Goal: Task Accomplishment & Management: Complete application form

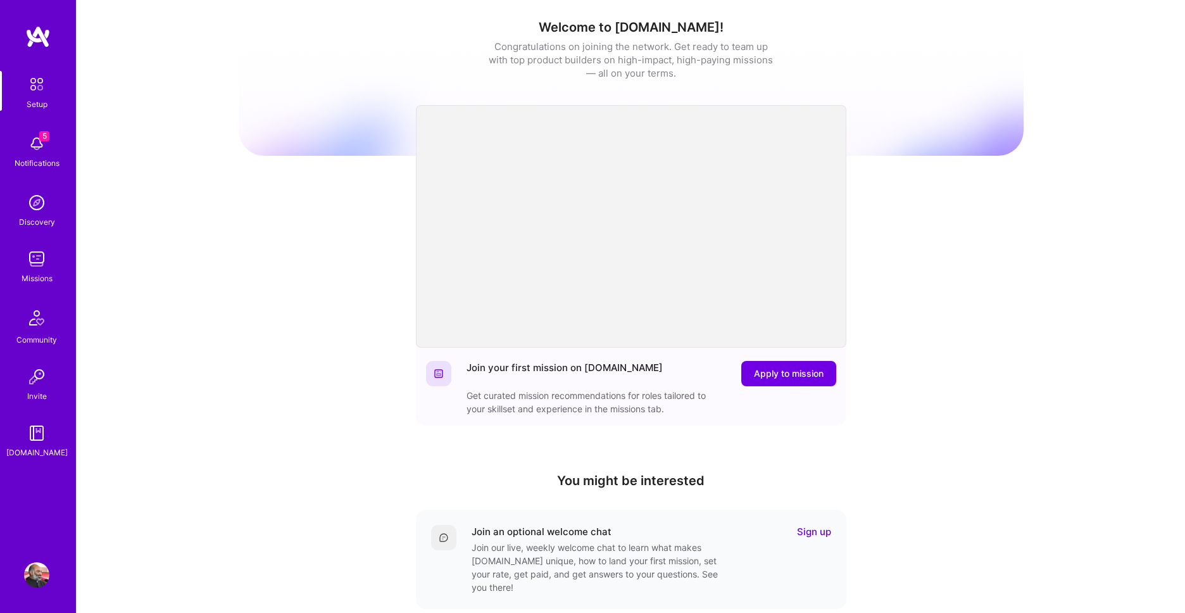
click at [46, 149] on img at bounding box center [36, 143] width 25 height 25
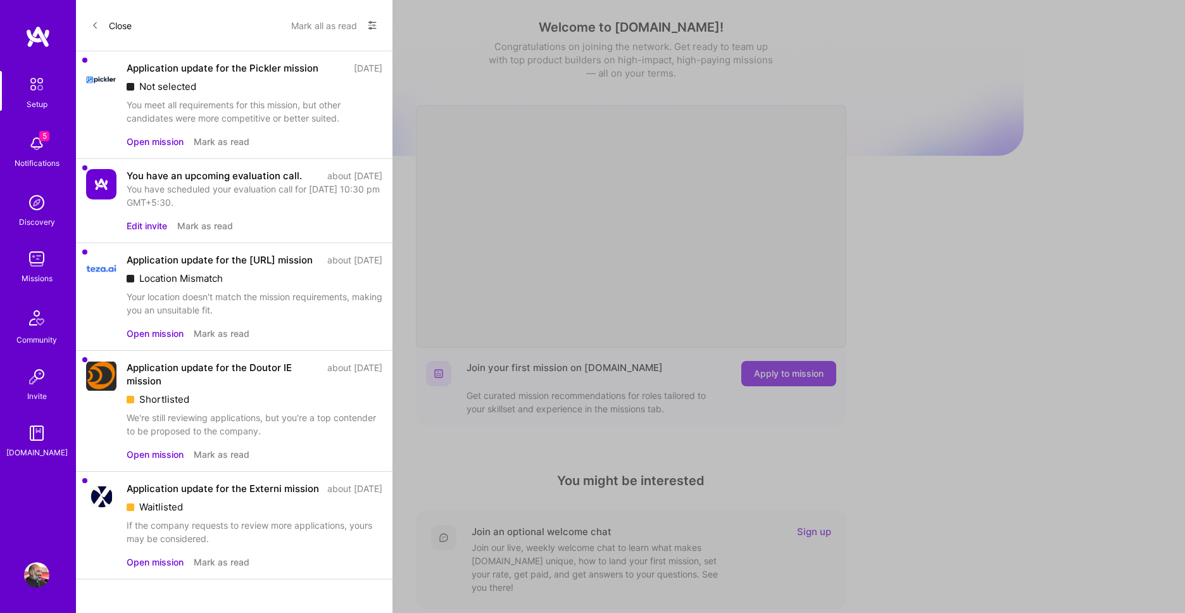
click at [165, 142] on button "Open mission" at bounding box center [155, 141] width 57 height 13
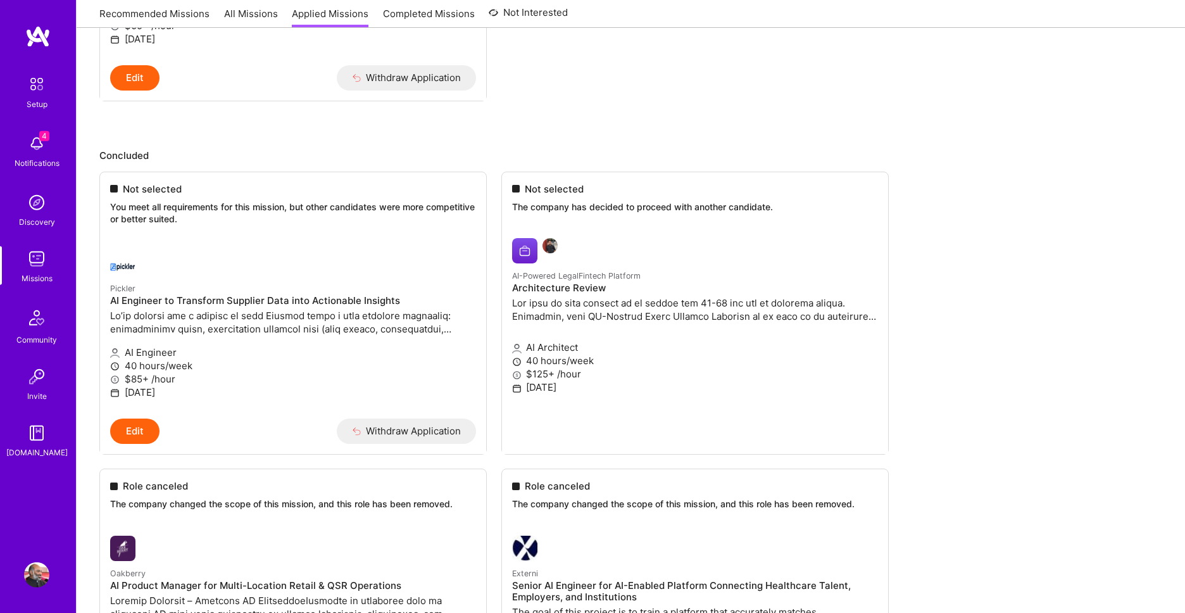
scroll to position [1082, 0]
click at [209, 257] on div at bounding box center [232, 261] width 244 height 25
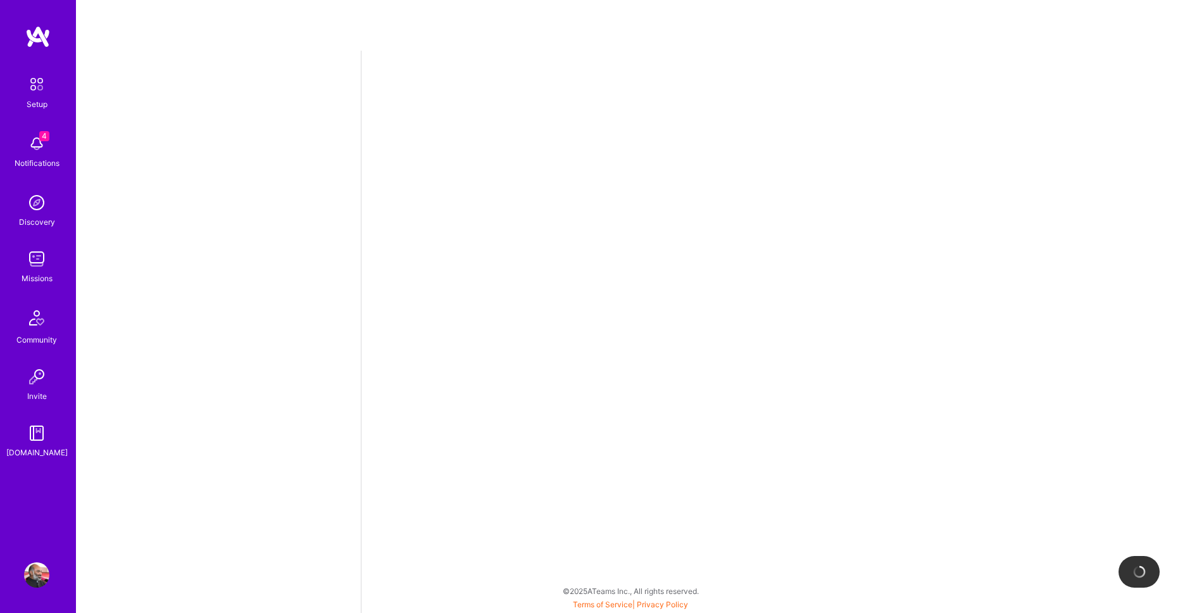
select select "IN"
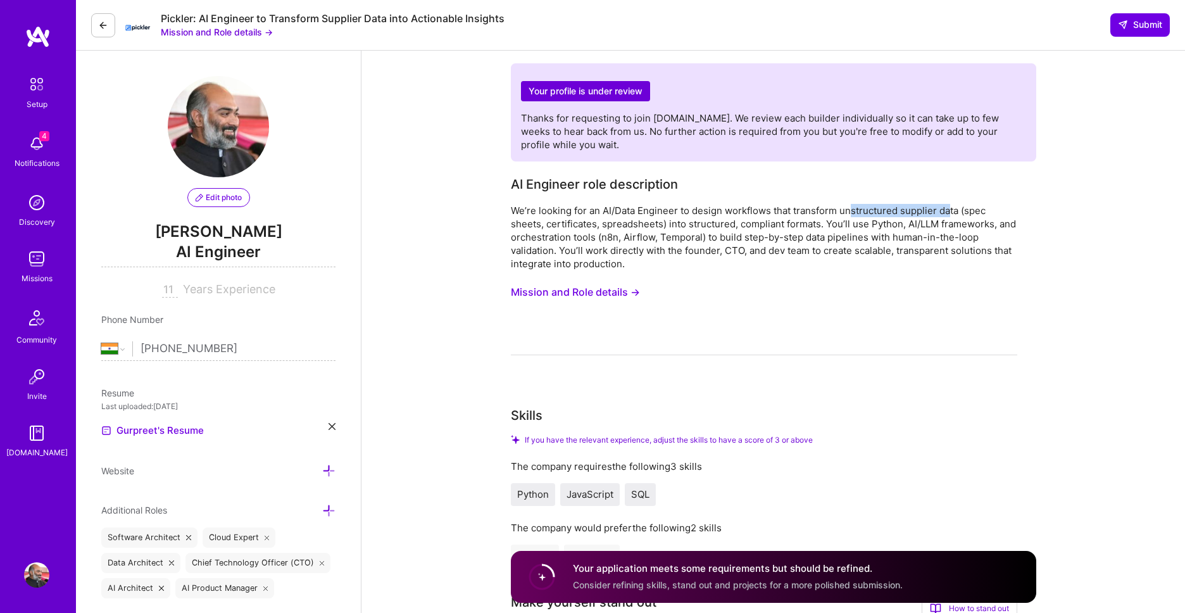
drag, startPoint x: 851, startPoint y: 209, endPoint x: 947, endPoint y: 215, distance: 95.7
click at [947, 215] on div "We’re looking for an AI/Data Engineer to design workflows that transform unstru…" at bounding box center [764, 237] width 506 height 66
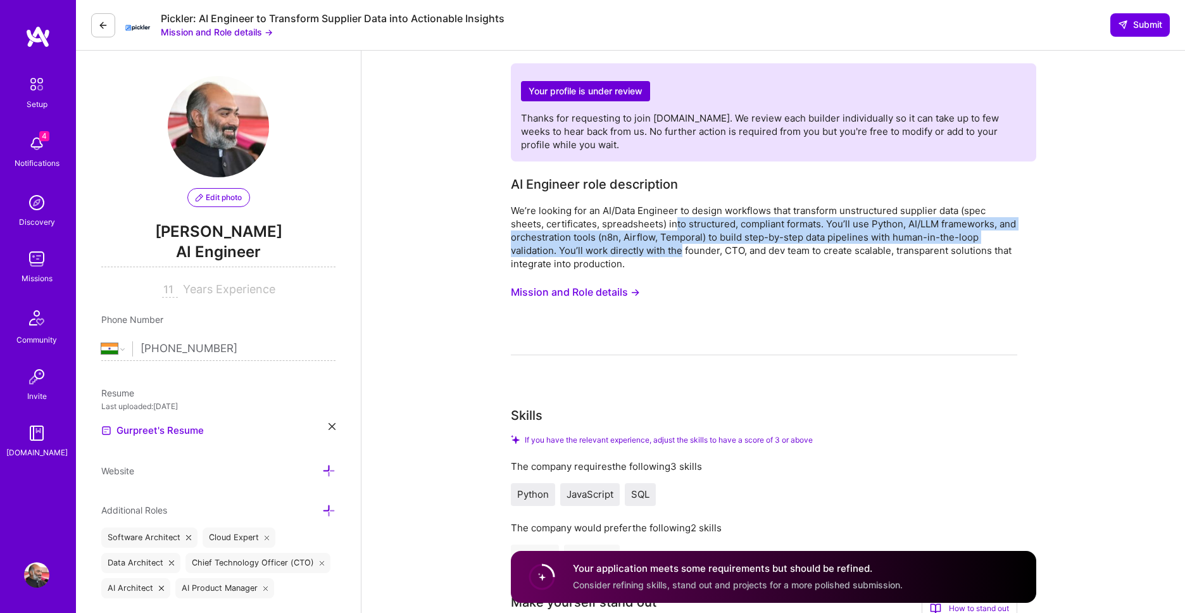
drag, startPoint x: 674, startPoint y: 225, endPoint x: 682, endPoint y: 251, distance: 26.6
click at [682, 251] on div "We’re looking for an AI/Data Engineer to design workflows that transform unstru…" at bounding box center [764, 237] width 506 height 66
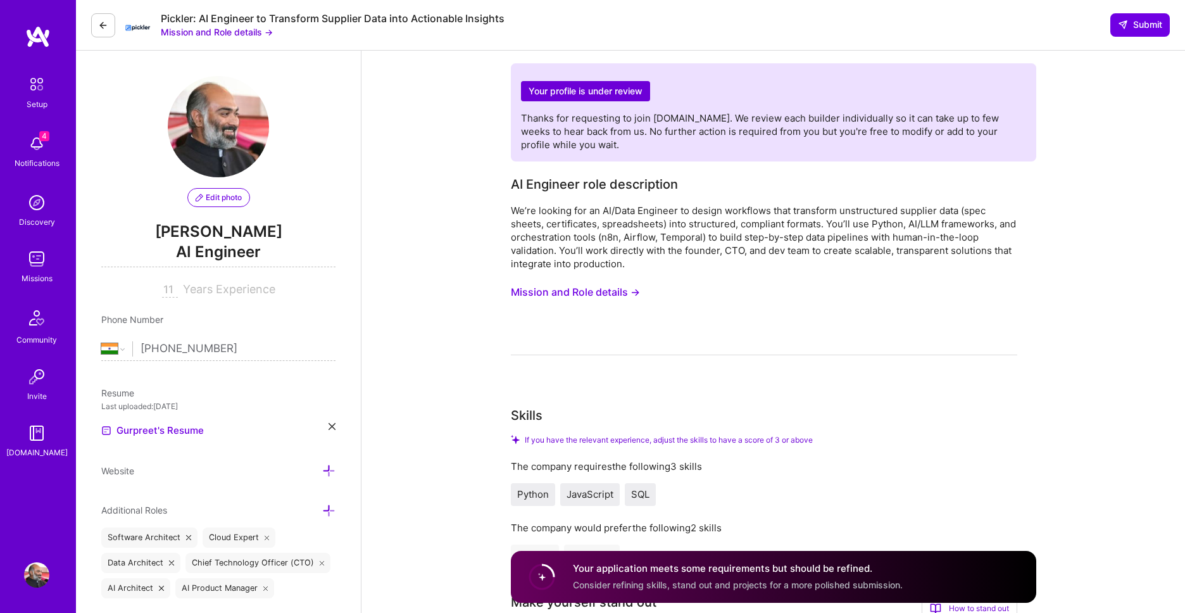
click at [687, 268] on div "We’re looking for an AI/Data Engineer to design workflows that transform unstru…" at bounding box center [764, 237] width 506 height 66
click at [47, 152] on img at bounding box center [36, 143] width 25 height 25
click at [38, 578] on img at bounding box center [36, 574] width 25 height 25
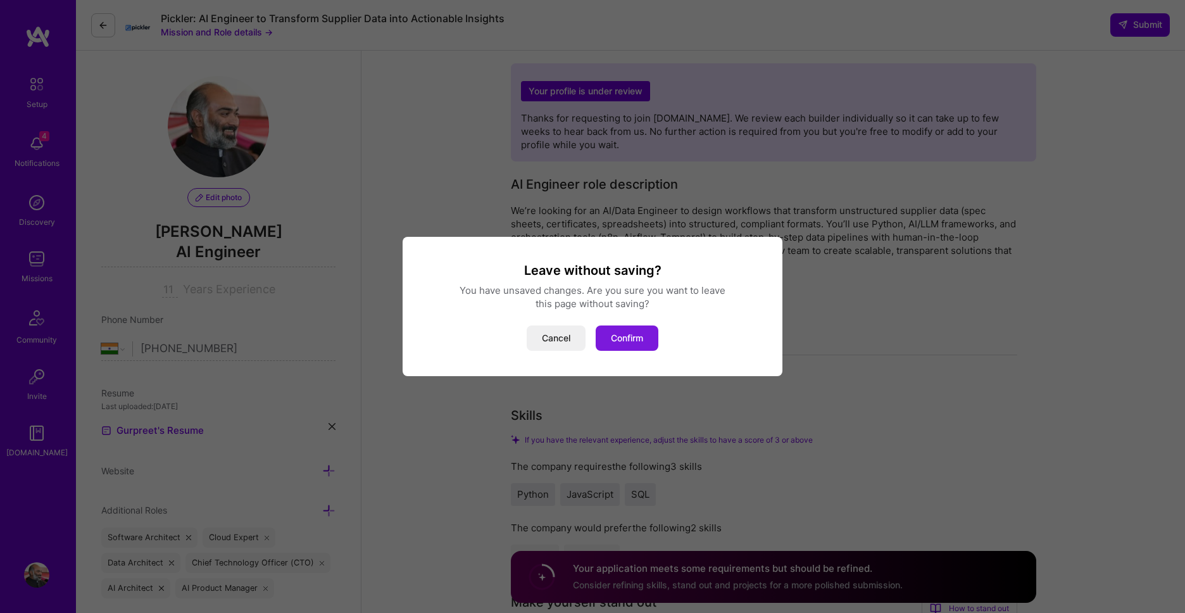
click at [643, 339] on button "Confirm" at bounding box center [627, 337] width 63 height 25
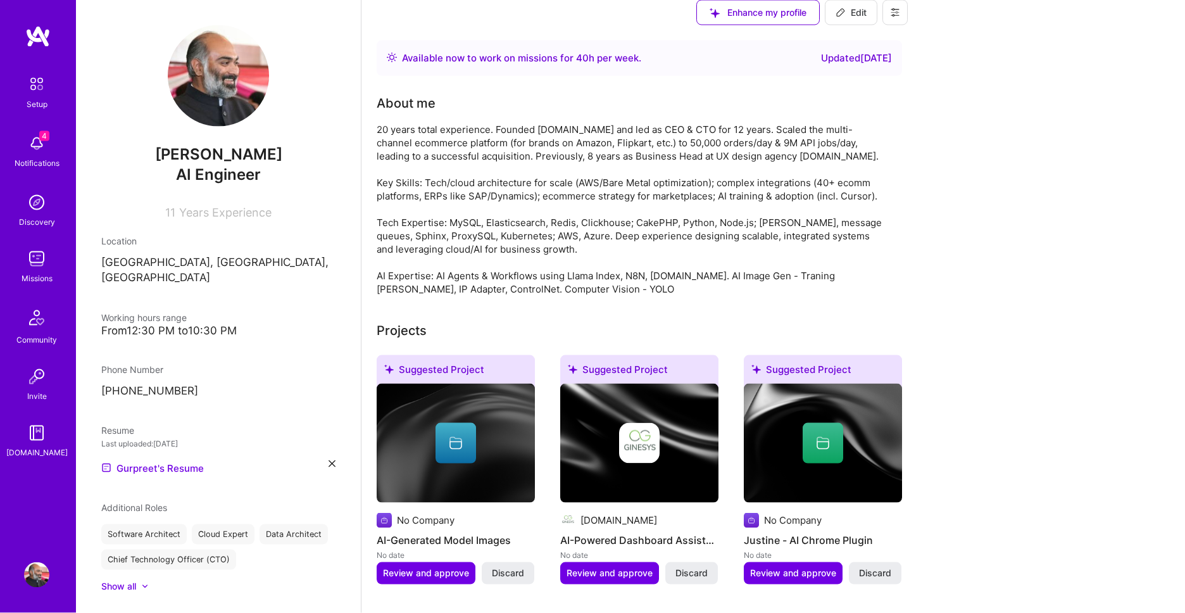
scroll to position [938, 0]
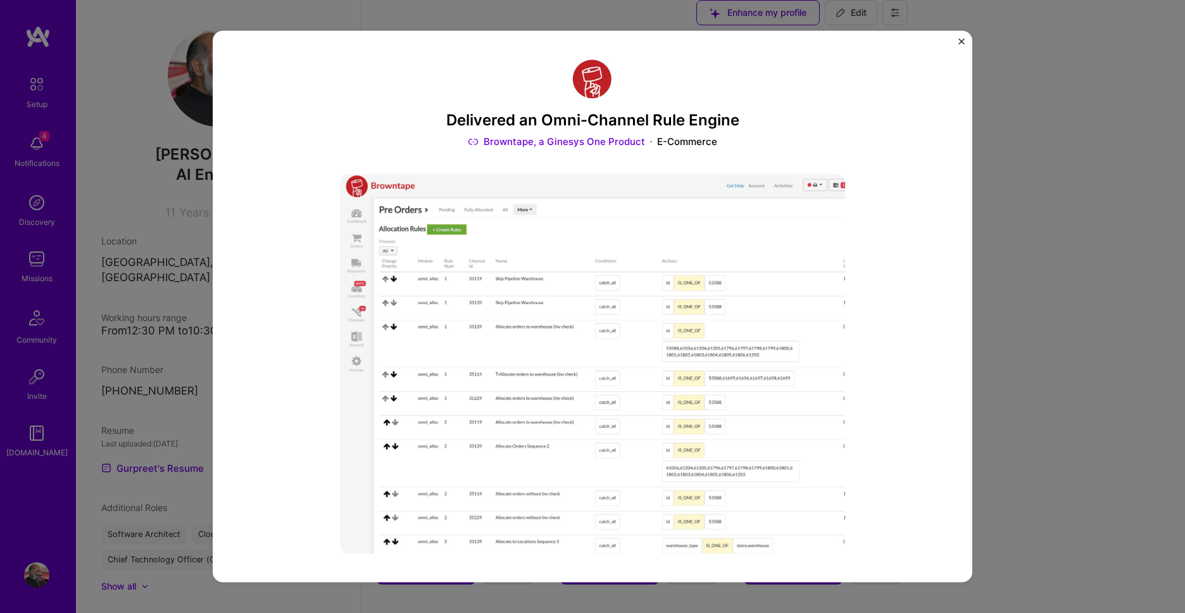
click at [962, 45] on button "Close" at bounding box center [961, 44] width 6 height 13
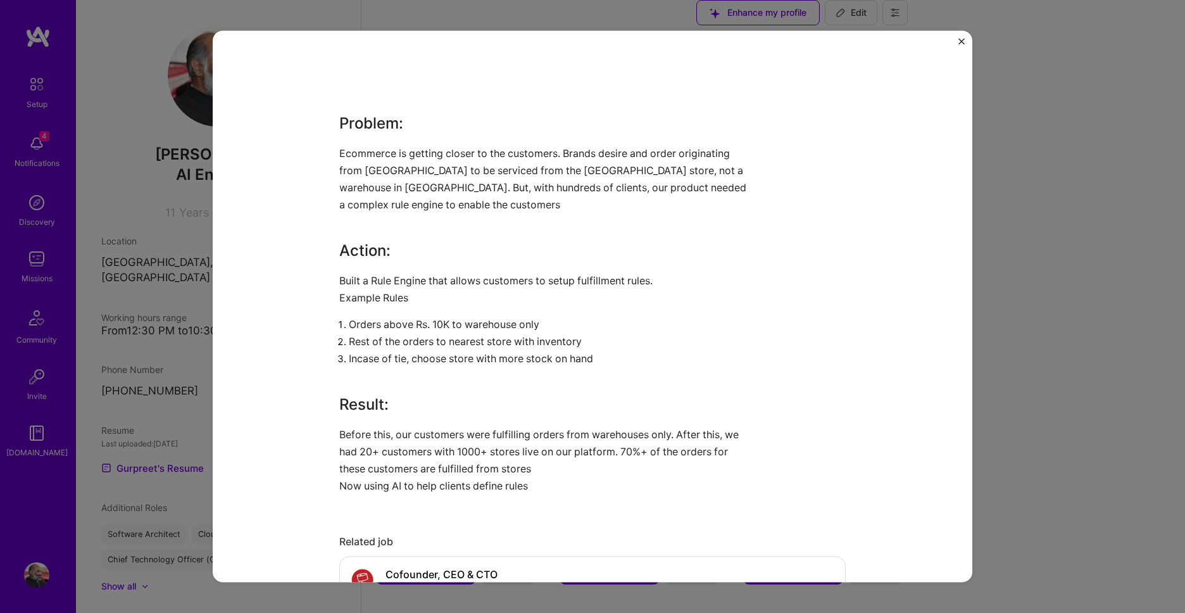
scroll to position [1010, 0]
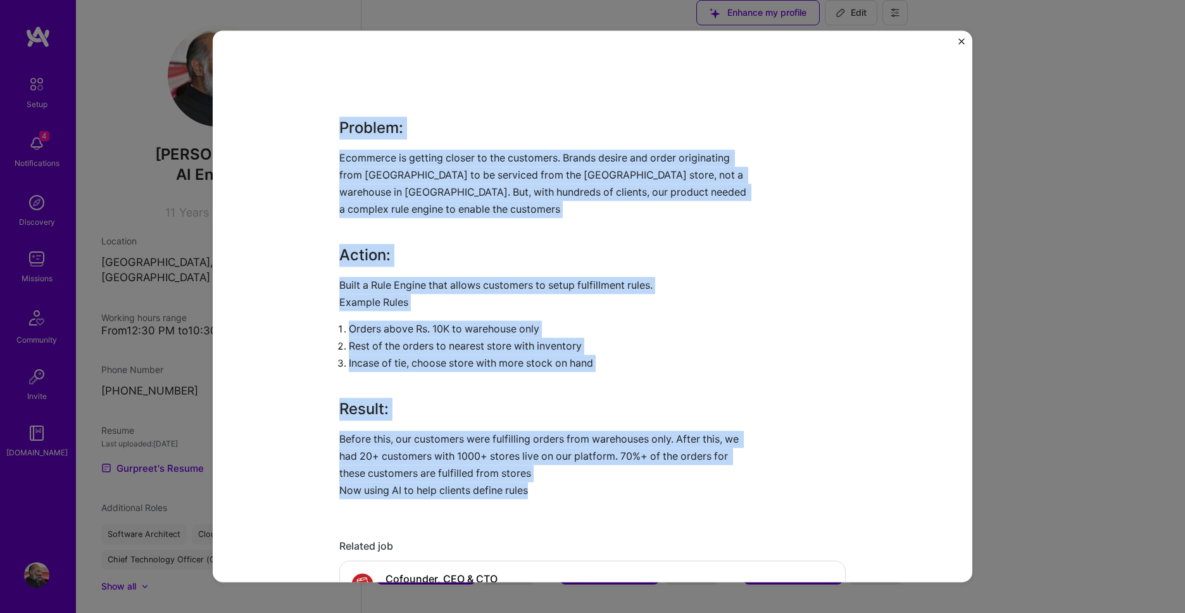
drag, startPoint x: 548, startPoint y: 499, endPoint x: 341, endPoint y: 123, distance: 429.7
click at [341, 123] on div "Delivered an Omni-Channel Rule Engine Browntape, a Ginesys One Product E-Commer…" at bounding box center [592, 117] width 506 height 2144
copy div "Problem: Ecommerce is getting closer to the customers. Brands desire and order …"
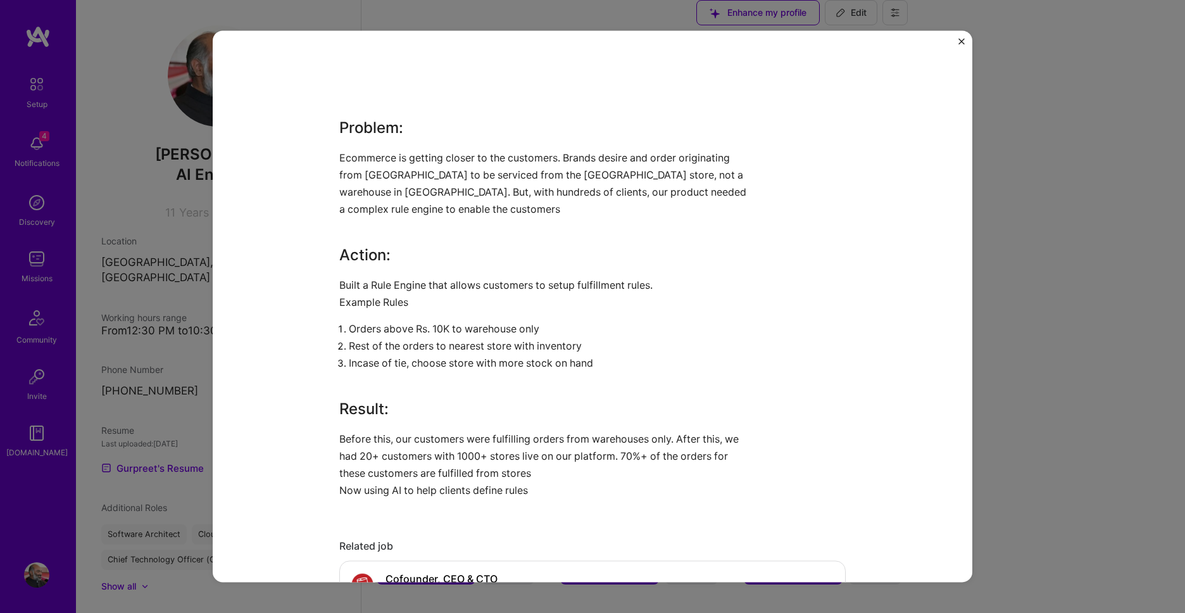
click at [870, 288] on div "Delivered an Omni-Channel Rule Engine Browntape, a Ginesys One Product E-Commer…" at bounding box center [593, 305] width 760 height 551
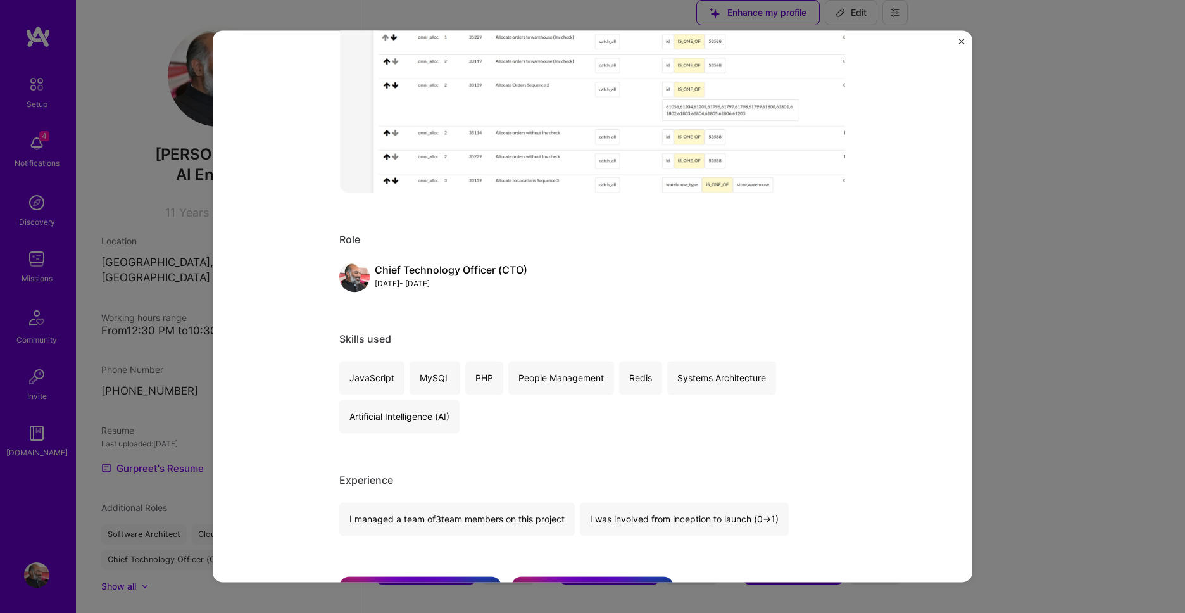
scroll to position [0, 0]
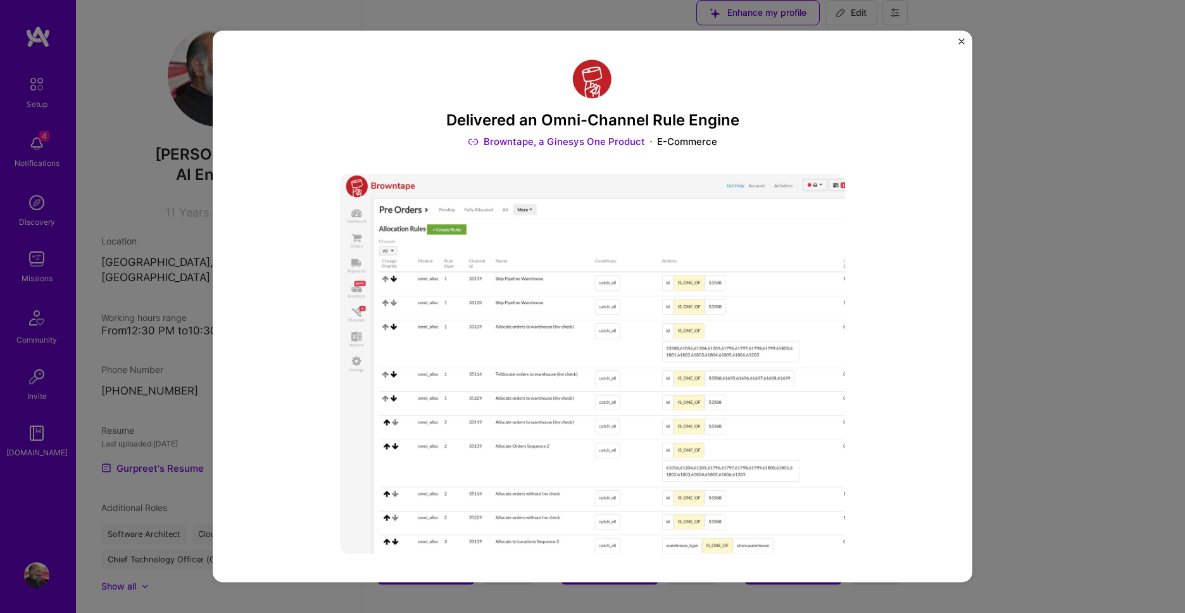
click at [962, 39] on img "Close" at bounding box center [961, 41] width 6 height 6
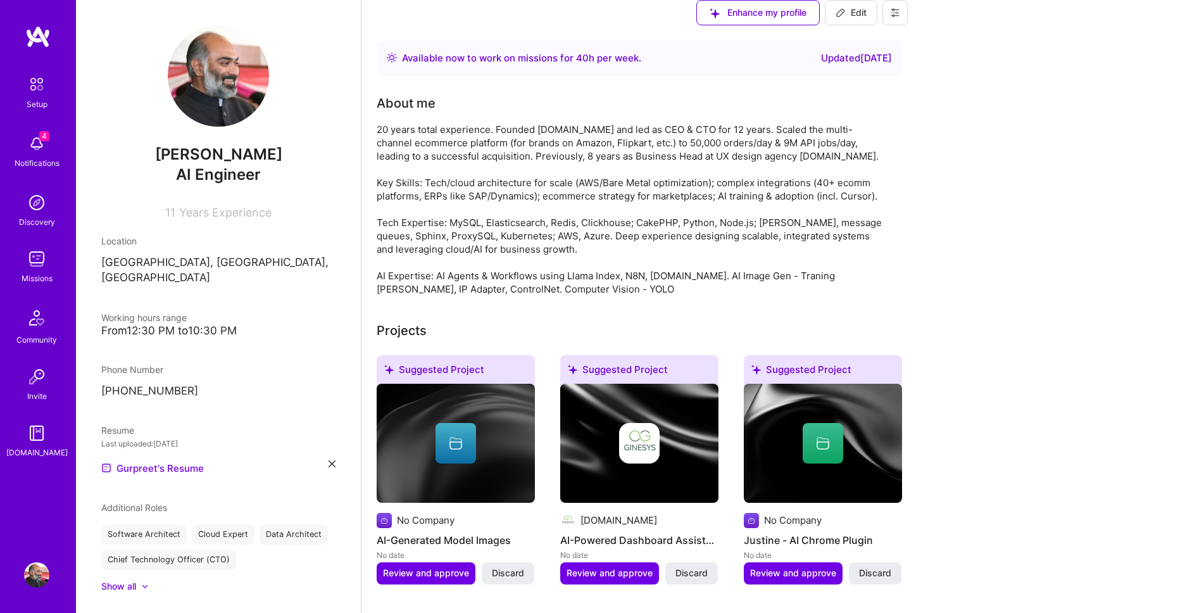
click at [846, 18] on icon at bounding box center [841, 13] width 10 height 10
select select "IN"
select select "Right Now"
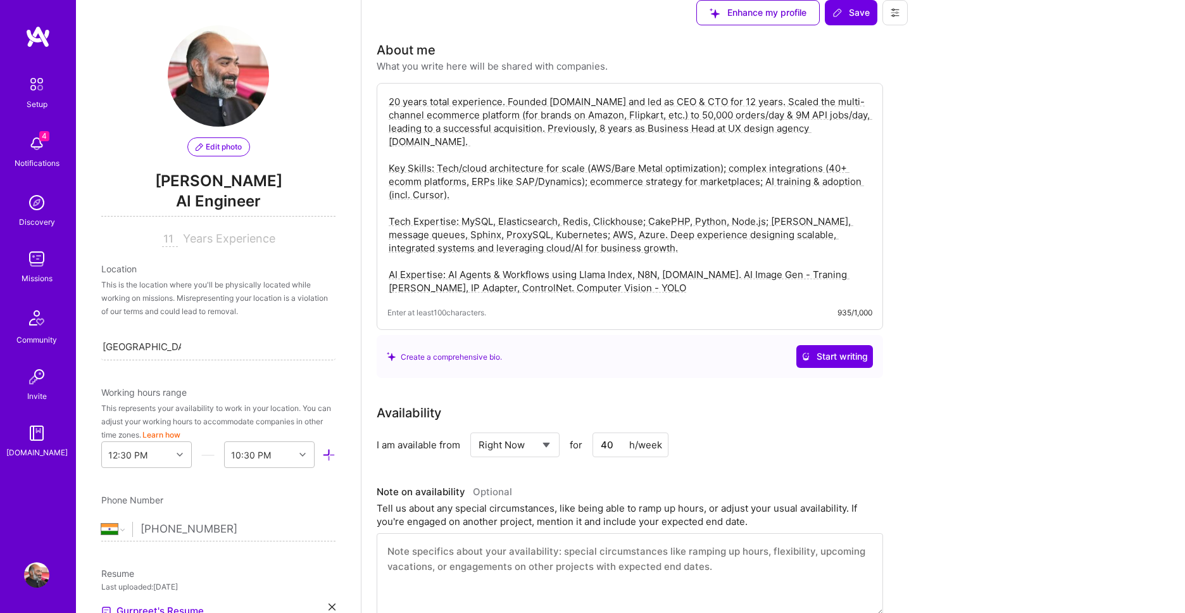
scroll to position [1515, 0]
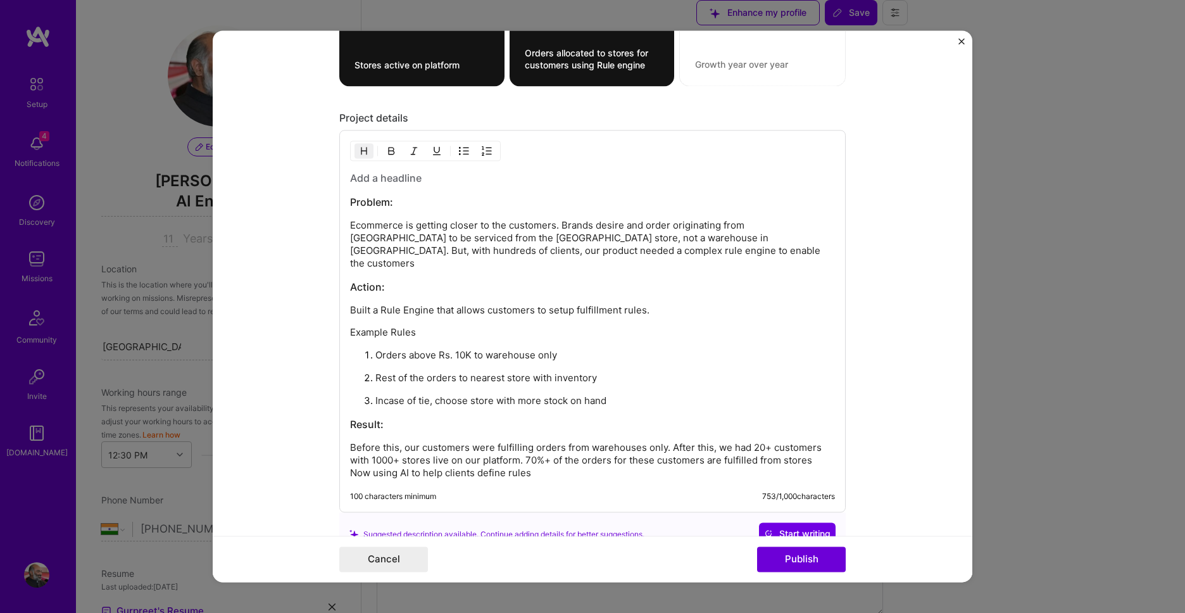
scroll to position [1500, 0]
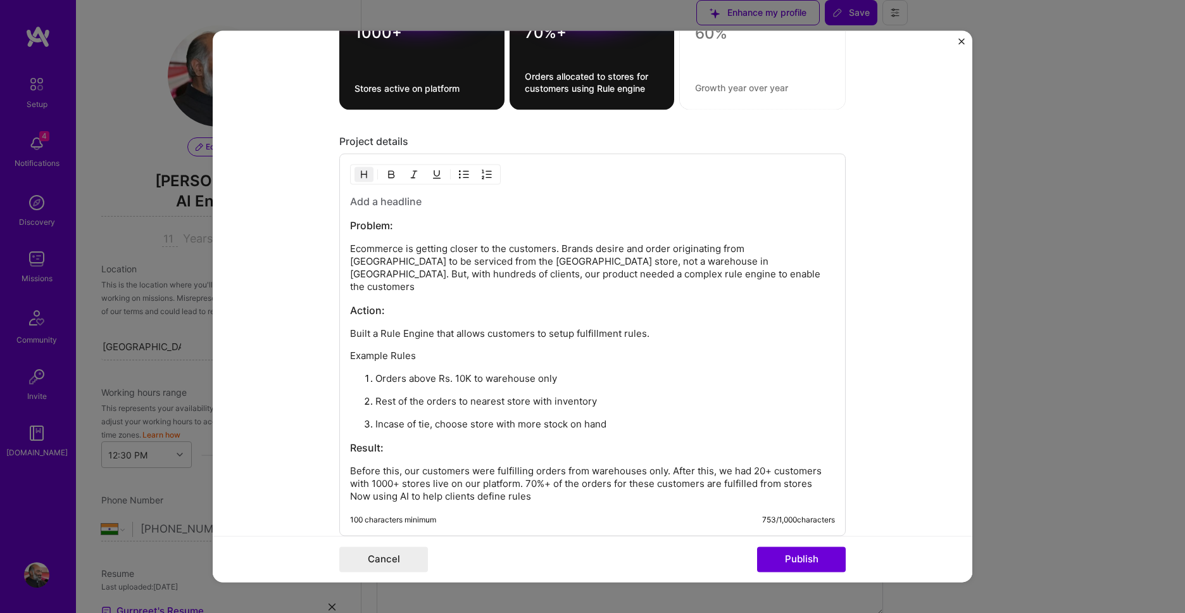
click at [352, 441] on h3 "Result:" at bounding box center [592, 448] width 485 height 14
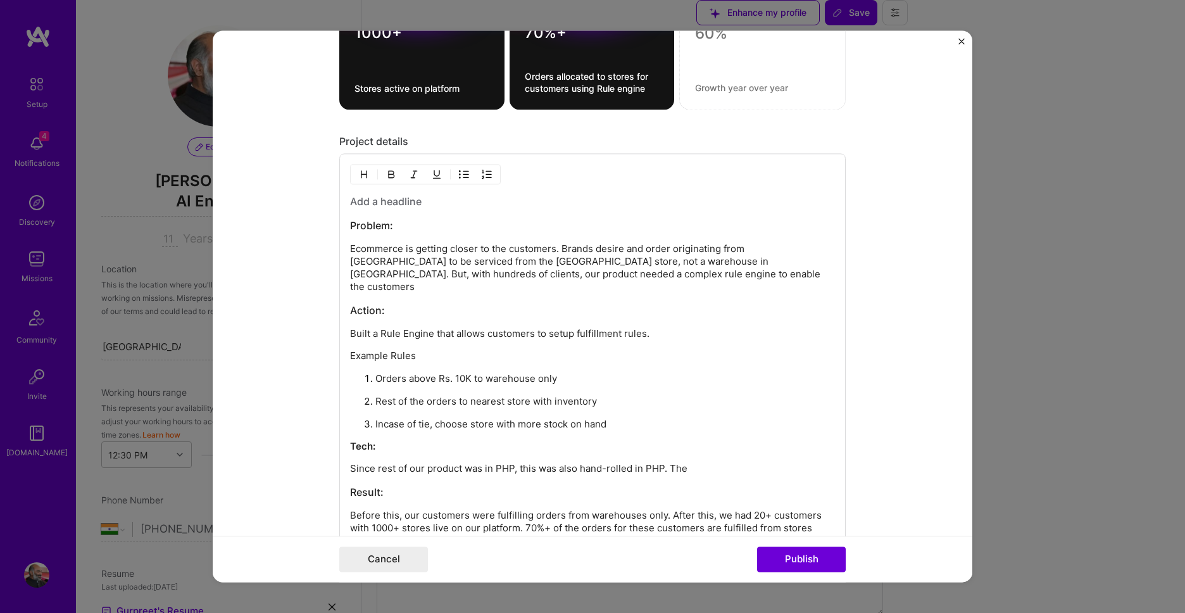
click at [498, 463] on p "Since rest of our product was in PHP, this was also hand-rolled in PHP. The" at bounding box center [592, 469] width 485 height 13
click at [668, 463] on p "Since rest of our product was in CakePHP, this was also hand-rolled in PHP. The" at bounding box center [592, 469] width 485 height 13
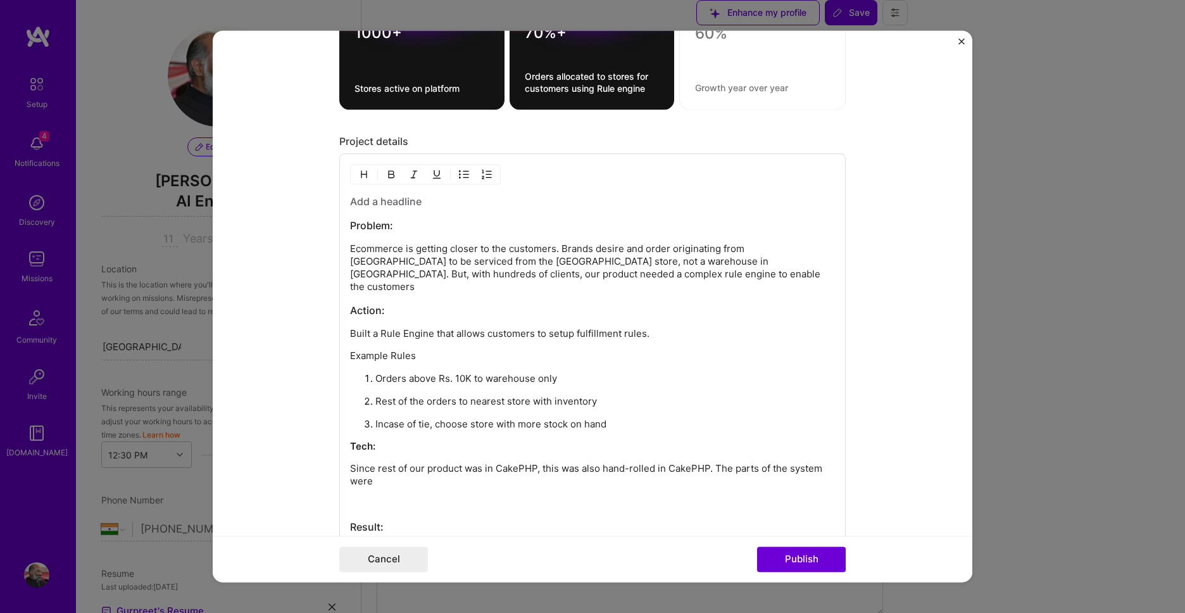
click at [466, 182] on button "button" at bounding box center [463, 174] width 19 height 15
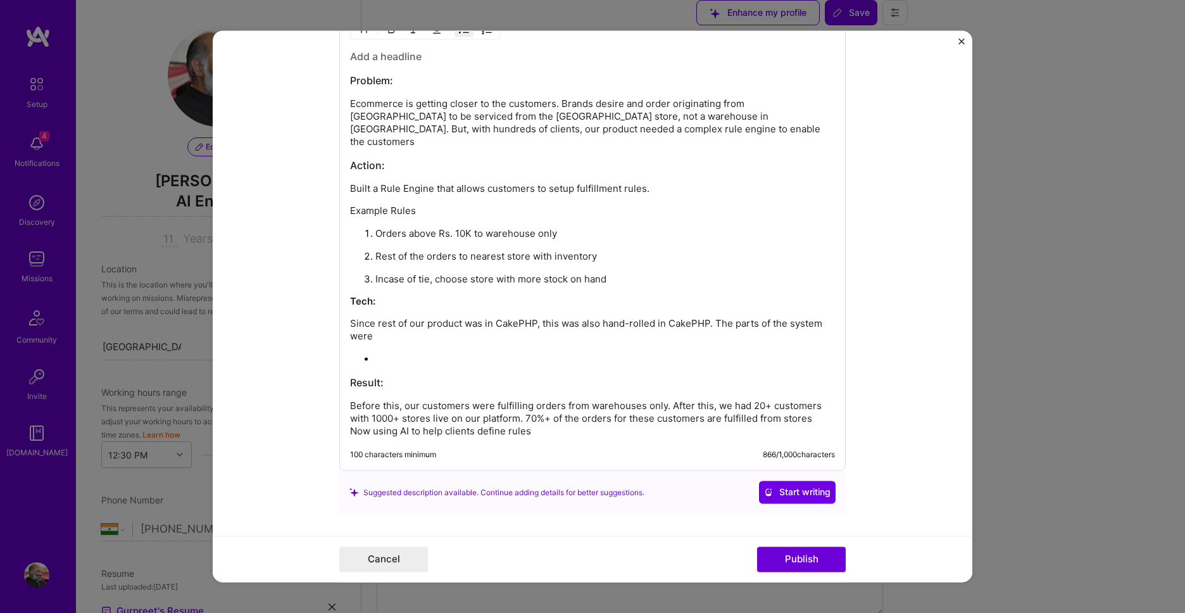
scroll to position [1644, 0]
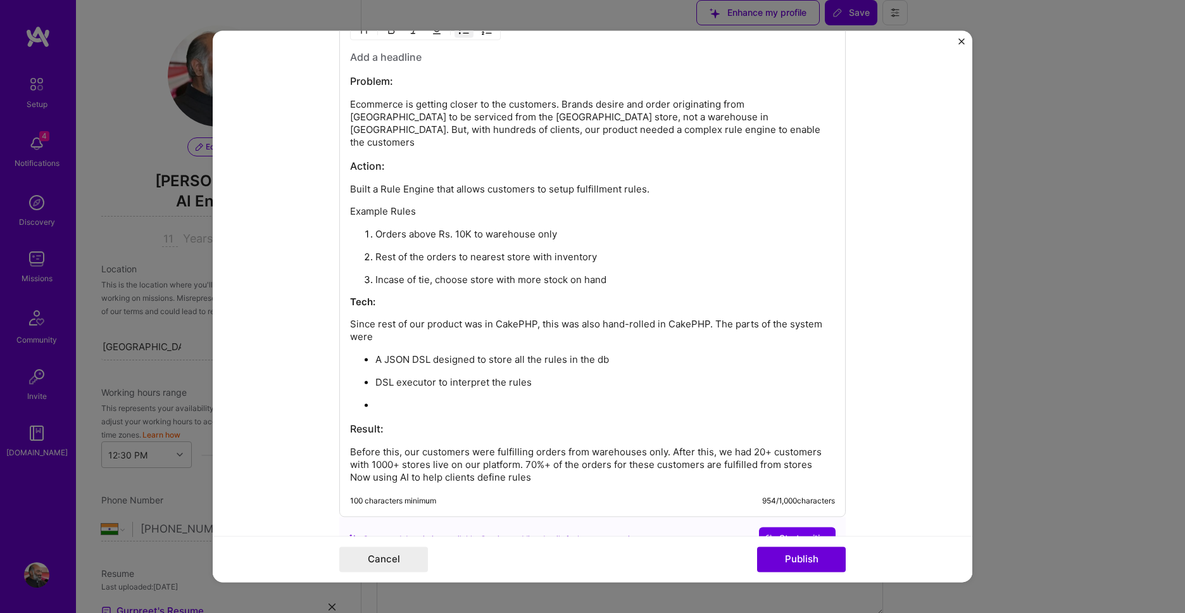
click at [452, 354] on p "A JSON DSL designed to store all the rules in the db" at bounding box center [605, 360] width 460 height 13
click at [716, 318] on p "Since rest of our product was in CakePHP, this was also hand-rolled in CakePHP.…" at bounding box center [592, 330] width 485 height 25
click at [547, 318] on p "Since rest of our product was in CakePHP, this was also hand-rolled in CakePHP.…" at bounding box center [592, 330] width 485 height 25
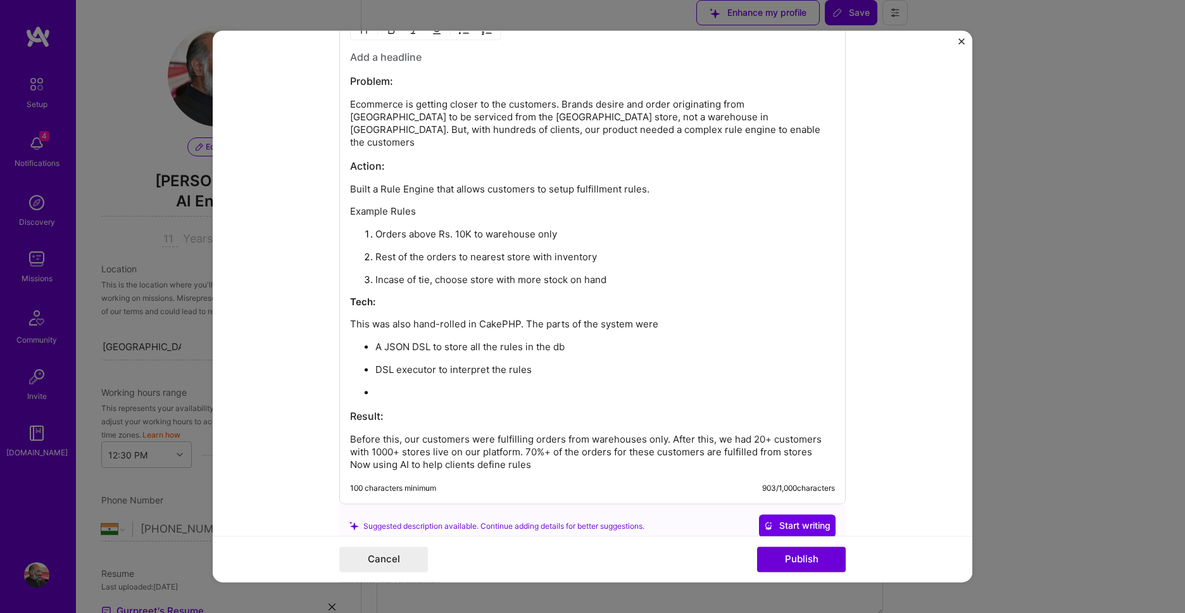
click at [518, 318] on p "This was also hand-rolled in CakePHP. The parts of the system were" at bounding box center [592, 324] width 485 height 13
click at [454, 387] on p at bounding box center [605, 393] width 460 height 13
drag, startPoint x: 423, startPoint y: 380, endPoint x: 703, endPoint y: 353, distance: 281.2
click at [542, 372] on ul "A JSON DSL to store all the rules in the db DSL executor to interpret the rules…" at bounding box center [592, 370] width 485 height 59
click at [523, 387] on p "Observability on" at bounding box center [605, 393] width 460 height 13
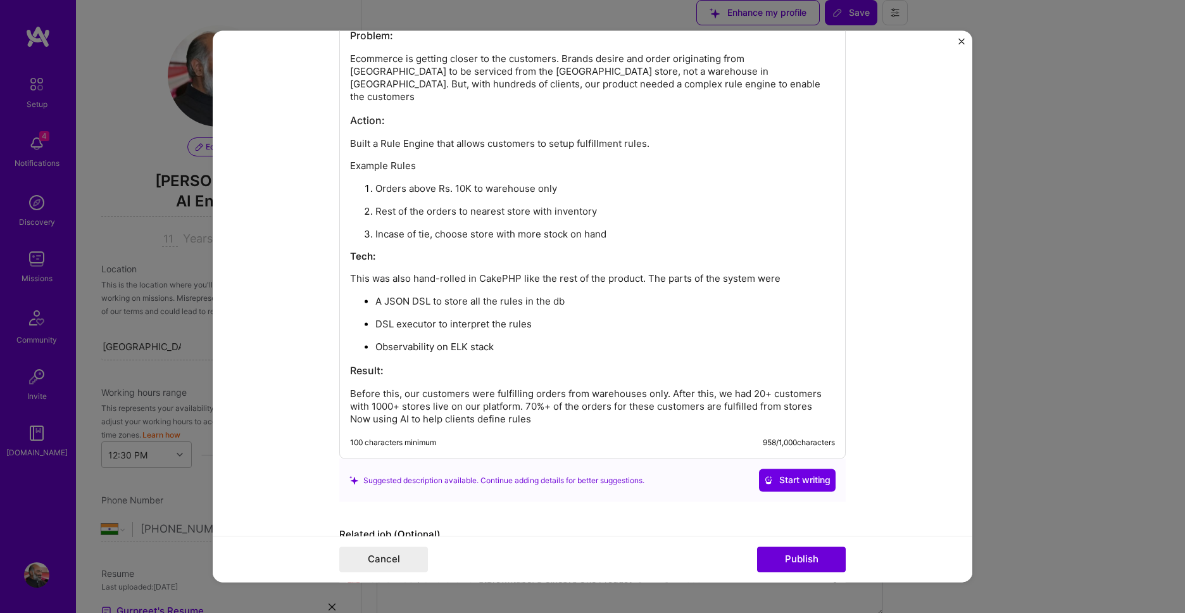
scroll to position [1716, 0]
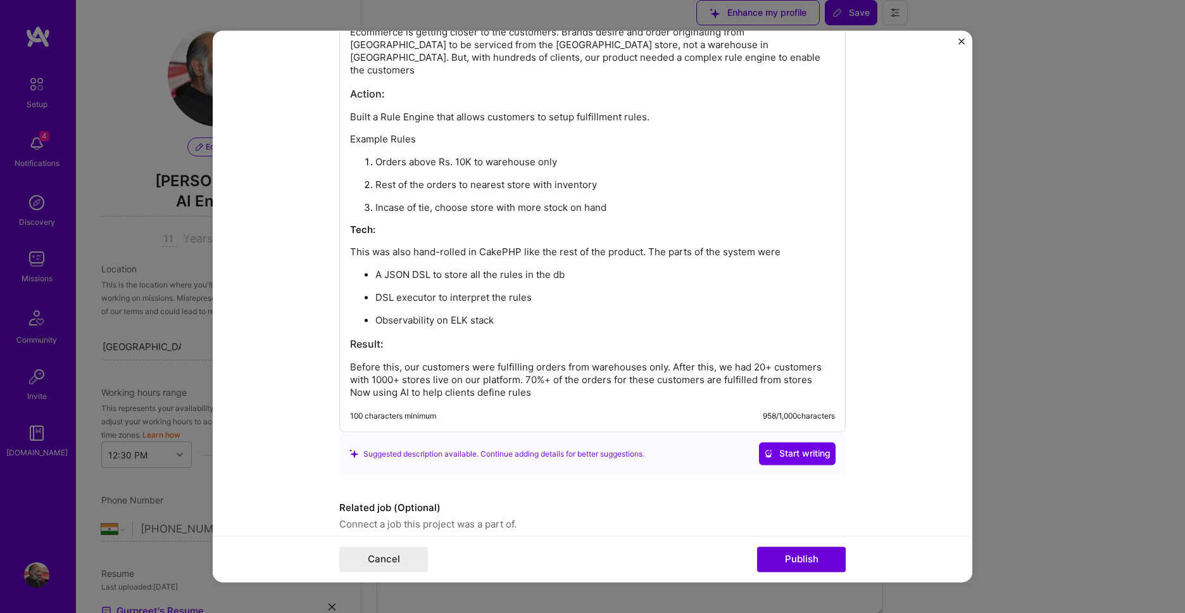
click at [604, 156] on p "Orders above Rs. 10K to warehouse only" at bounding box center [605, 162] width 460 height 13
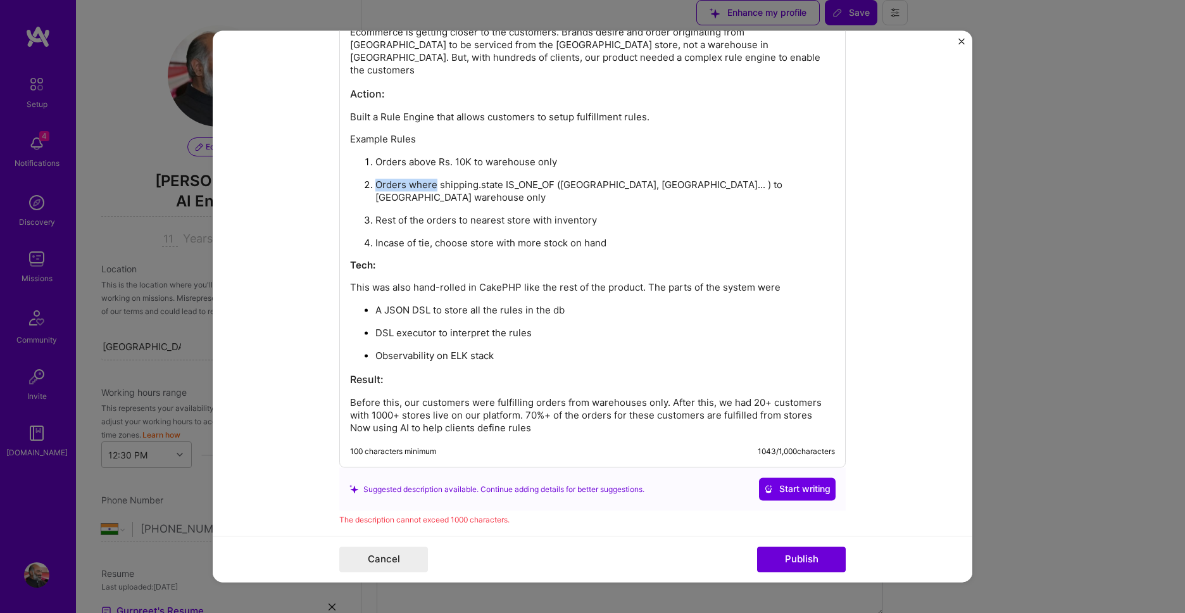
drag, startPoint x: 436, startPoint y: 173, endPoint x: 376, endPoint y: 175, distance: 60.2
click at [376, 179] on p "Orders where shipping.state IS_ONE_OF (Assam, Nagaland... ) to Kolkata warehous…" at bounding box center [605, 191] width 460 height 25
drag, startPoint x: 641, startPoint y: 261, endPoint x: 524, endPoint y: 261, distance: 117.1
click at [524, 282] on p "This was also hand-rolled in CakePHP like the rest of the product. The parts of…" at bounding box center [592, 288] width 485 height 13
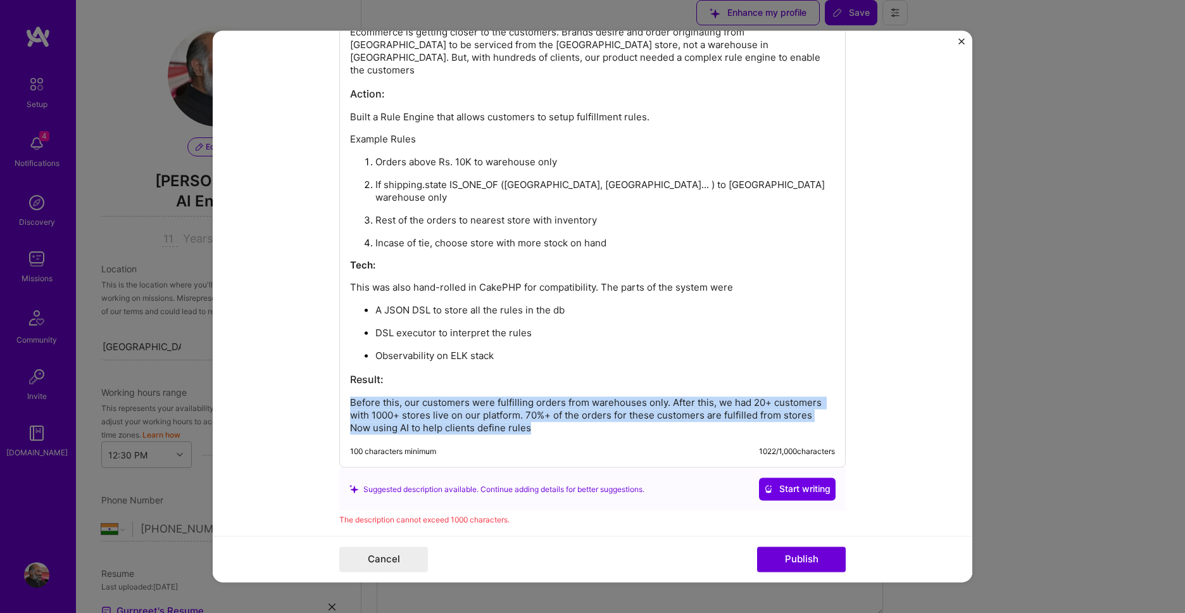
drag, startPoint x: 608, startPoint y: 402, endPoint x: 318, endPoint y: 366, distance: 292.1
click at [318, 366] on form "Project title Delivered an Omni-Channel Rule Engine Company Browntape, a Ginesy…" at bounding box center [593, 305] width 760 height 551
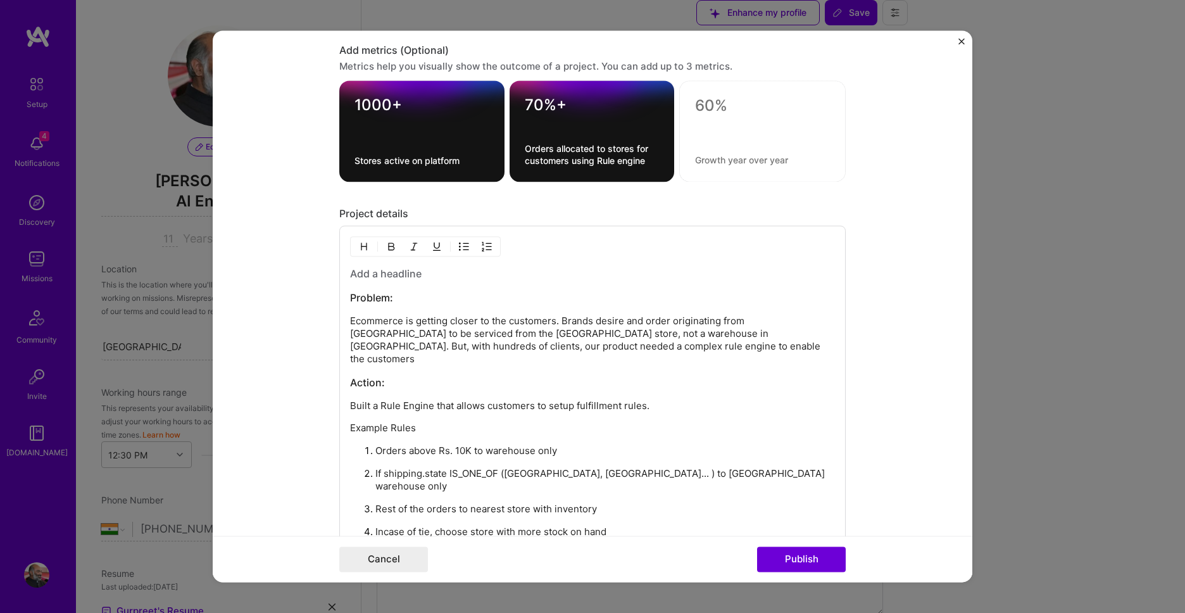
scroll to position [1500, 0]
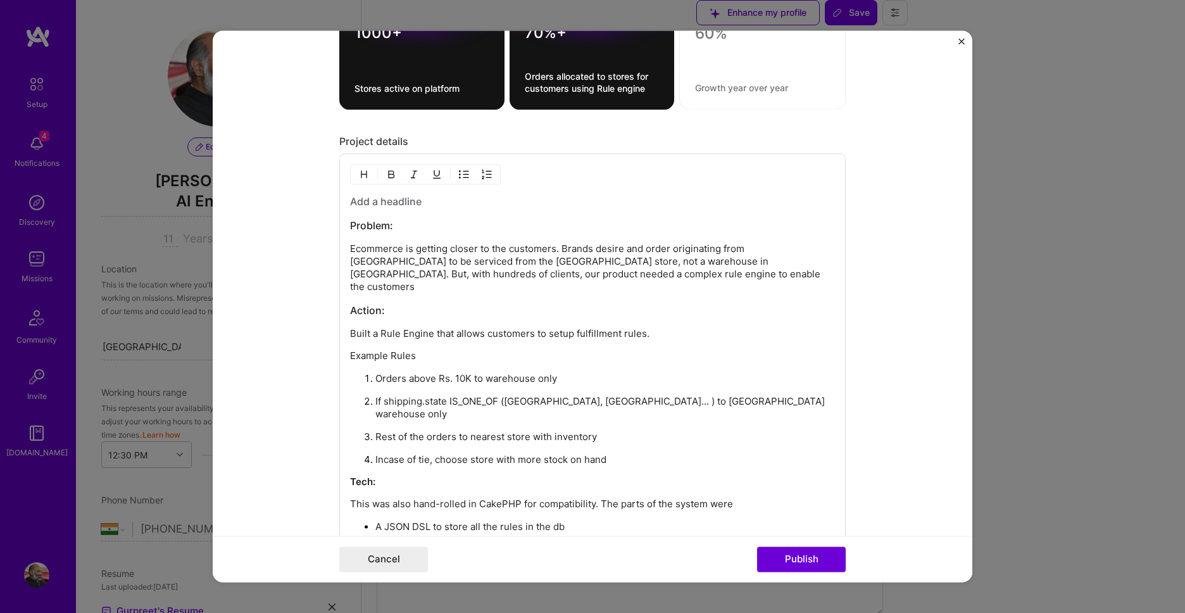
click at [460, 182] on button "button" at bounding box center [463, 174] width 19 height 15
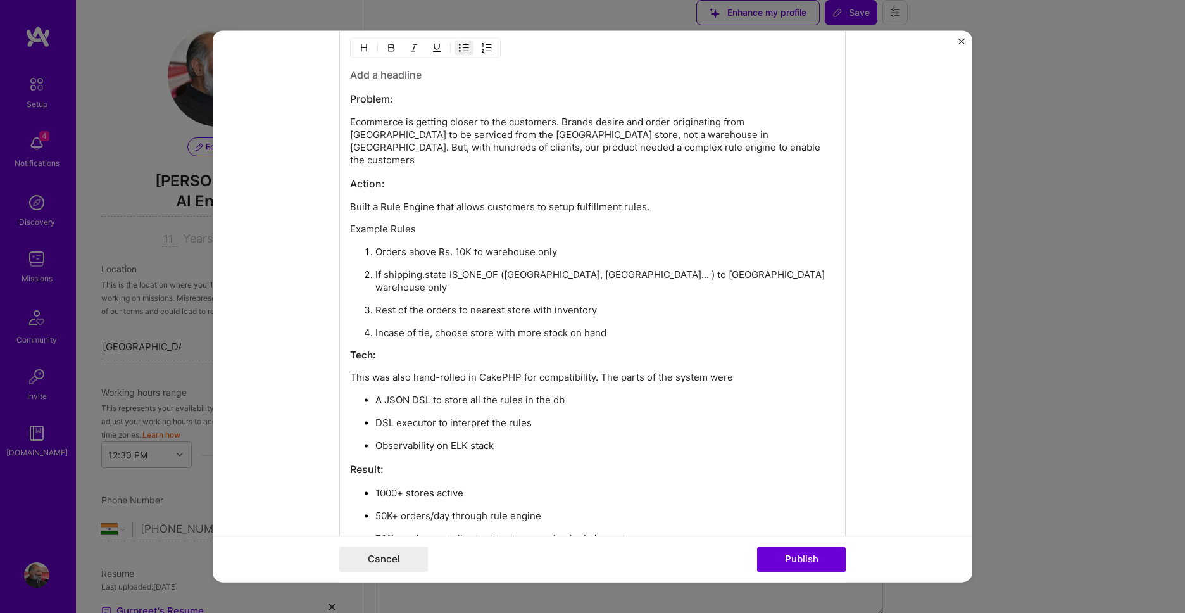
scroll to position [1579, 0]
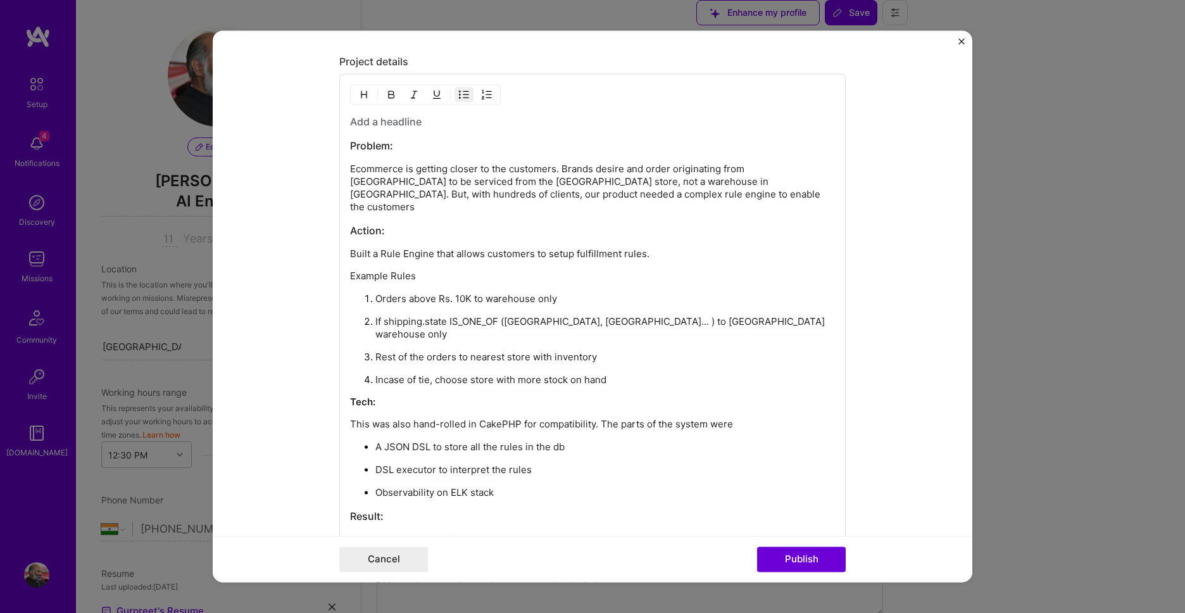
click at [636, 174] on p "Ecommerce is getting closer to the customers. Brands desire and order originati…" at bounding box center [592, 188] width 485 height 51
click at [811, 173] on p "Ecommerce is getting closer to the customers. Brands desire that an order origi…" at bounding box center [592, 188] width 485 height 51
click at [679, 185] on p "Ecommerce is getting closer to the customers. Brands desire that an order origi…" at bounding box center [592, 188] width 485 height 51
click at [563, 174] on p "Ecommerce is getting closer to the customers. Brands desire that an order origi…" at bounding box center [592, 188] width 485 height 51
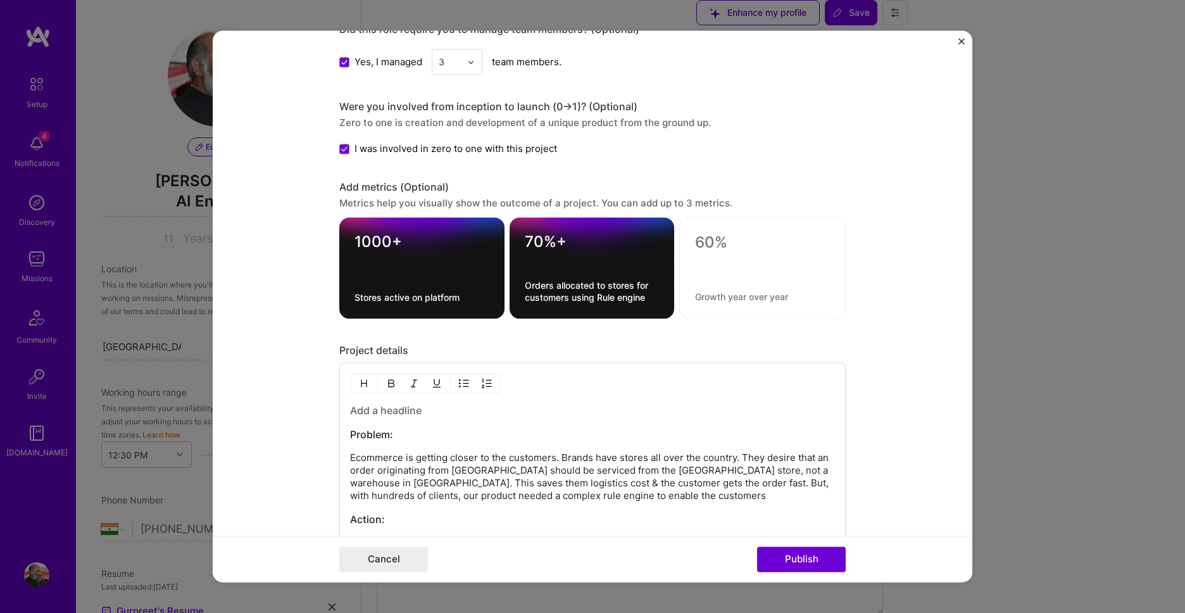
scroll to position [1363, 0]
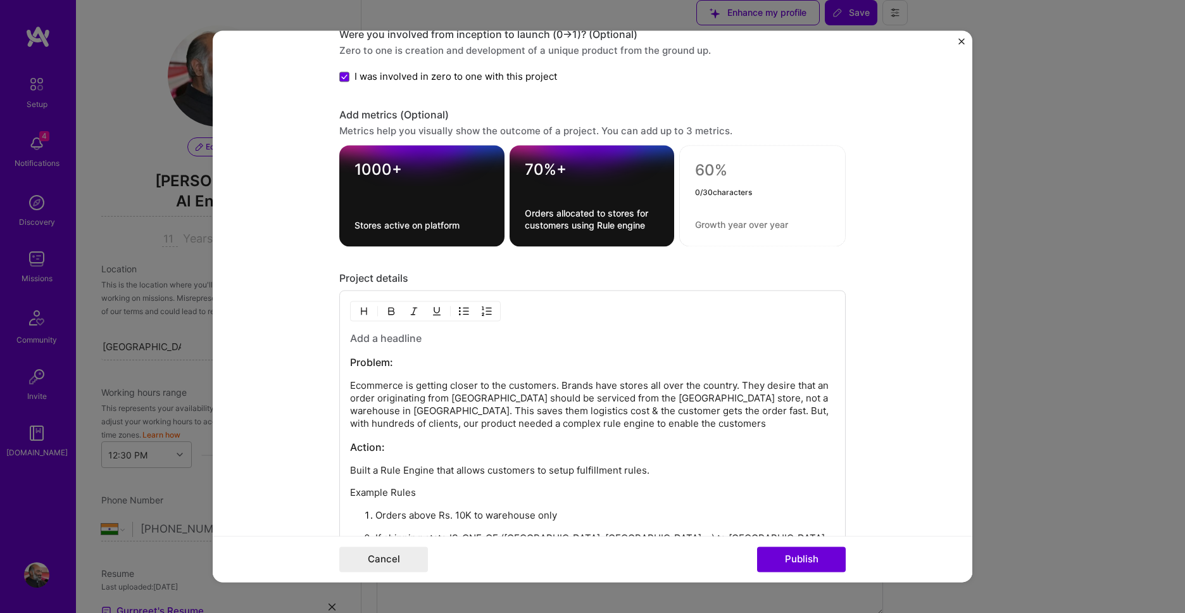
click at [723, 165] on textarea at bounding box center [762, 170] width 135 height 19
type textarea "50K+"
click at [774, 227] on textarea at bounding box center [762, 225] width 135 height 12
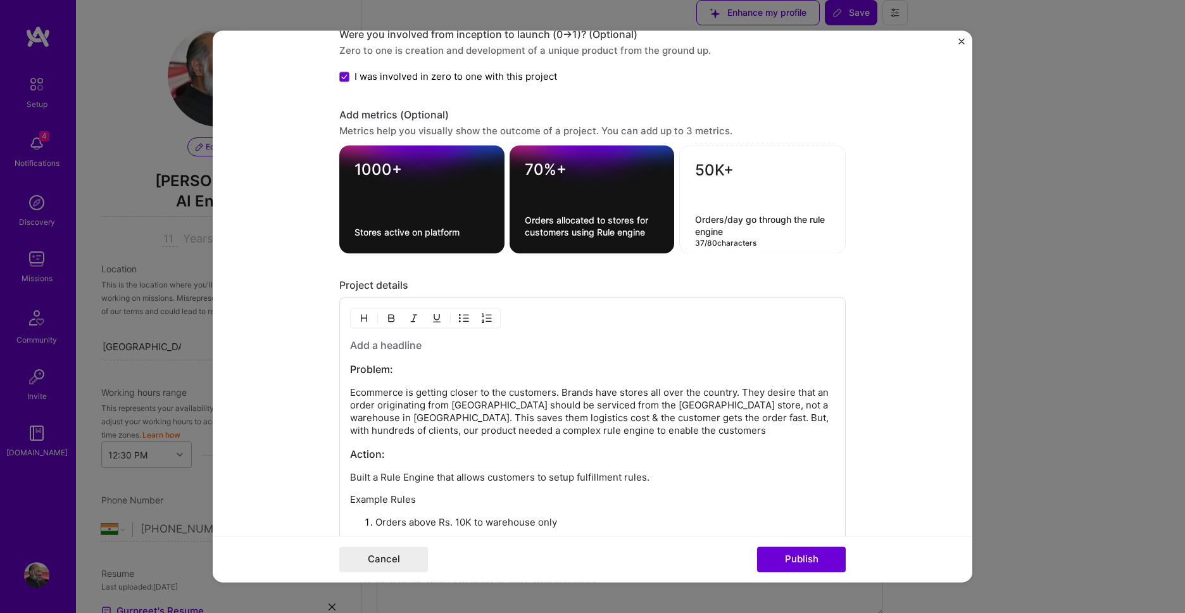
type textarea "Orders/day go through the rule engine"
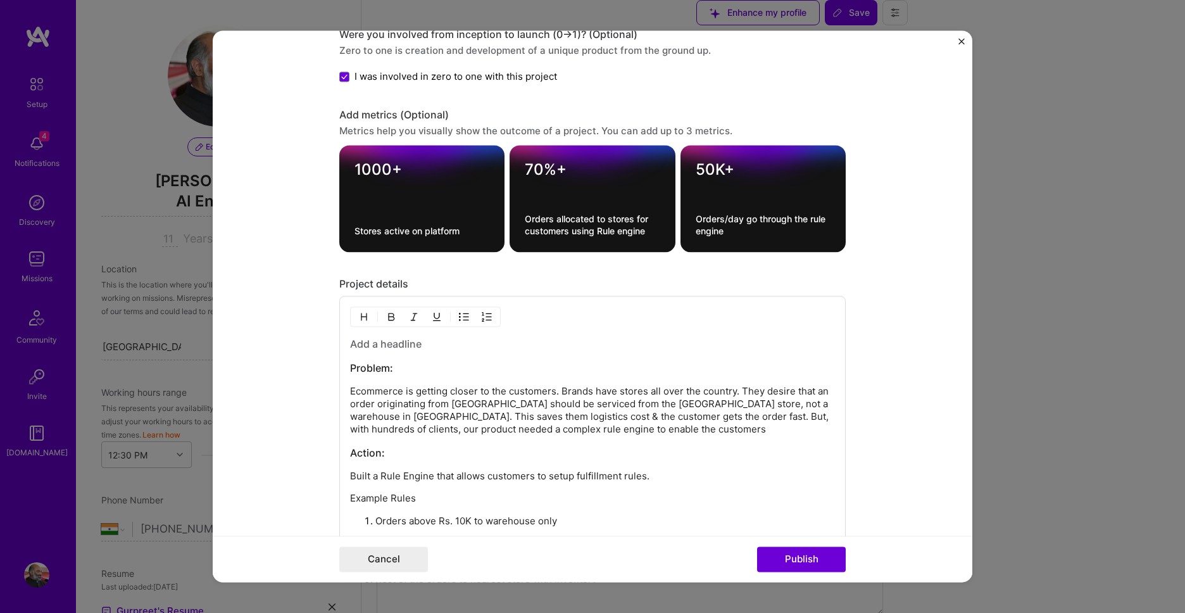
click at [908, 276] on form "Project title Delivered an Omni-Channel Rule Engine Company Browntape, a Ginesy…" at bounding box center [593, 305] width 760 height 551
click at [777, 182] on textarea "50K+" at bounding box center [763, 173] width 135 height 25
click at [887, 210] on form "Project title Delivered an Omni-Channel Rule Engine Company Browntape, a Ginesy…" at bounding box center [593, 305] width 760 height 551
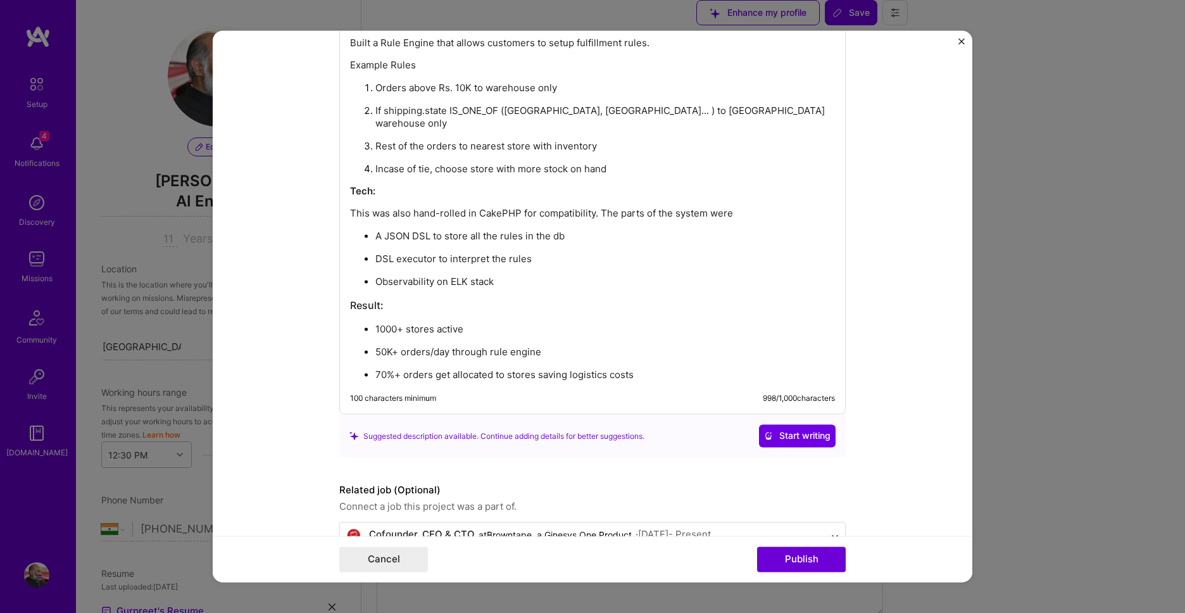
scroll to position [1814, 0]
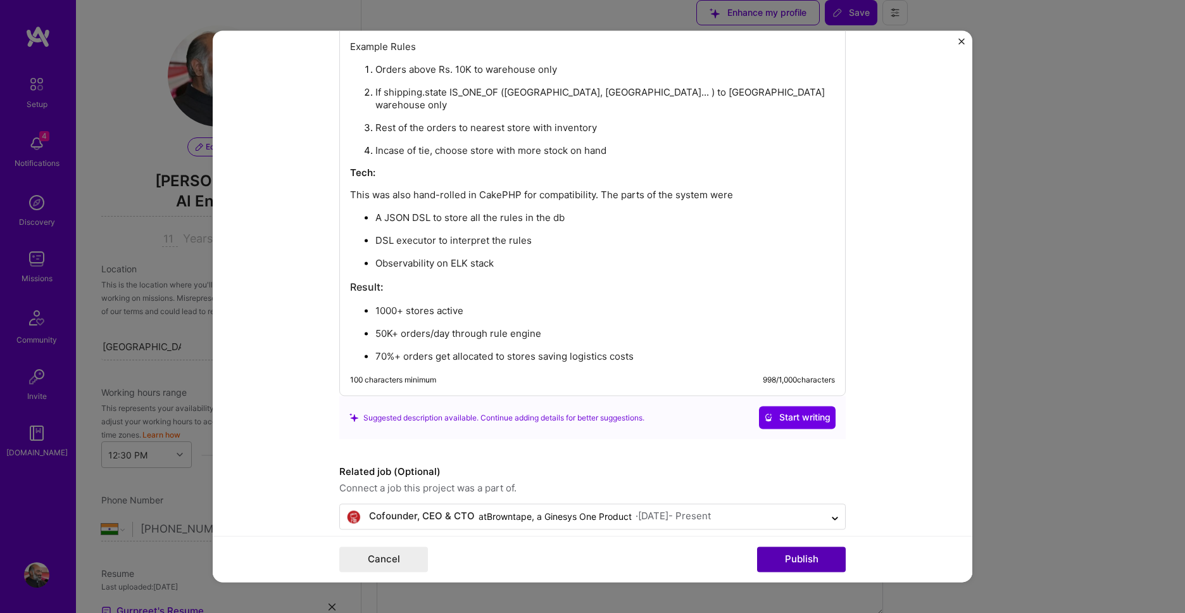
click at [815, 561] on button "Publish" at bounding box center [801, 559] width 89 height 25
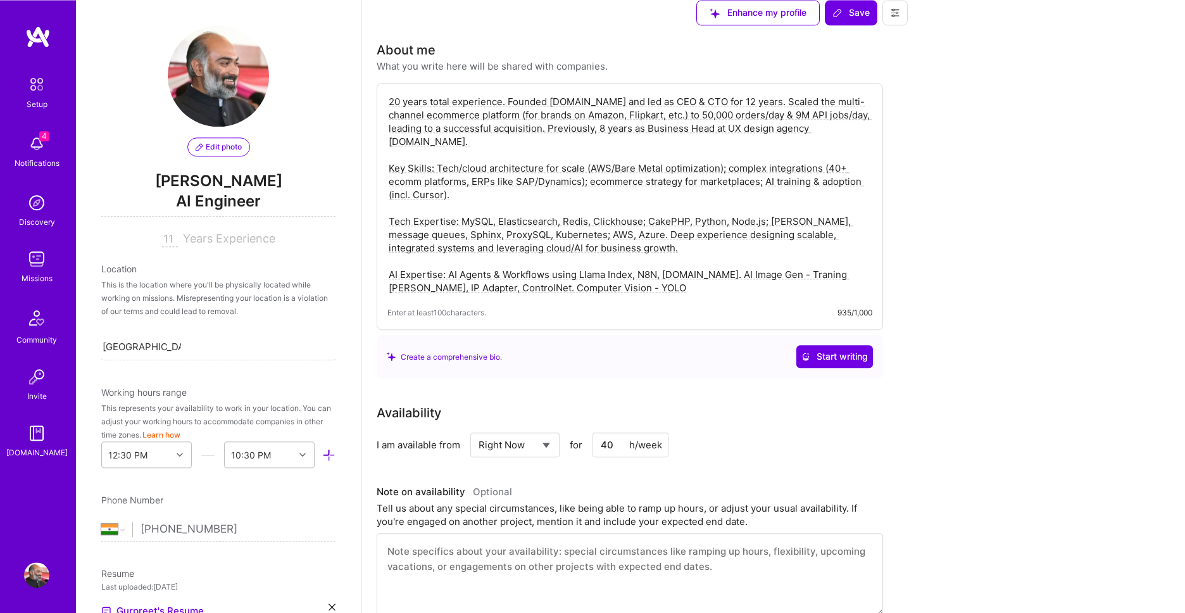
scroll to position [0, 0]
click at [877, 25] on button "Save" at bounding box center [851, 12] width 53 height 25
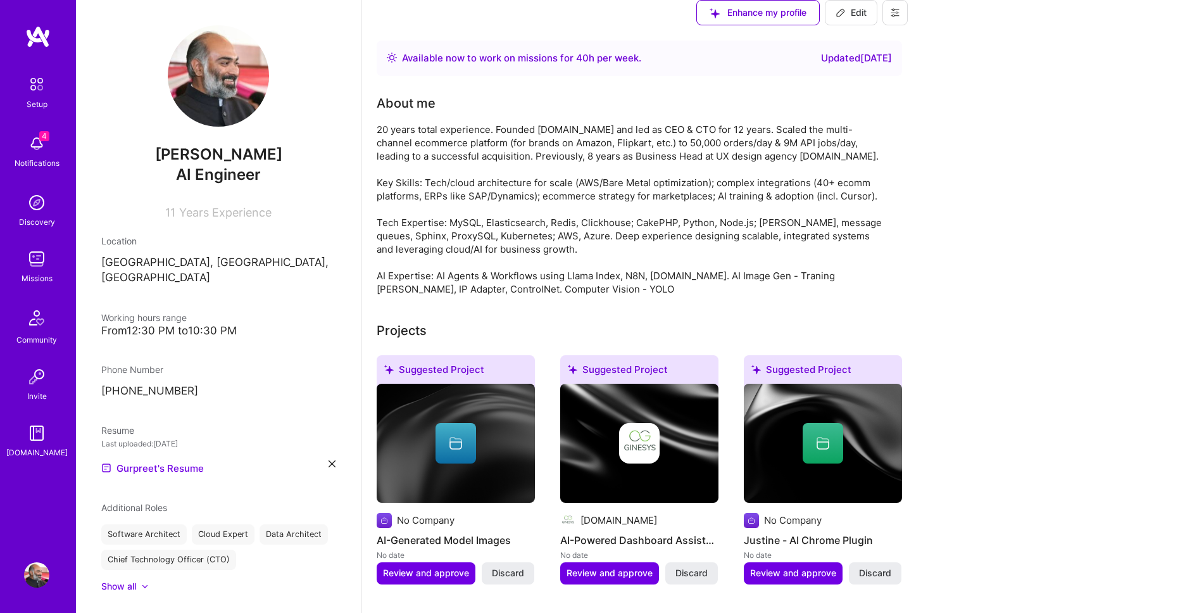
scroll to position [302, 0]
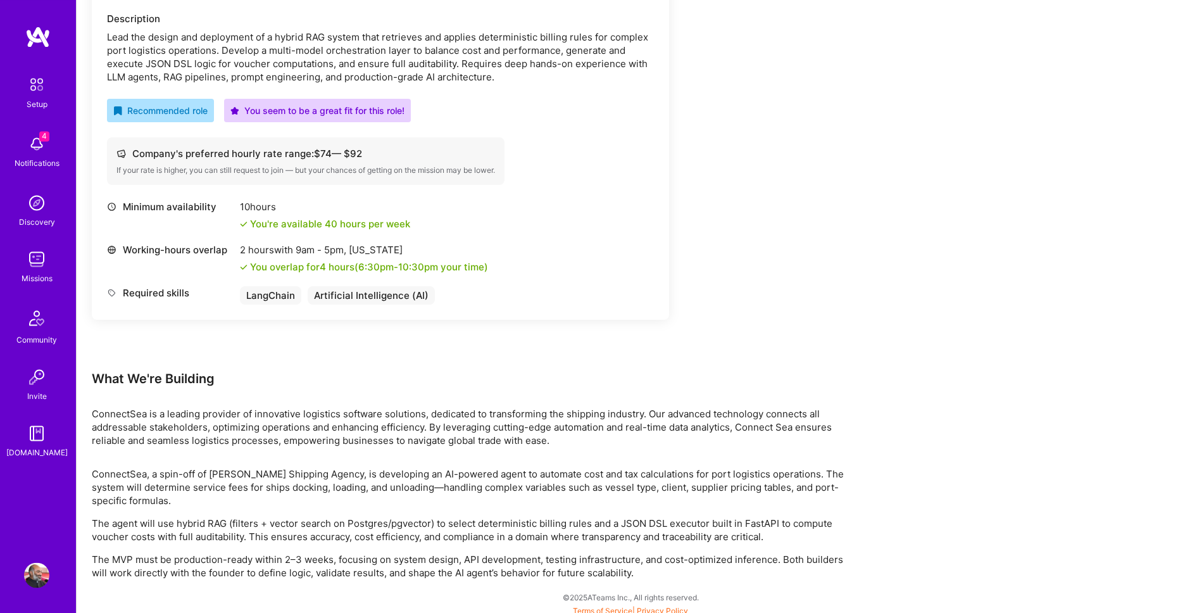
scroll to position [388, 0]
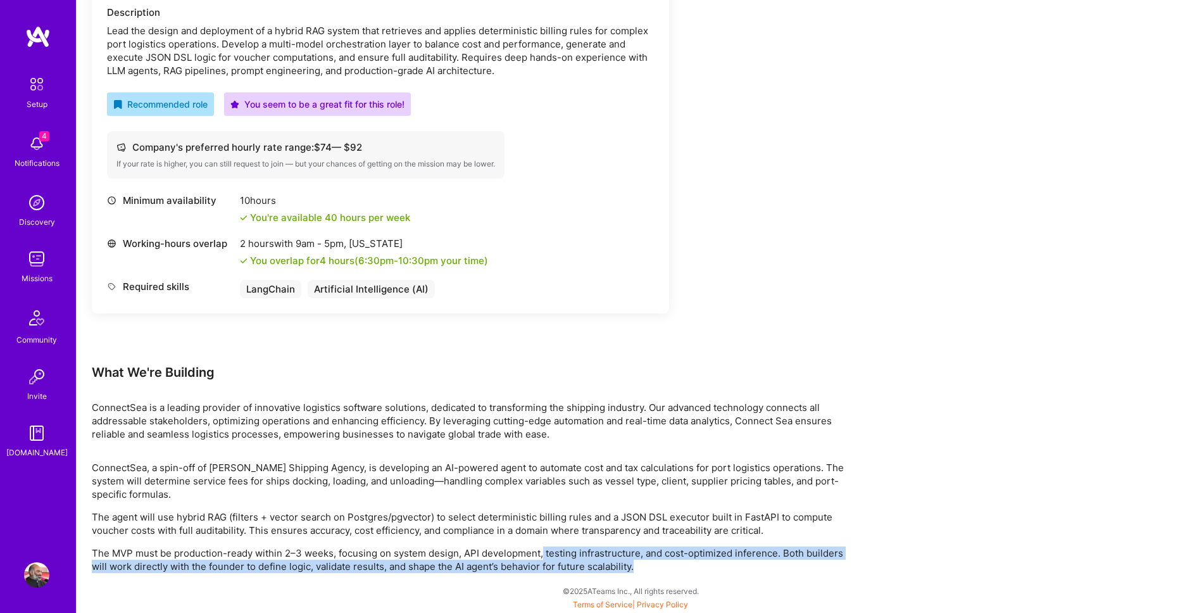
drag, startPoint x: 666, startPoint y: 573, endPoint x: 542, endPoint y: 549, distance: 125.8
click at [542, 549] on div "Earn tokens for inviting a new [PERSON_NAME] to this mission Do you know the pe…" at bounding box center [631, 197] width 1108 height 831
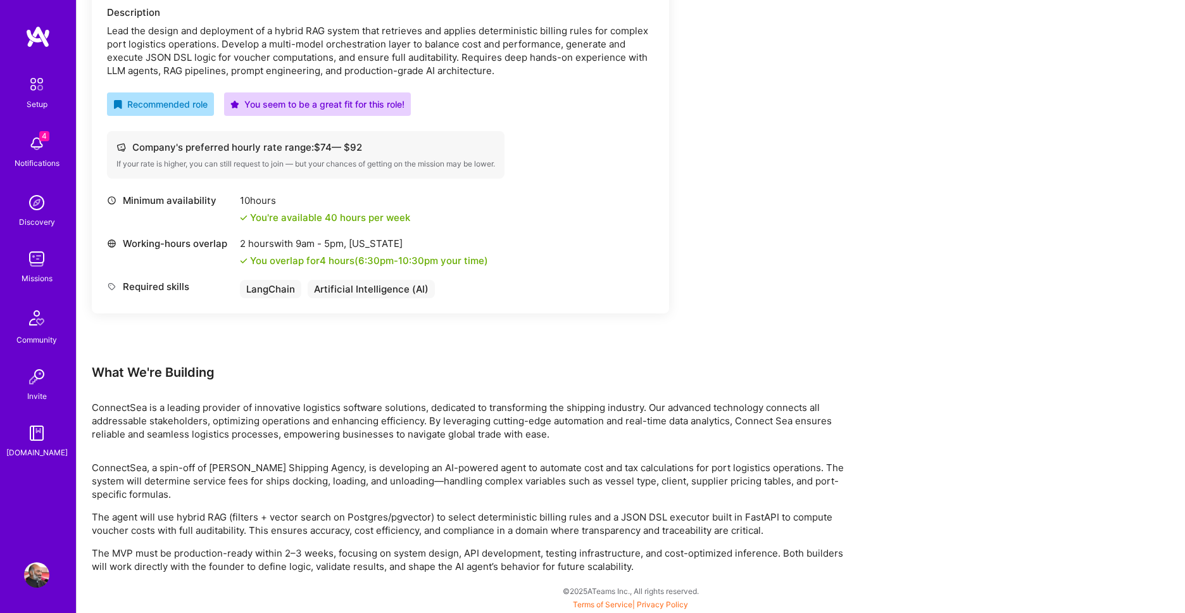
click at [629, 527] on p "The agent will use hybrid RAG (filters + vector search on Postgres/pgvector) to…" at bounding box center [472, 523] width 760 height 27
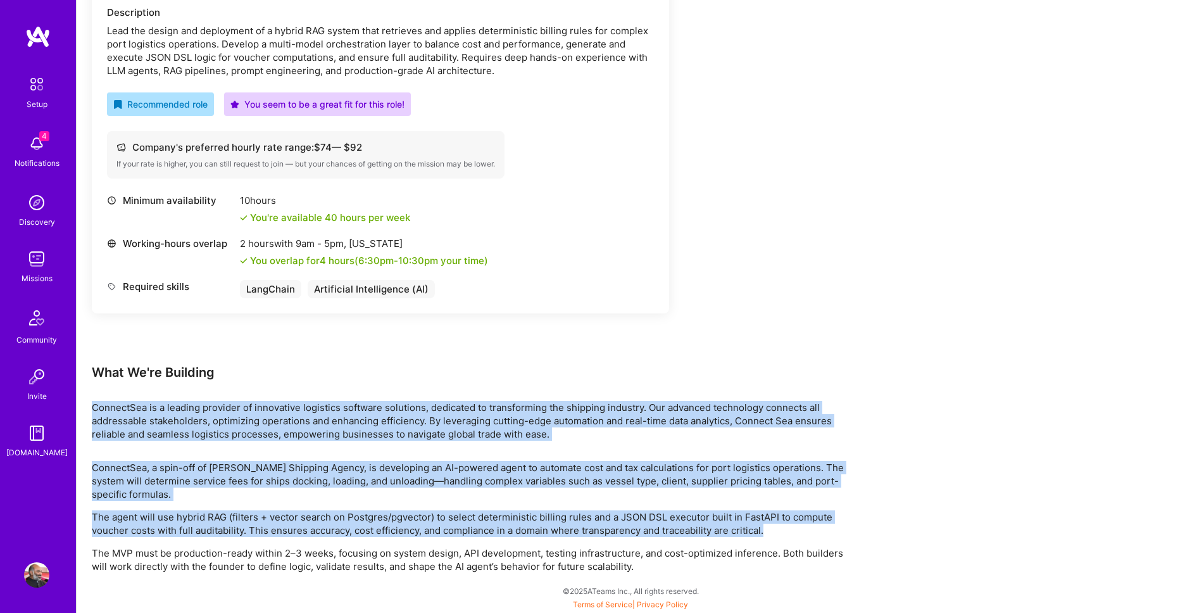
drag, startPoint x: 776, startPoint y: 532, endPoint x: 87, endPoint y: 405, distance: 700.8
click at [87, 405] on div "Earn tokens for inviting a new A.Teamer to this mission Do you know the perfect…" at bounding box center [631, 197] width 1108 height 831
copy div "ConnectSea is a leading provider of innovative logistics software solutions, de…"
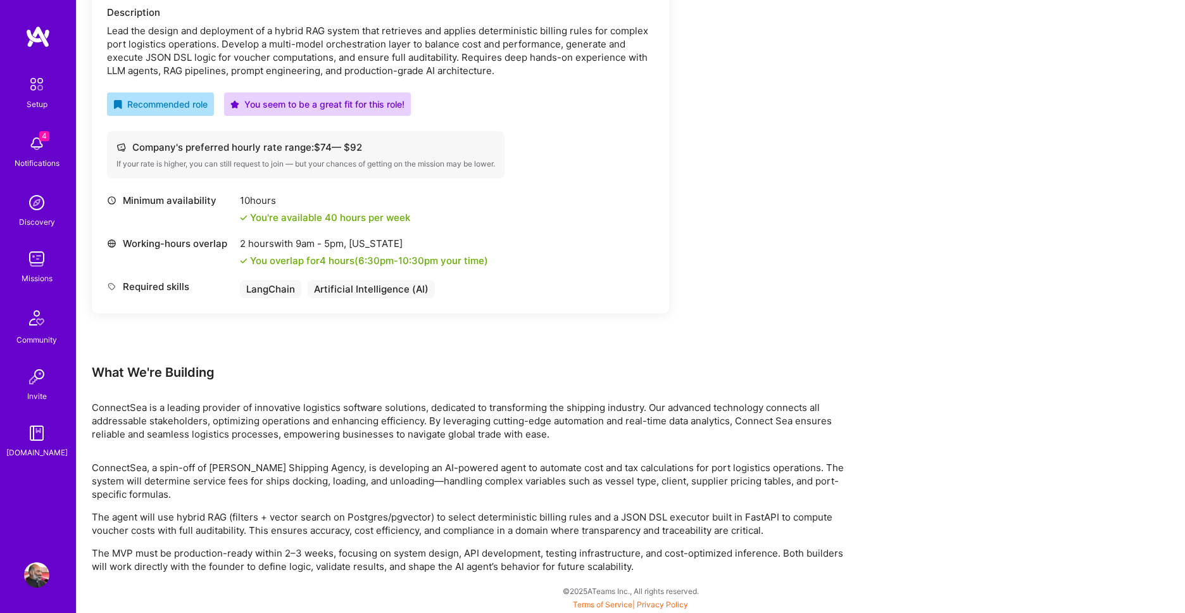
click at [787, 139] on div "Earn tokens for inviting a new A.Teamer to this mission Do you know the perfect…" at bounding box center [472, 185] width 760 height 776
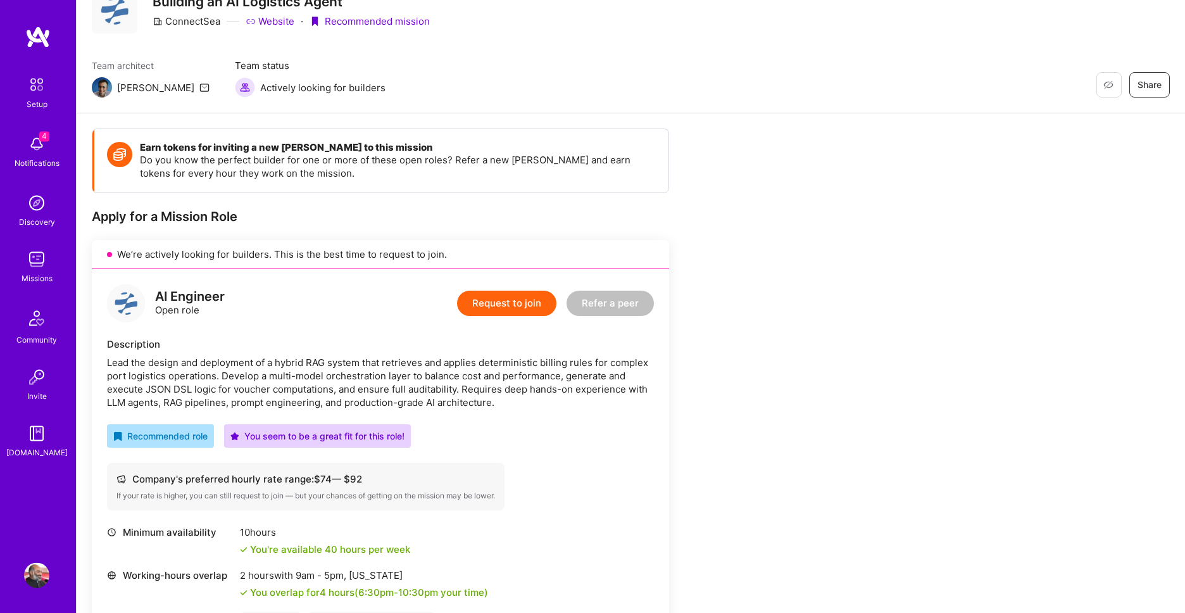
scroll to position [216, 0]
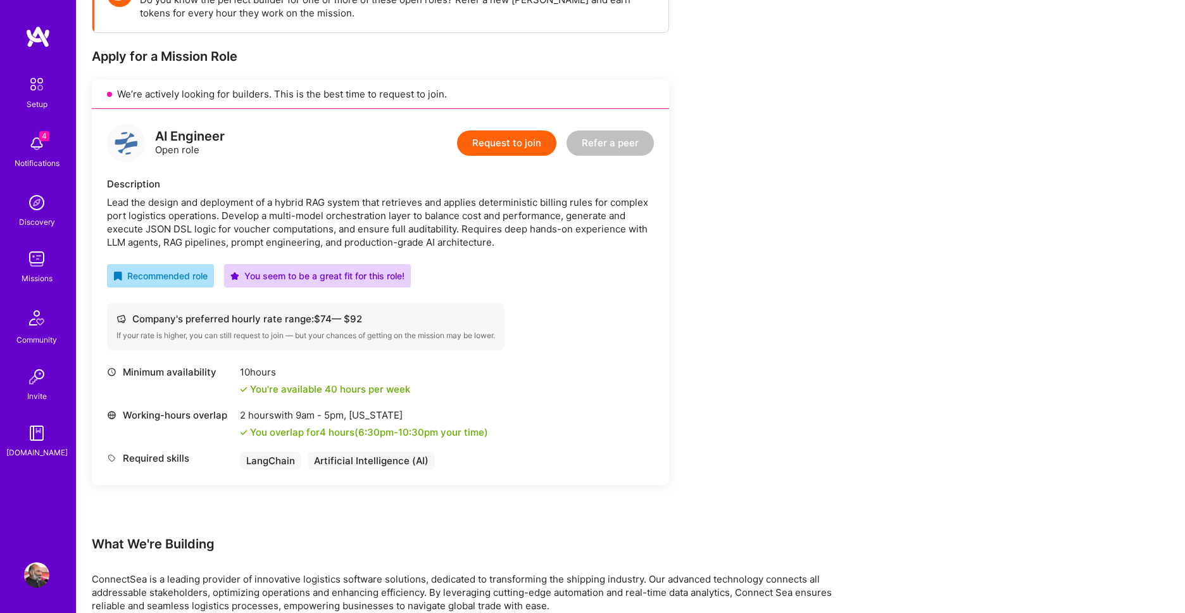
click at [507, 139] on button "Request to join" at bounding box center [506, 142] width 99 height 25
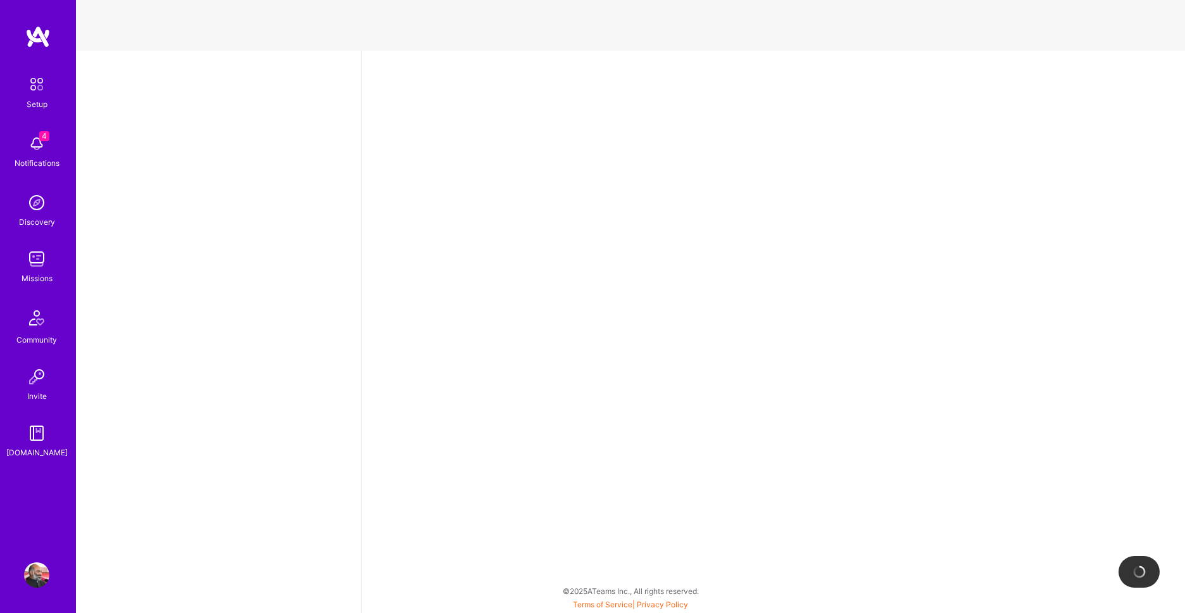
select select "IN"
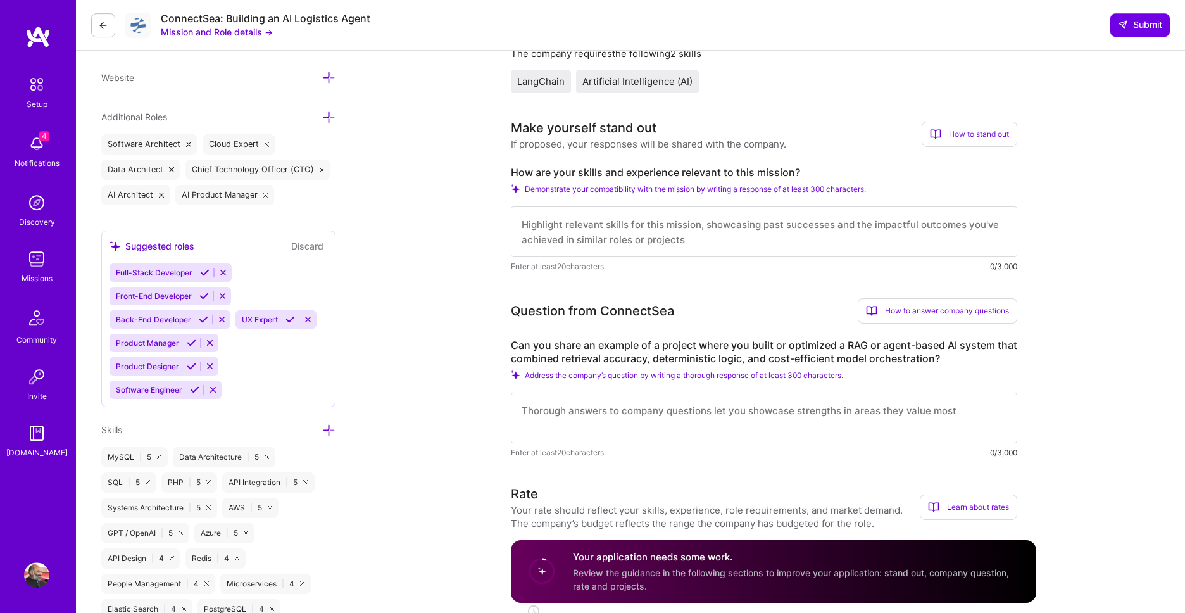
scroll to position [361, 0]
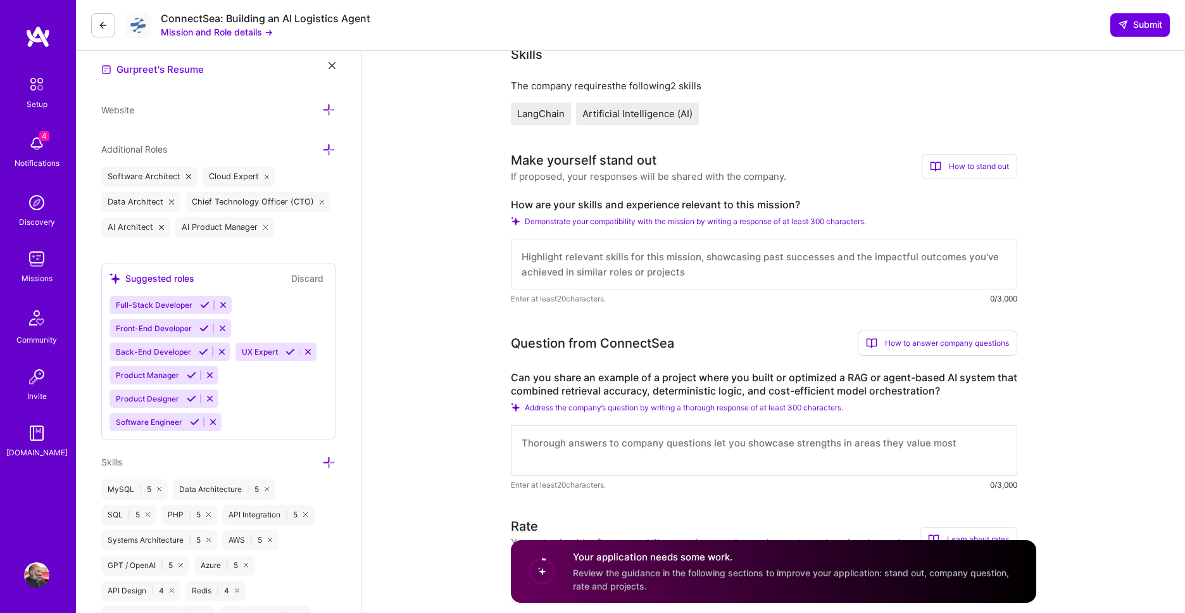
click at [701, 258] on textarea at bounding box center [764, 264] width 506 height 51
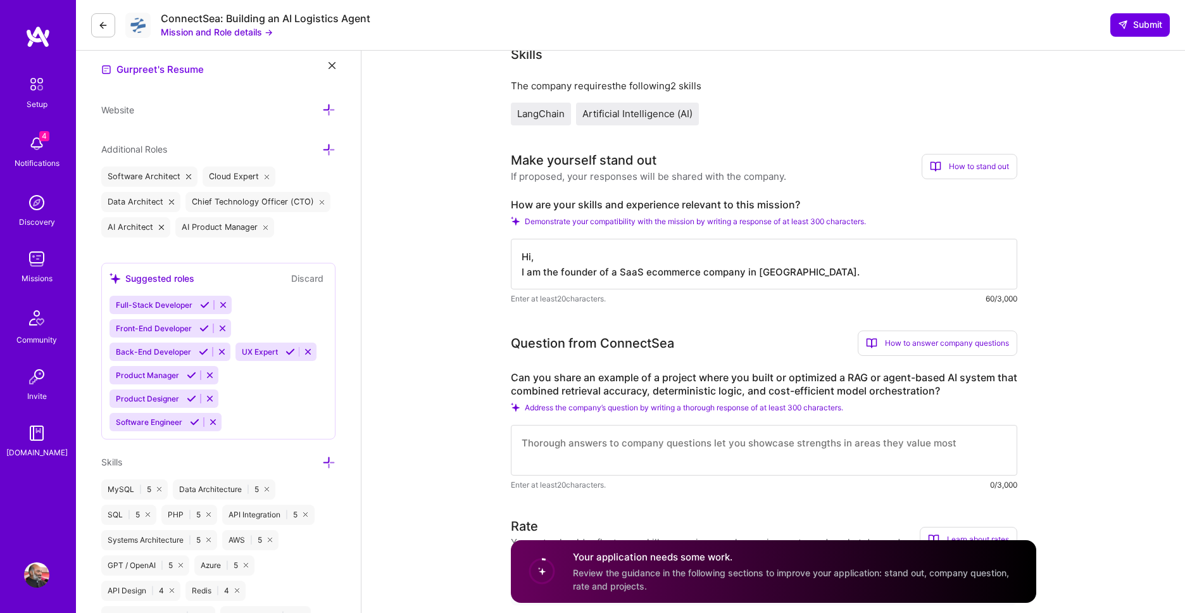
click at [561, 277] on textarea "Hi, I am the founder of a SaaS ecommerce company in India." at bounding box center [764, 264] width 506 height 51
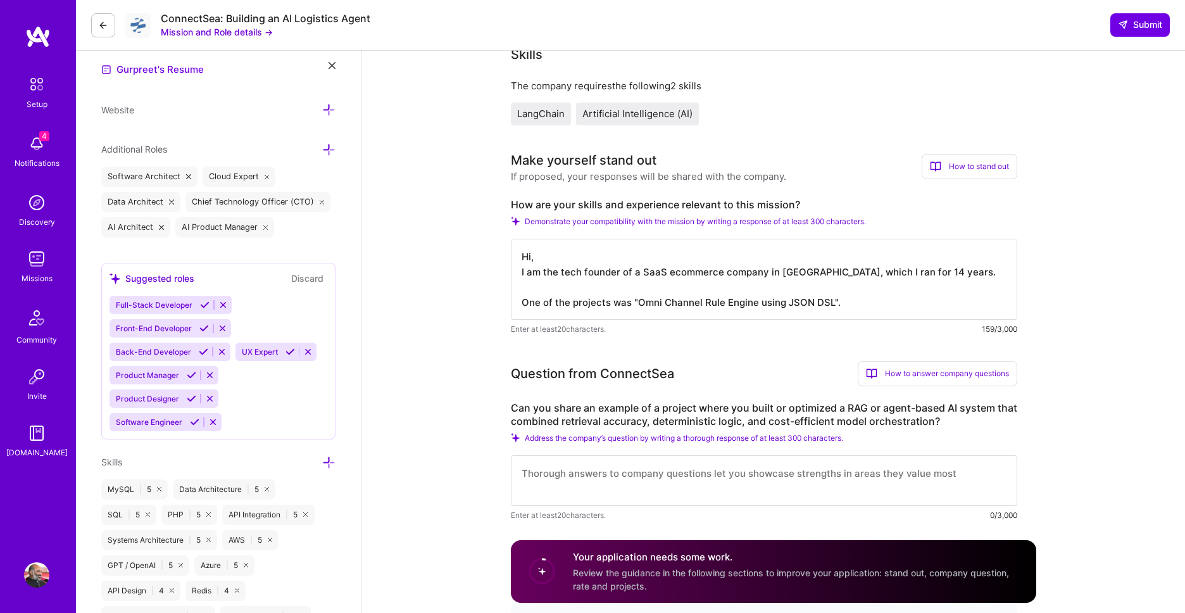
drag, startPoint x: 736, startPoint y: 272, endPoint x: 526, endPoint y: 235, distance: 213.2
click at [526, 239] on textarea "Hi, I am the tech founder of a SaaS ecommerce company in India, which I ran for…" at bounding box center [764, 279] width 506 height 81
paste textarea "A relevant project was "Omni Channel Rule Engine using JSON DSL", which we buil…"
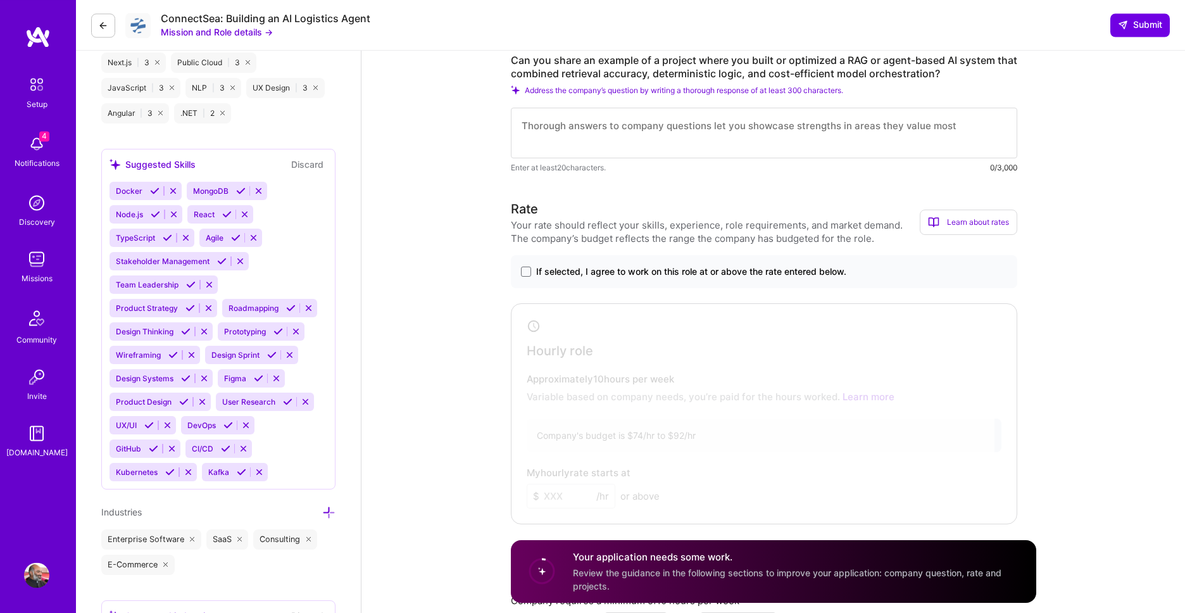
scroll to position [994, 0]
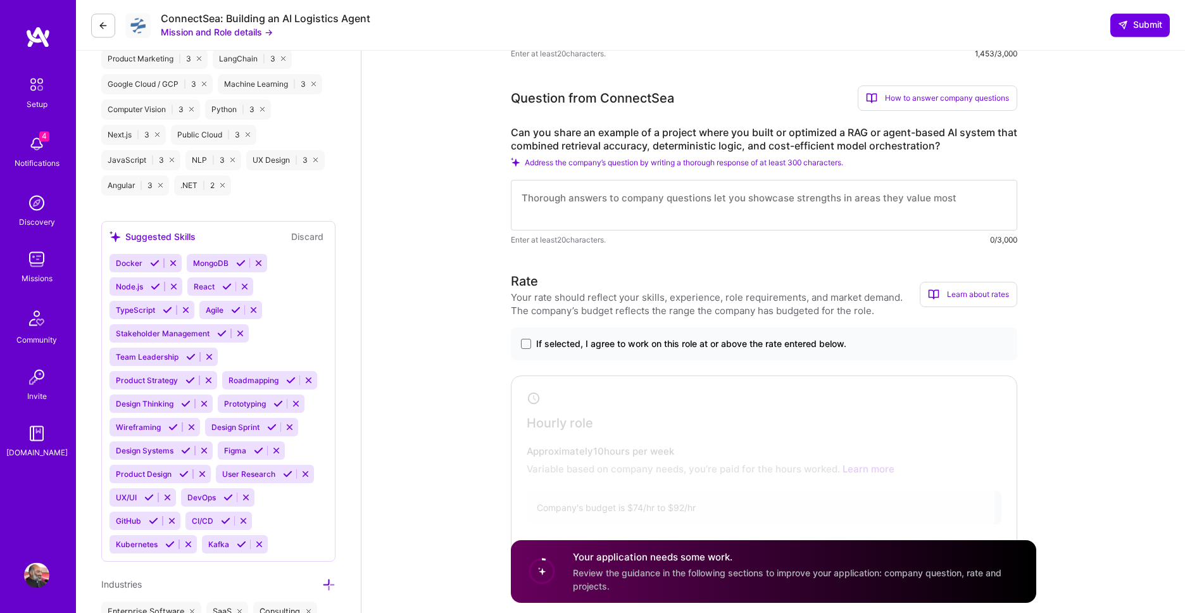
type textarea "Hi, I am the tech founder of a SaaS ecommerce company in India, which I ran for…"
click at [897, 204] on textarea at bounding box center [764, 205] width 506 height 51
click at [897, 193] on textarea at bounding box center [764, 205] width 506 height 51
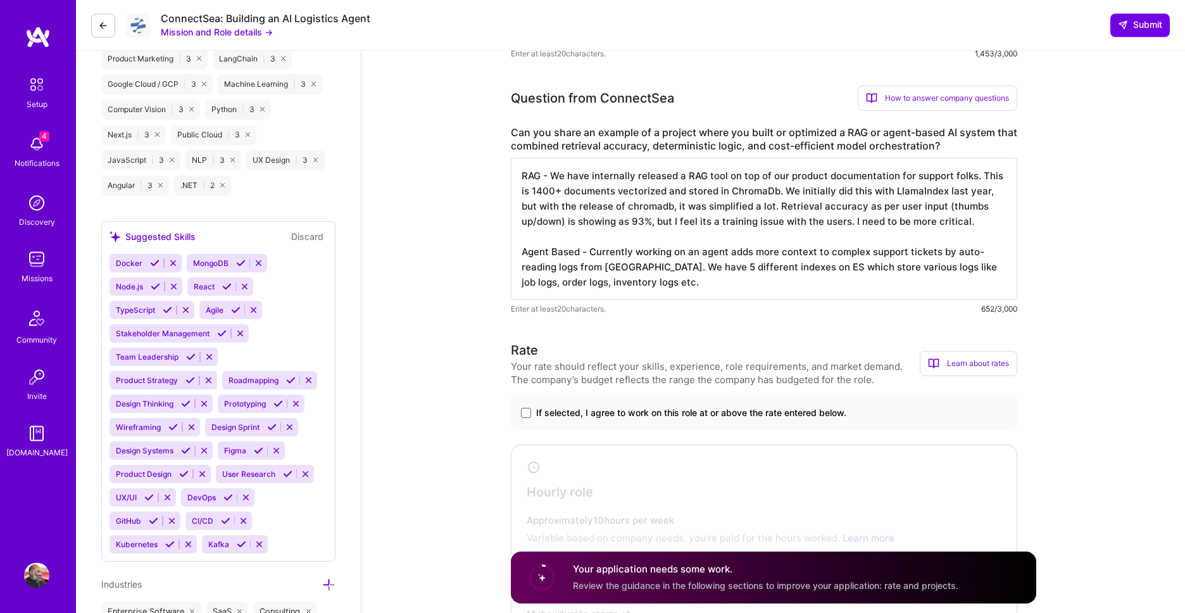
click at [963, 267] on textarea "RAG - We have internally released a RAG tool on top of our product documentatio…" at bounding box center [764, 229] width 506 height 142
type textarea "RAG - We have internally released a RAG tool on top of our product documentatio…"
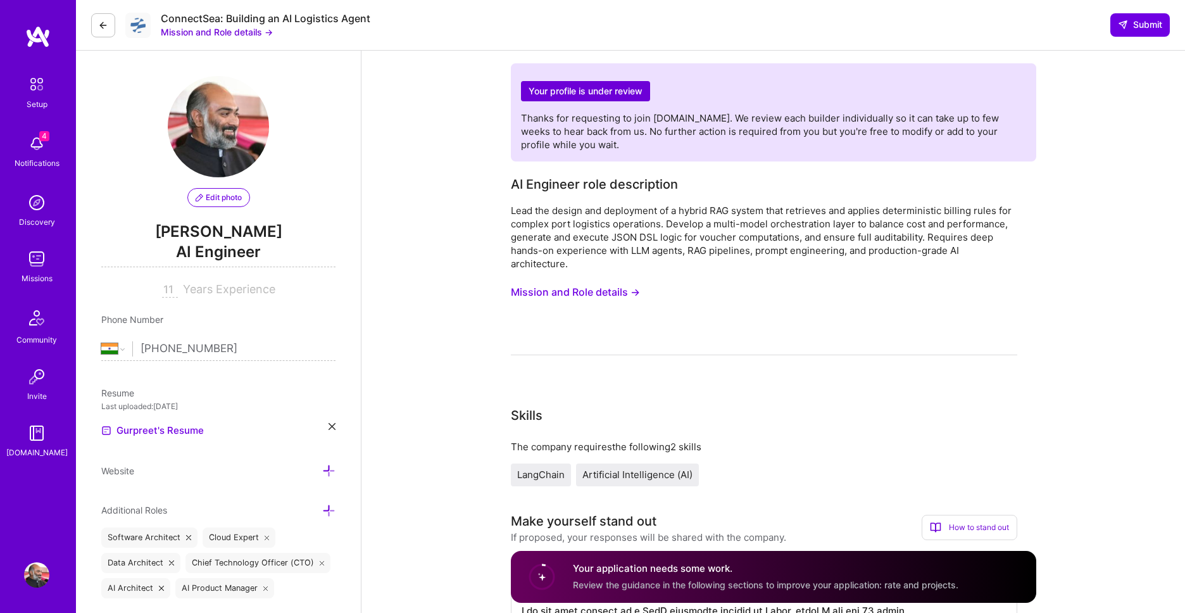
select select "IN"
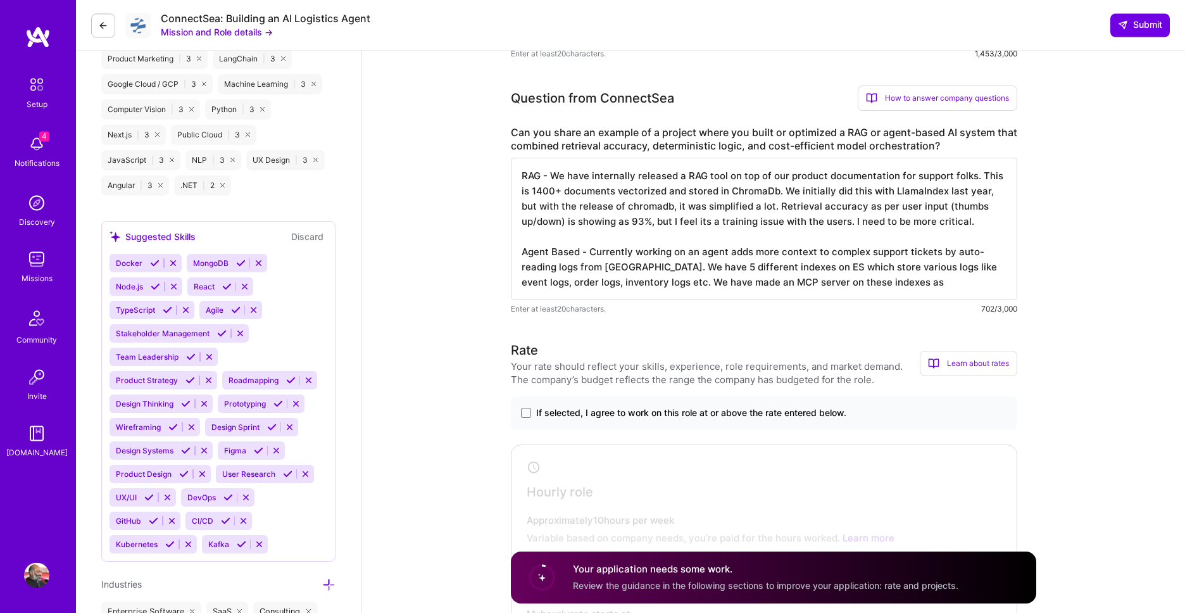
scroll to position [1, 0]
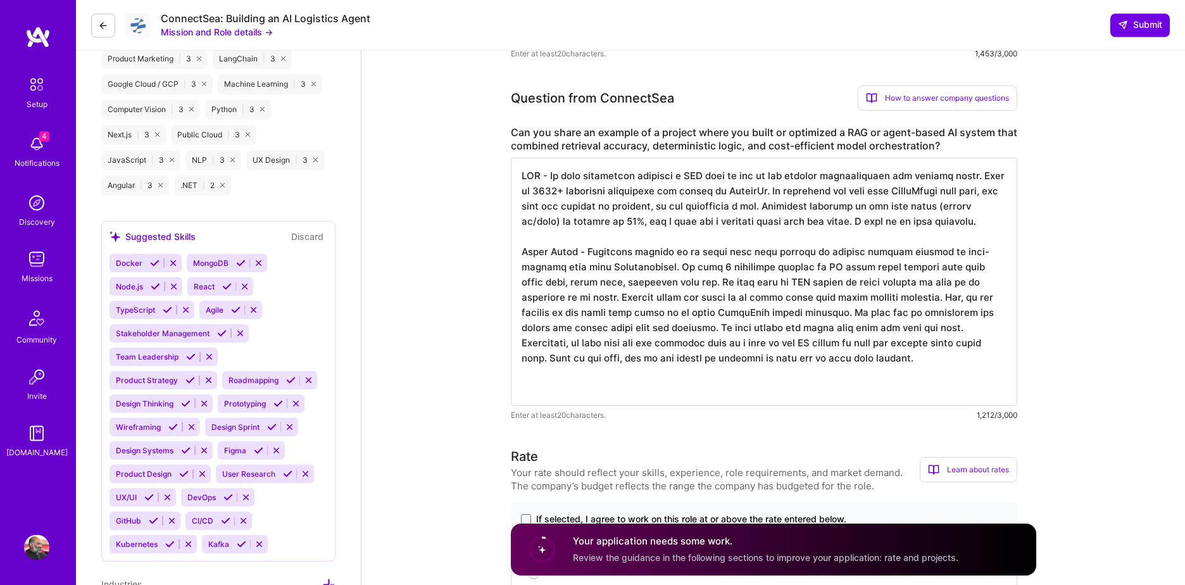
click at [742, 406] on textarea at bounding box center [764, 282] width 506 height 248
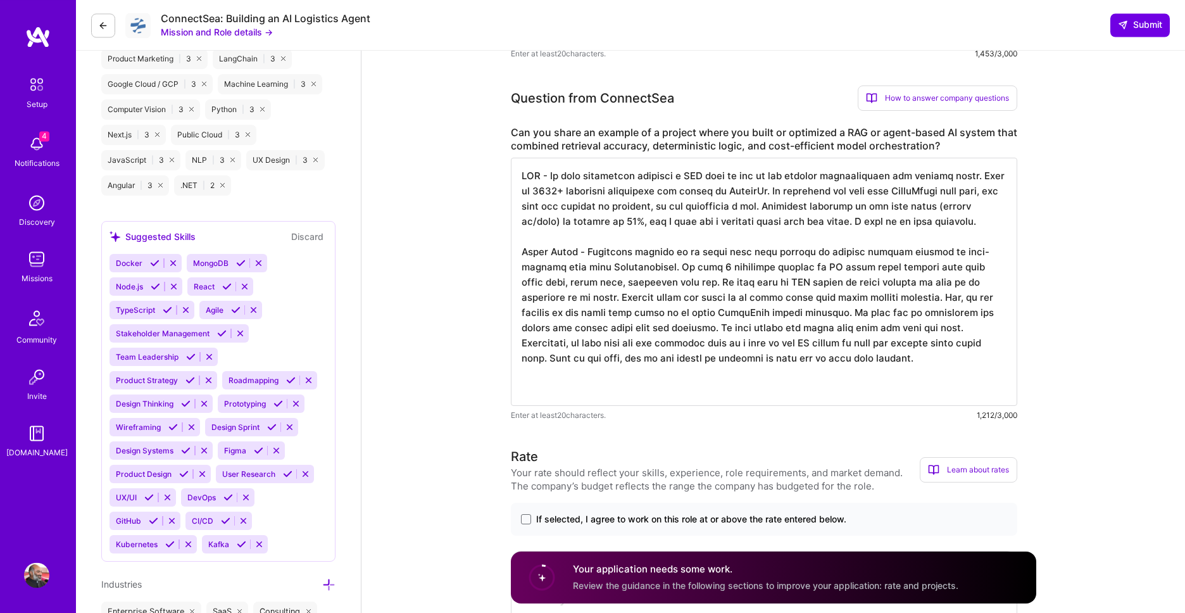
click at [751, 382] on textarea at bounding box center [764, 282] width 506 height 248
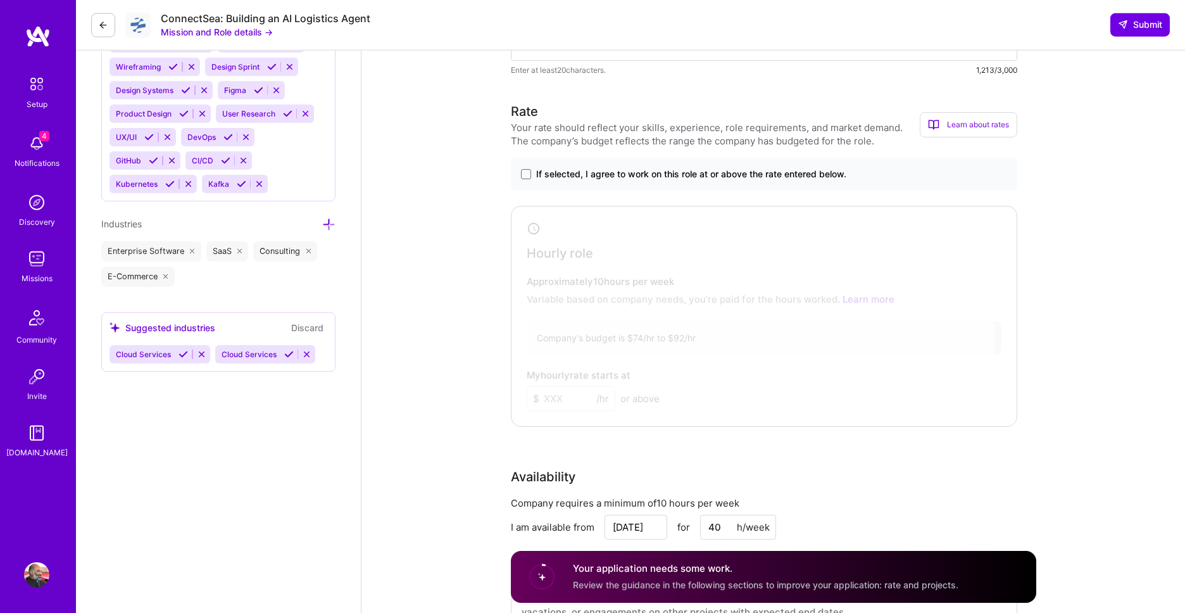
scroll to position [1355, 0]
type textarea "RAG - We have internally released a RAG tool on top of our product documentatio…"
click at [526, 178] on span at bounding box center [526, 173] width 10 height 10
click at [0, 0] on input "If selected, I agree to work on this role at or above the rate entered below." at bounding box center [0, 0] width 0 height 0
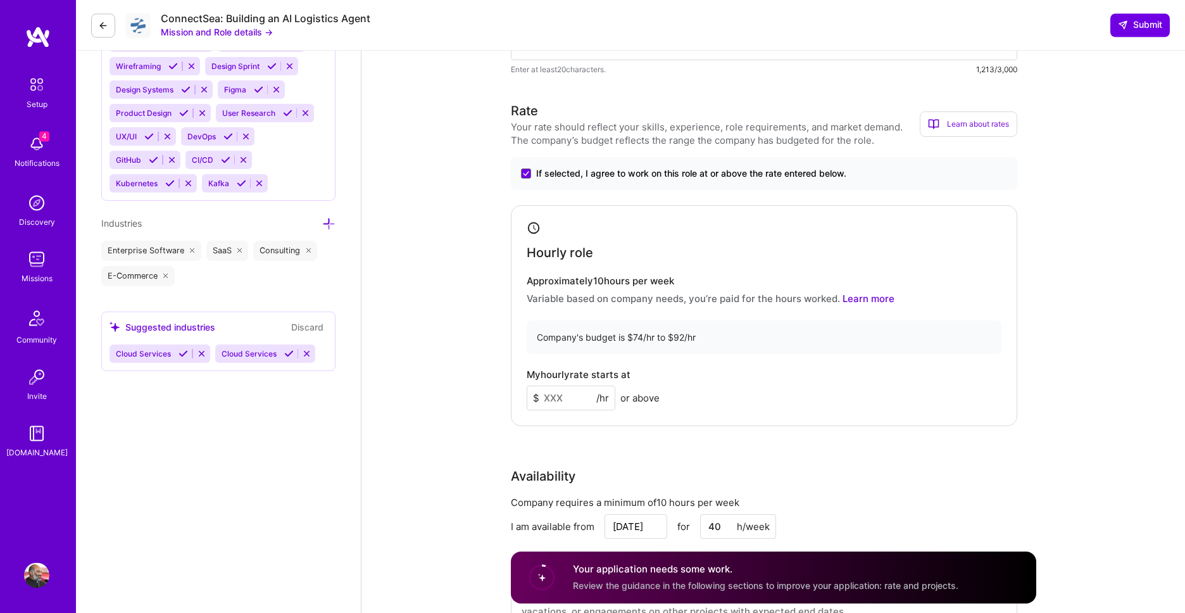
click at [578, 406] on input at bounding box center [571, 397] width 89 height 25
type input "75"
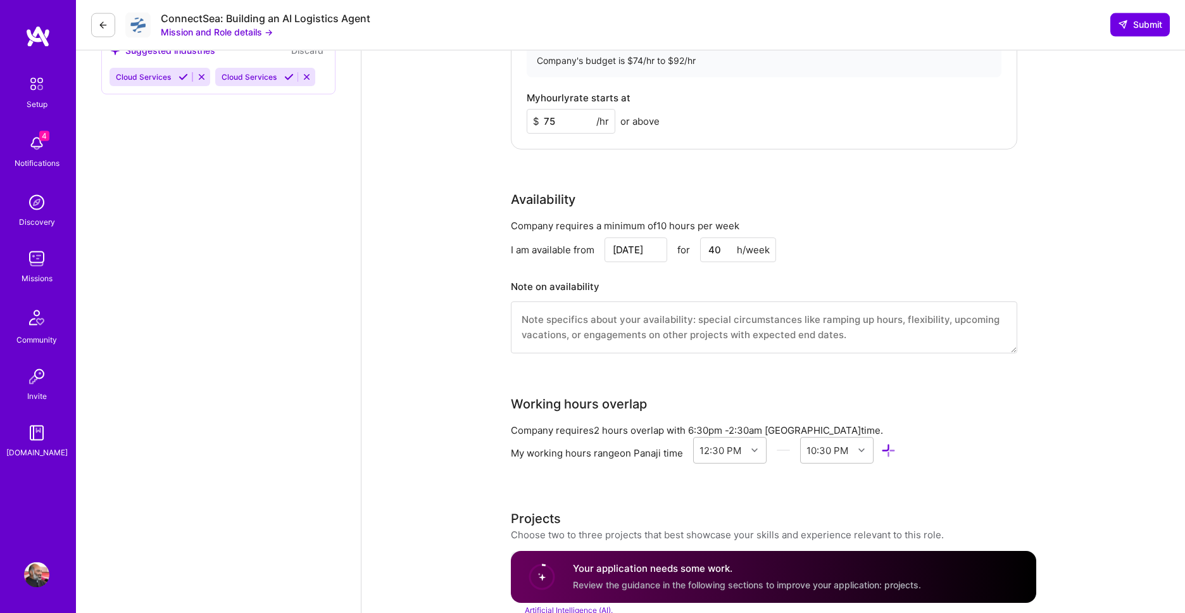
scroll to position [1643, 0]
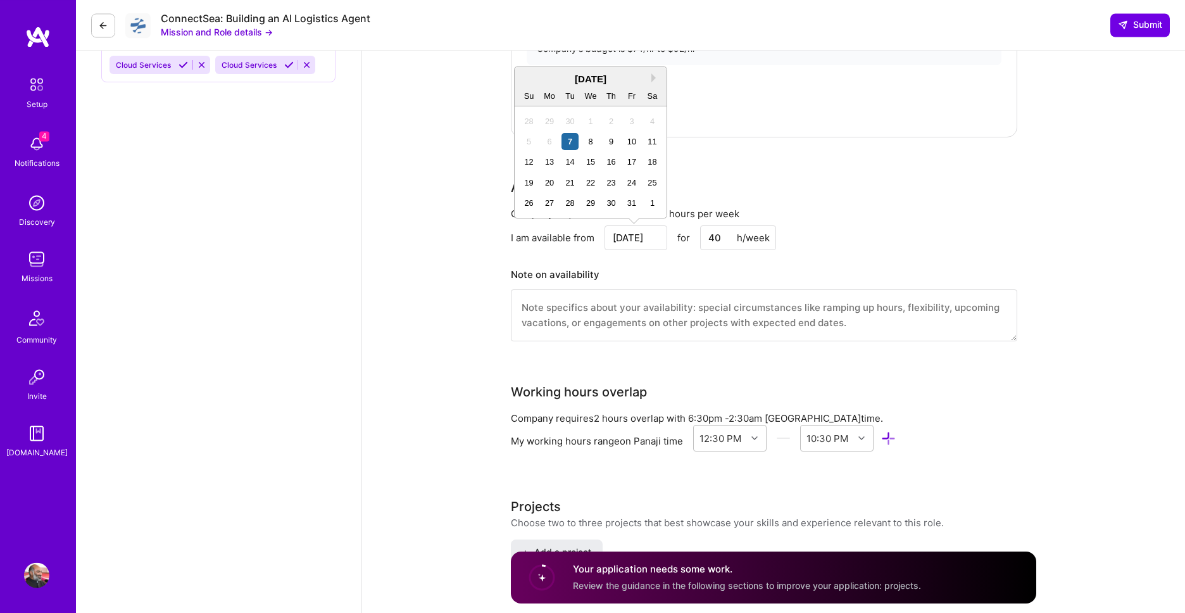
click at [635, 237] on input "Oct 7" at bounding box center [635, 237] width 63 height 25
click at [553, 160] on div "13" at bounding box center [549, 161] width 17 height 17
type input "Oct 13"
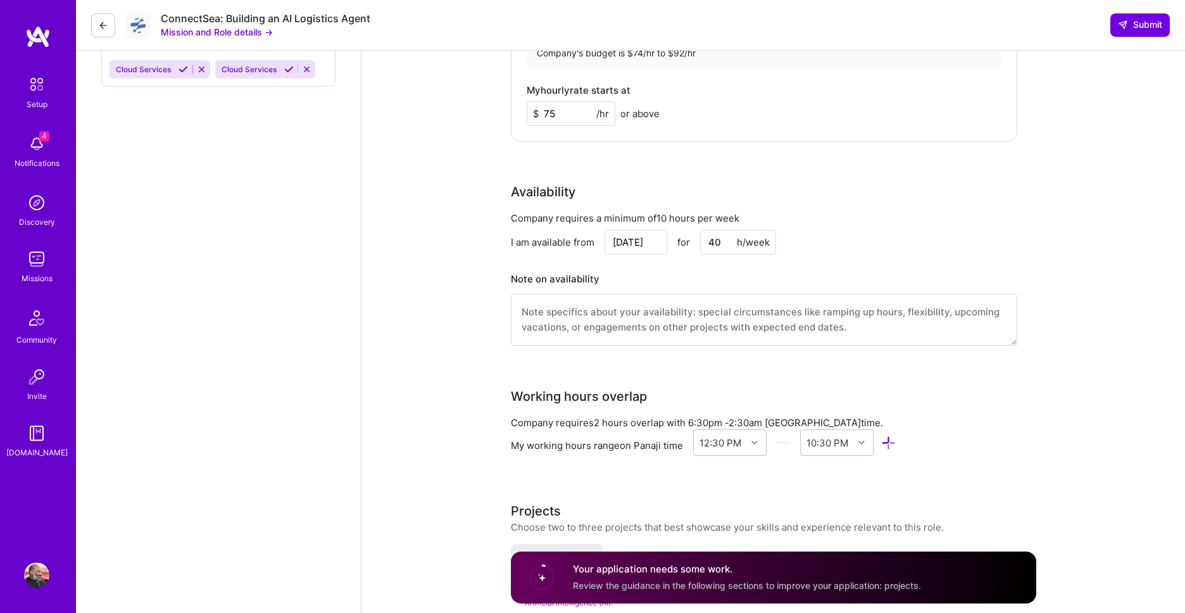
scroll to position [1745, 0]
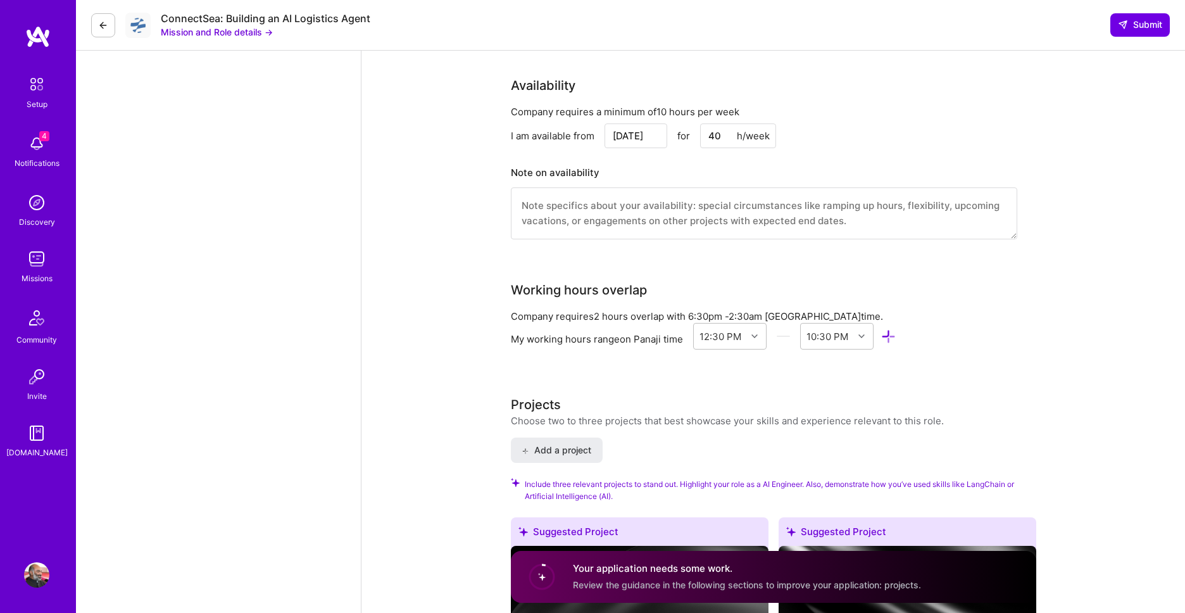
click at [1120, 247] on div "Your profile is under review Thanks for requesting to join A.Team. We review ea…" at bounding box center [772, 466] width 823 height 4321
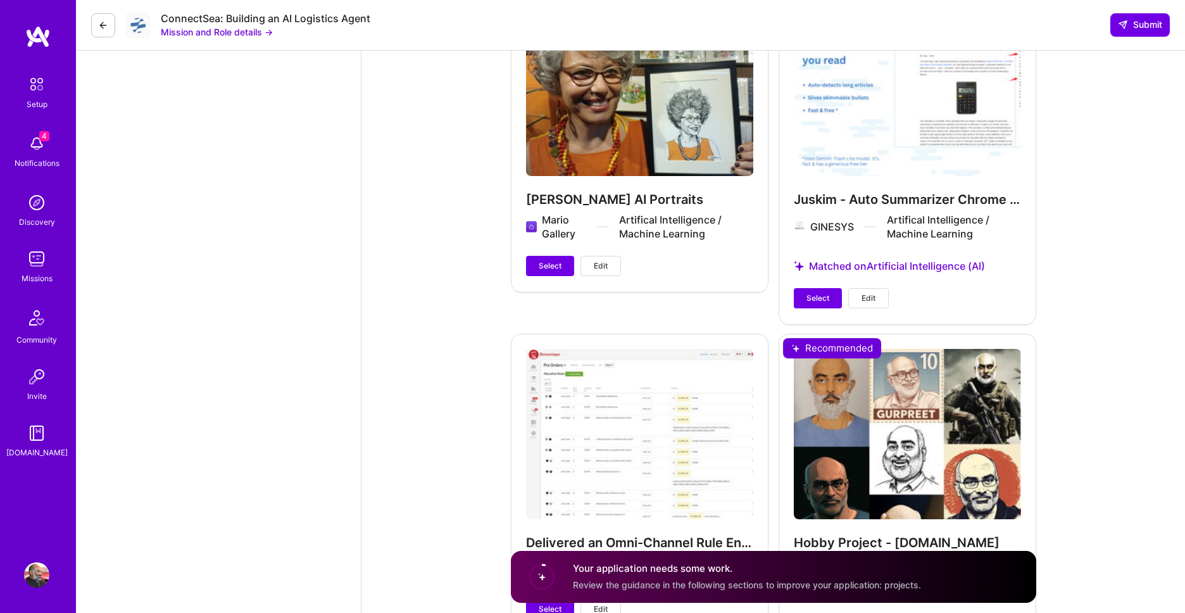
scroll to position [3402, 0]
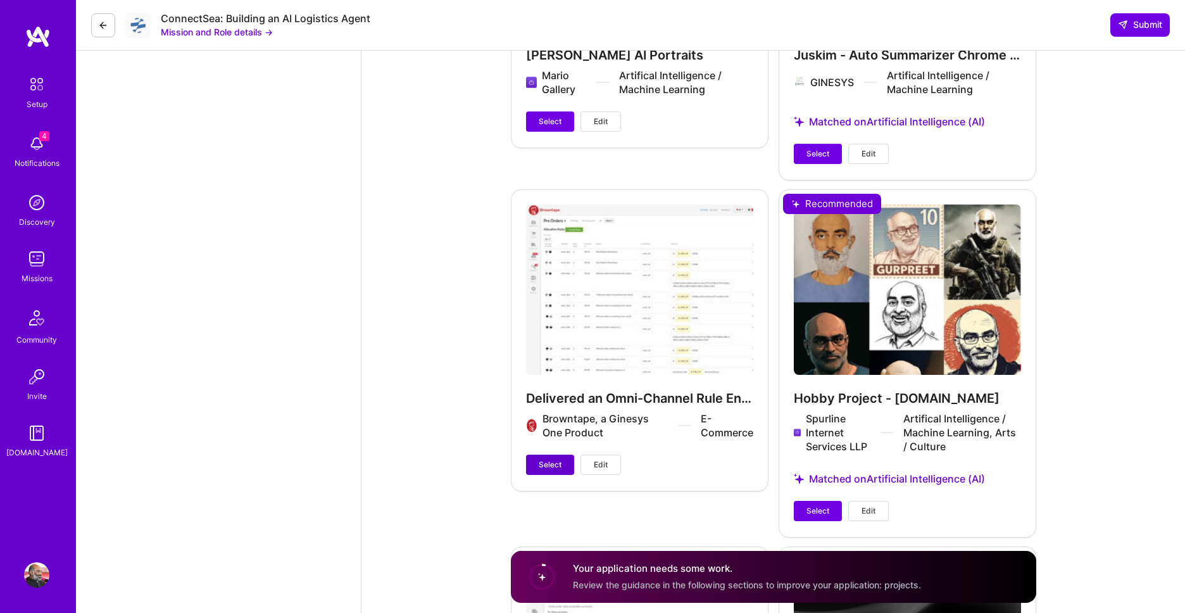
click at [542, 470] on span "Select" at bounding box center [550, 464] width 23 height 11
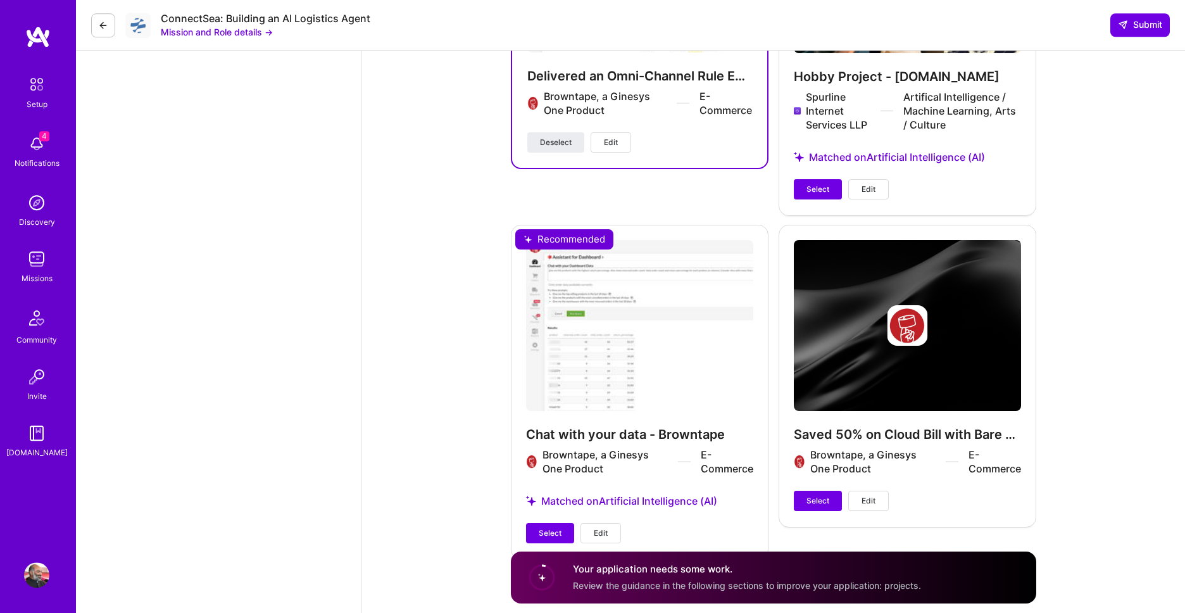
scroll to position [3751, 0]
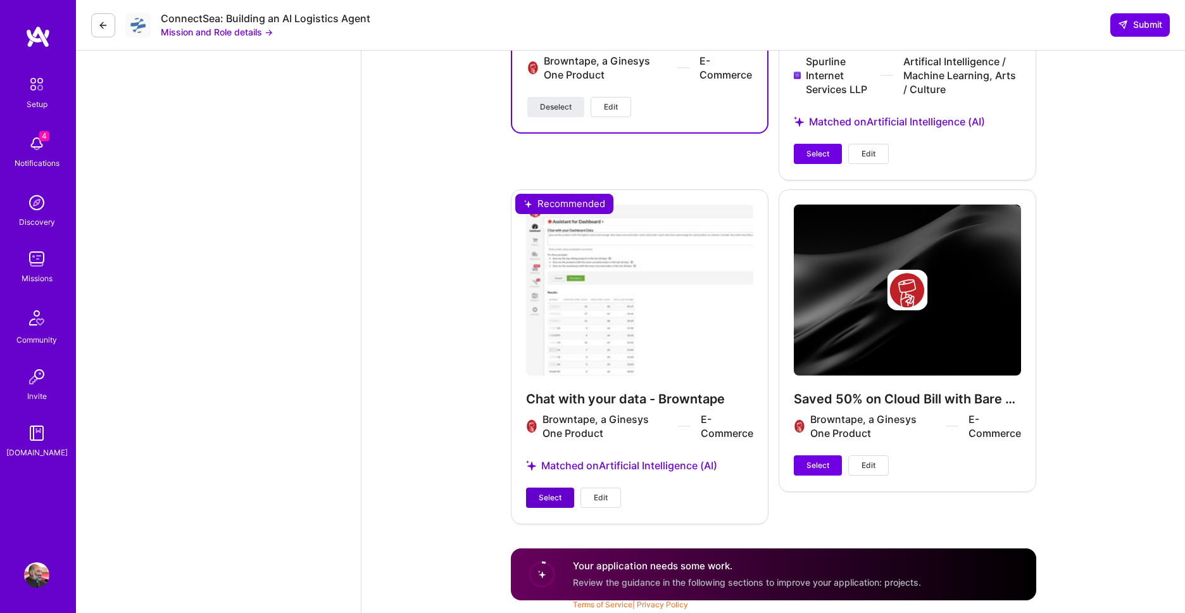
click at [559, 501] on span "Select" at bounding box center [550, 497] width 23 height 11
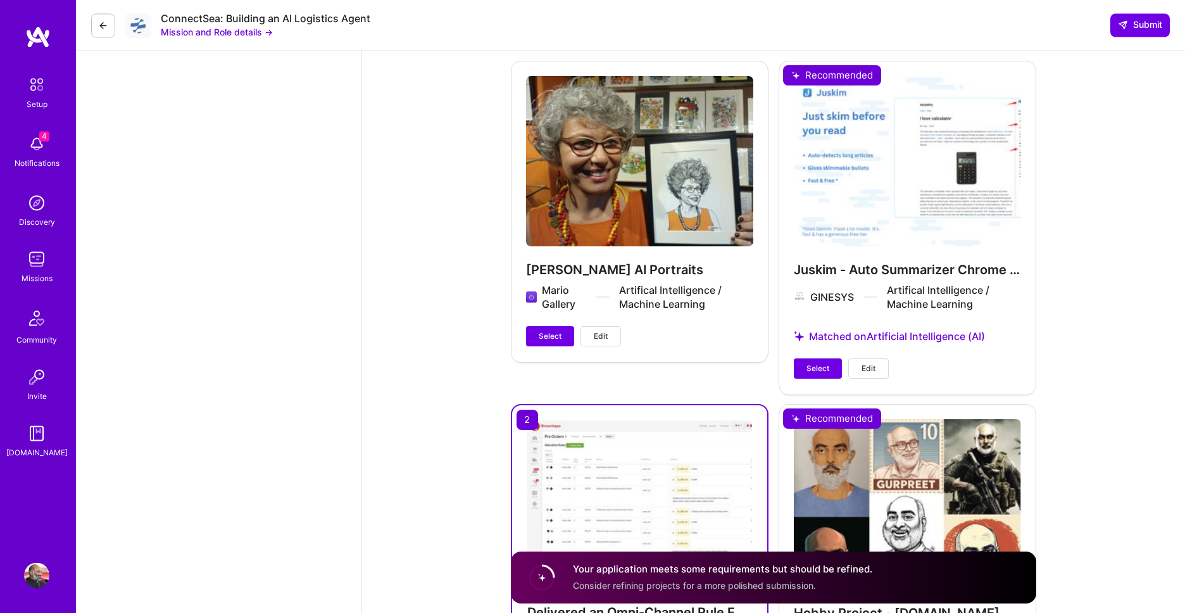
scroll to position [3174, 0]
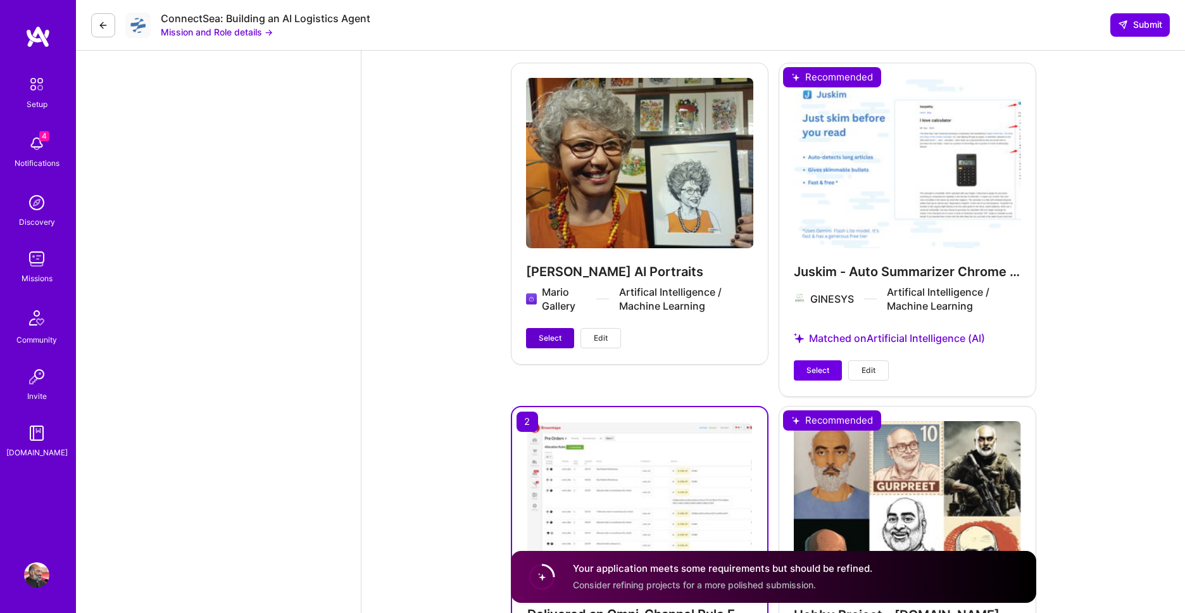
click at [549, 344] on span "Select" at bounding box center [550, 337] width 23 height 11
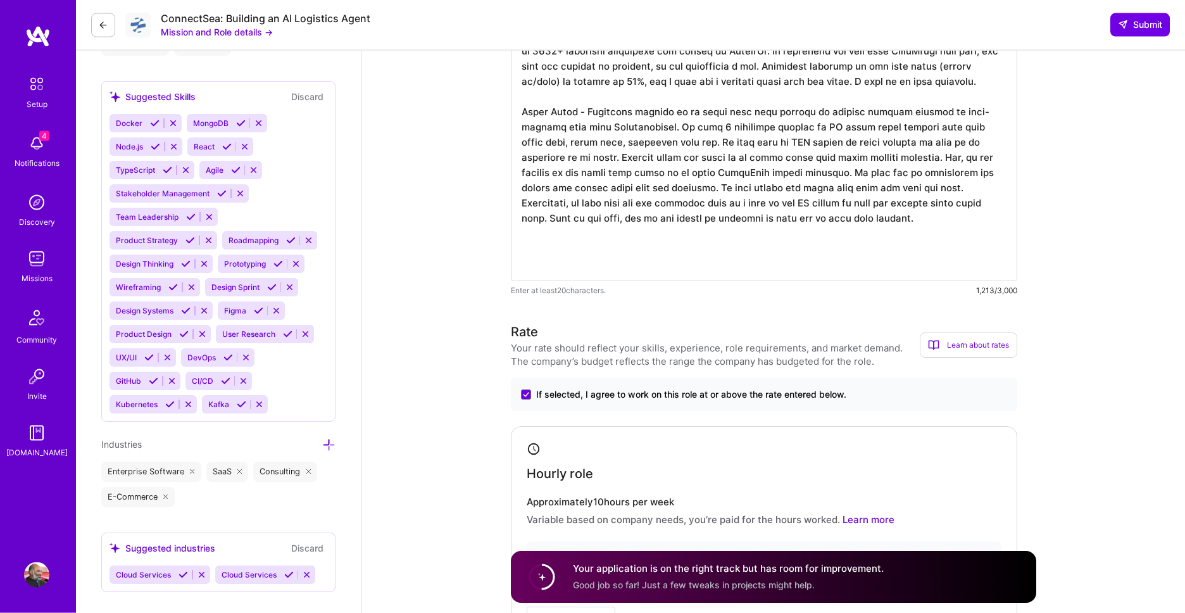
scroll to position [1009, 0]
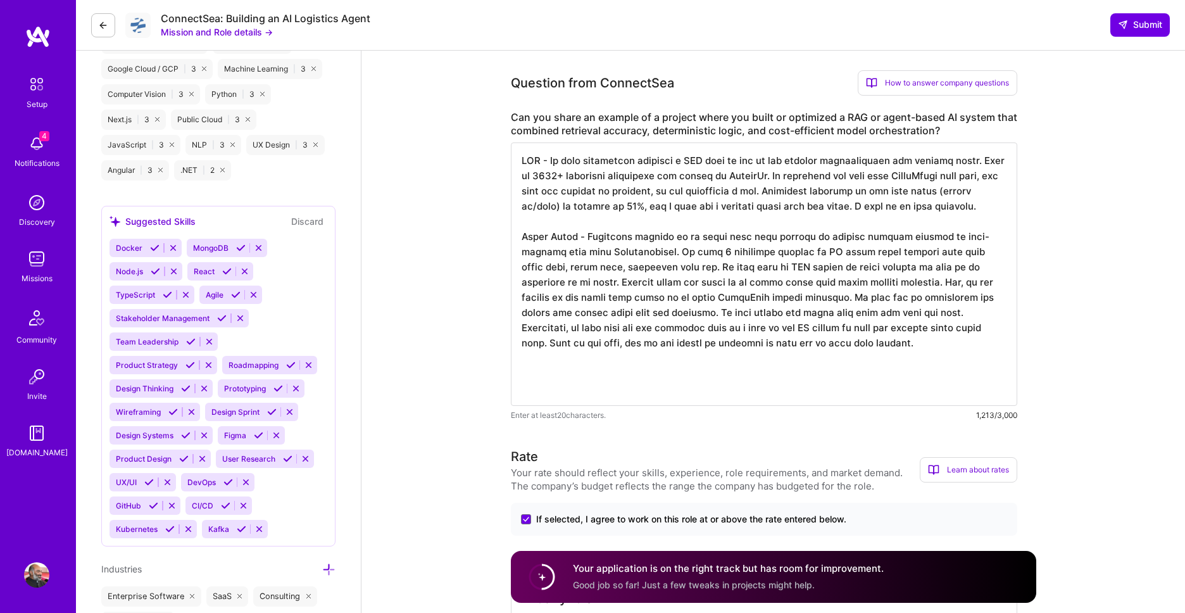
click at [768, 349] on textarea at bounding box center [764, 273] width 506 height 263
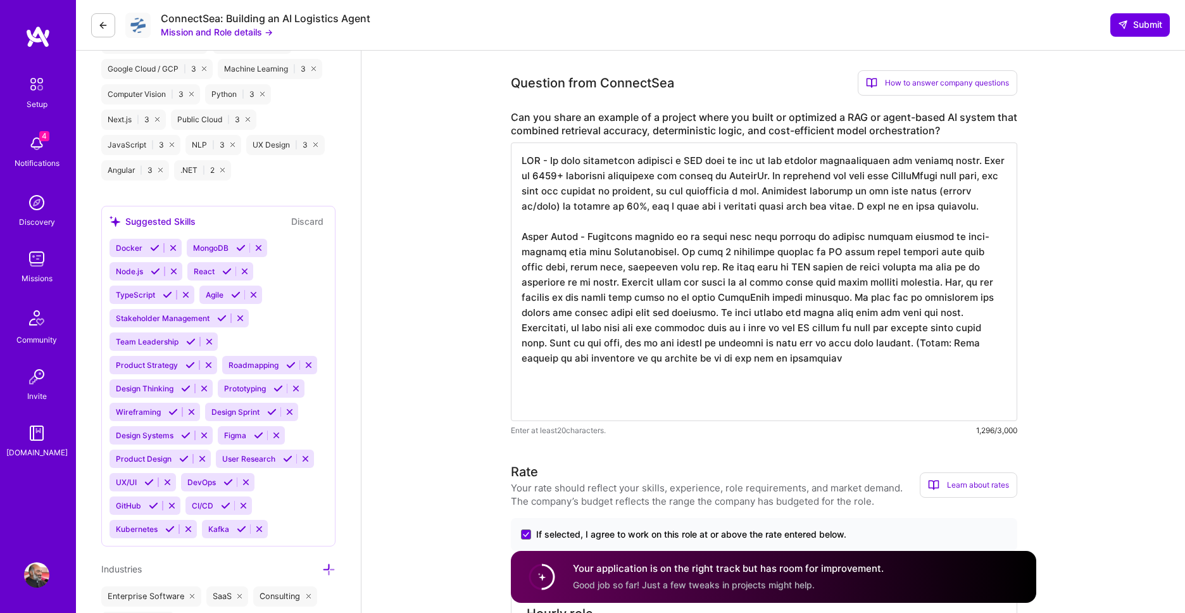
click at [746, 349] on textarea at bounding box center [764, 281] width 506 height 279
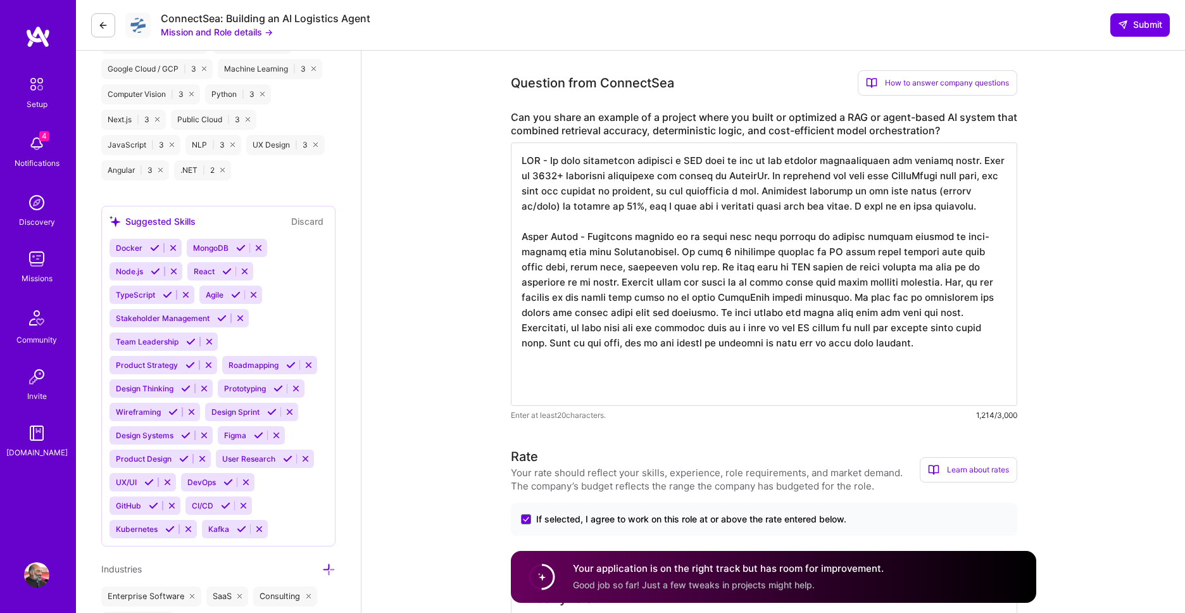
type textarea "RAG - We have internally released a RAG tool on top of our product documentatio…"
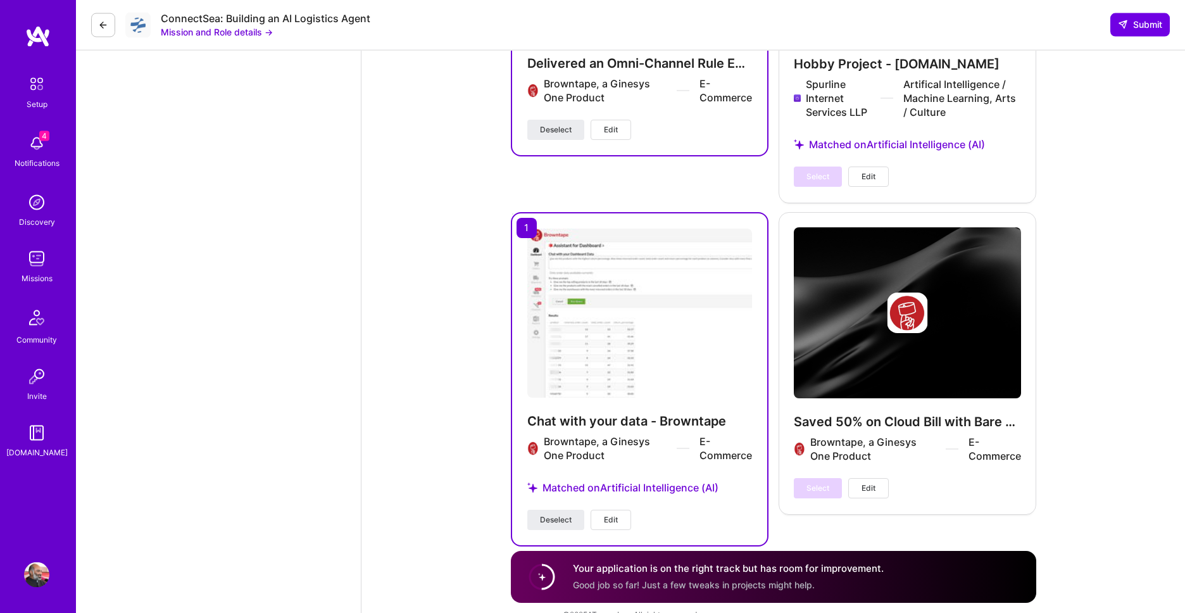
scroll to position [3752, 0]
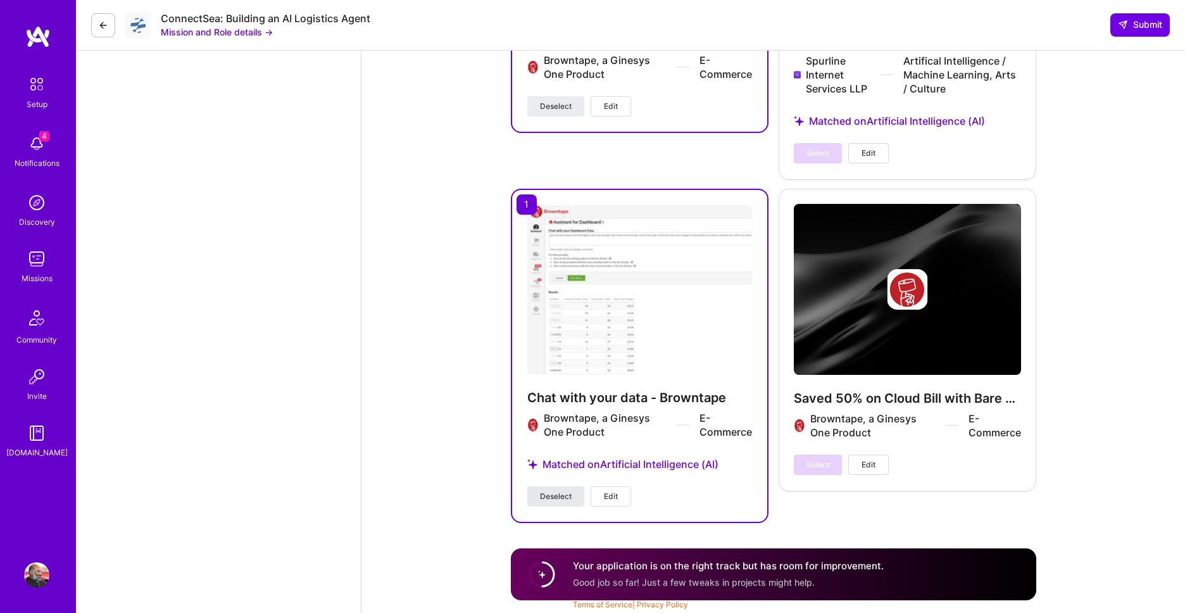
click at [540, 498] on span "Deselect" at bounding box center [556, 496] width 32 height 11
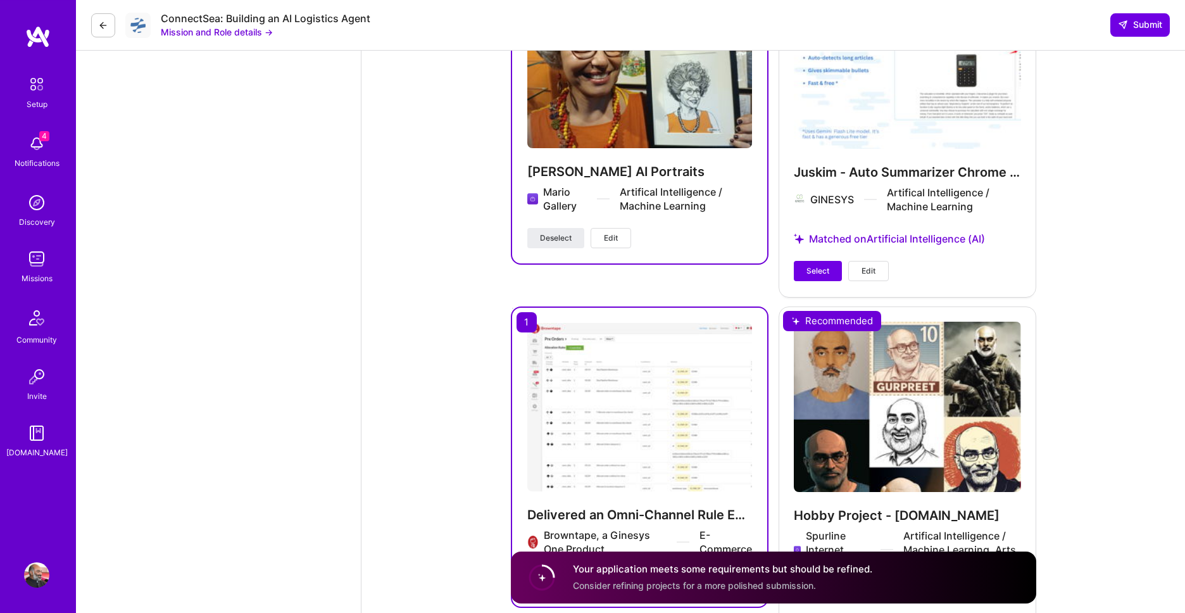
scroll to position [3174, 0]
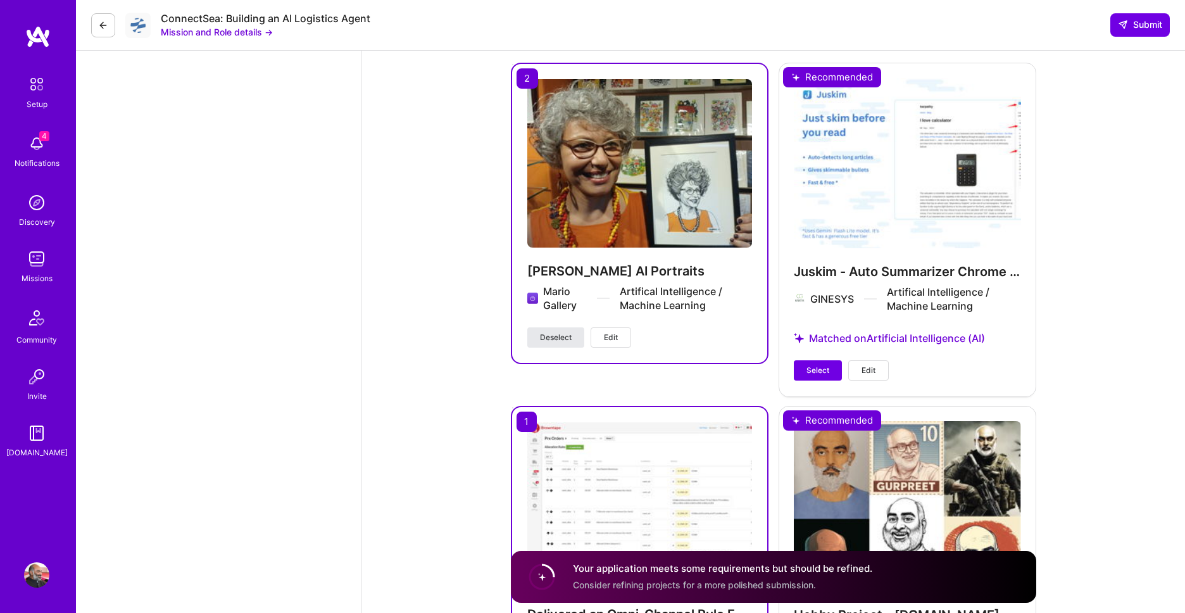
click at [558, 342] on span "Deselect" at bounding box center [556, 337] width 32 height 11
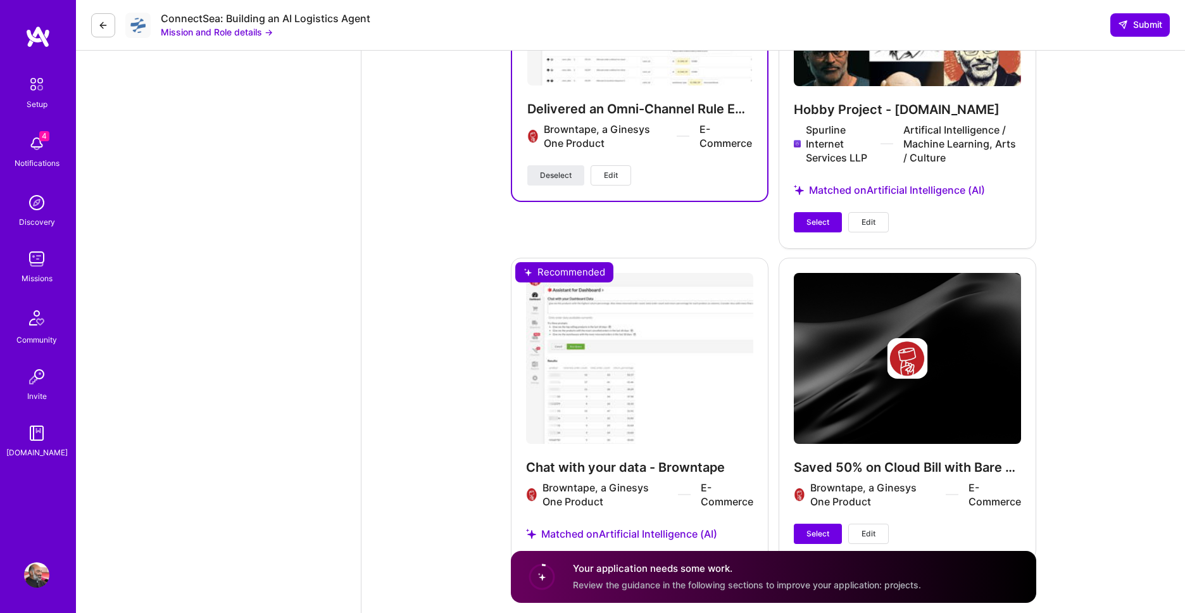
scroll to position [3751, 0]
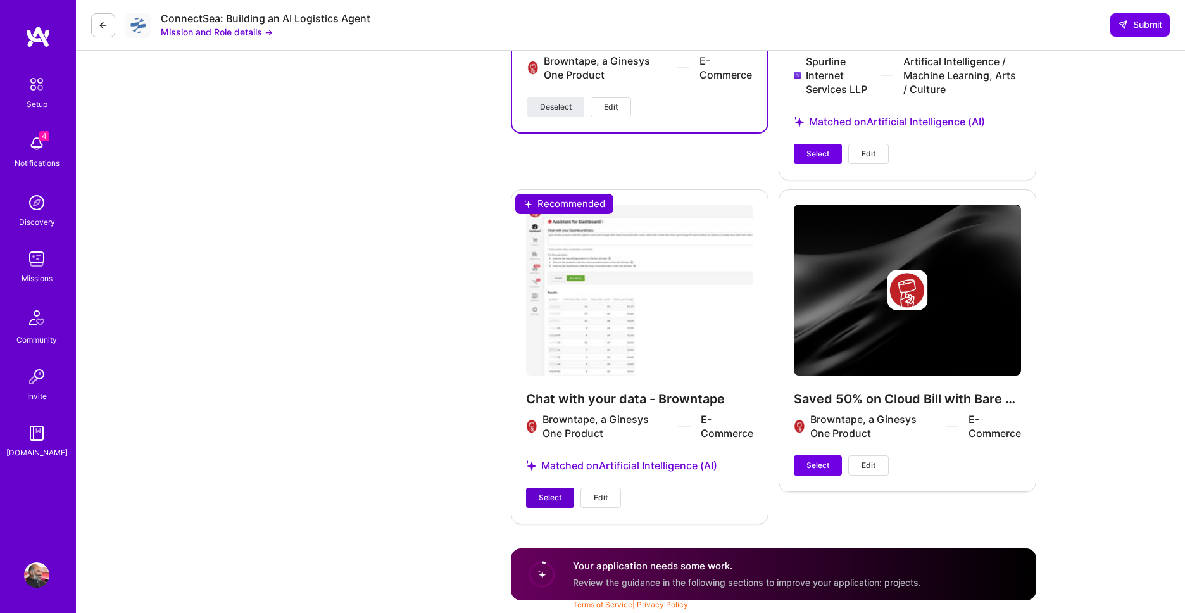
click at [552, 499] on span "Select" at bounding box center [550, 497] width 23 height 11
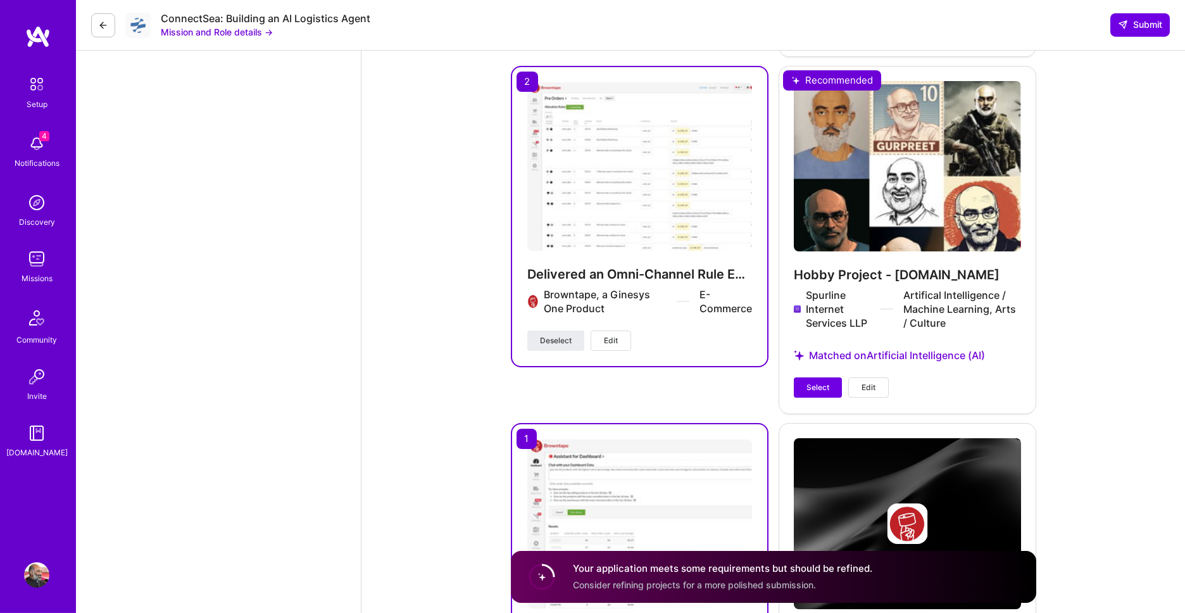
scroll to position [3462, 0]
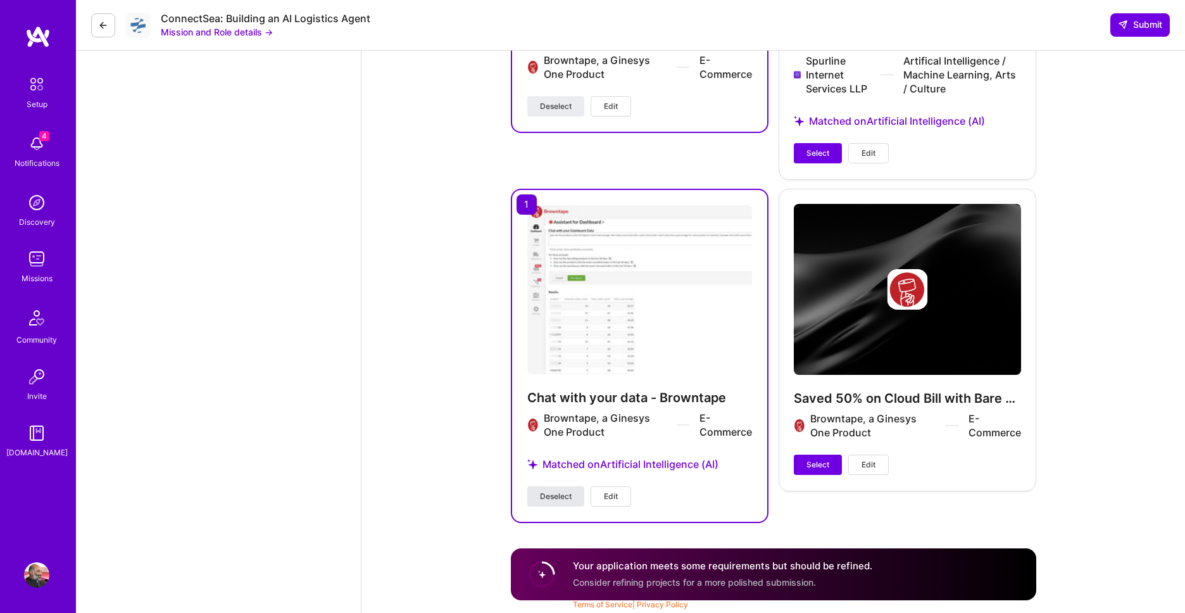
click at [568, 492] on span "Deselect" at bounding box center [556, 496] width 32 height 11
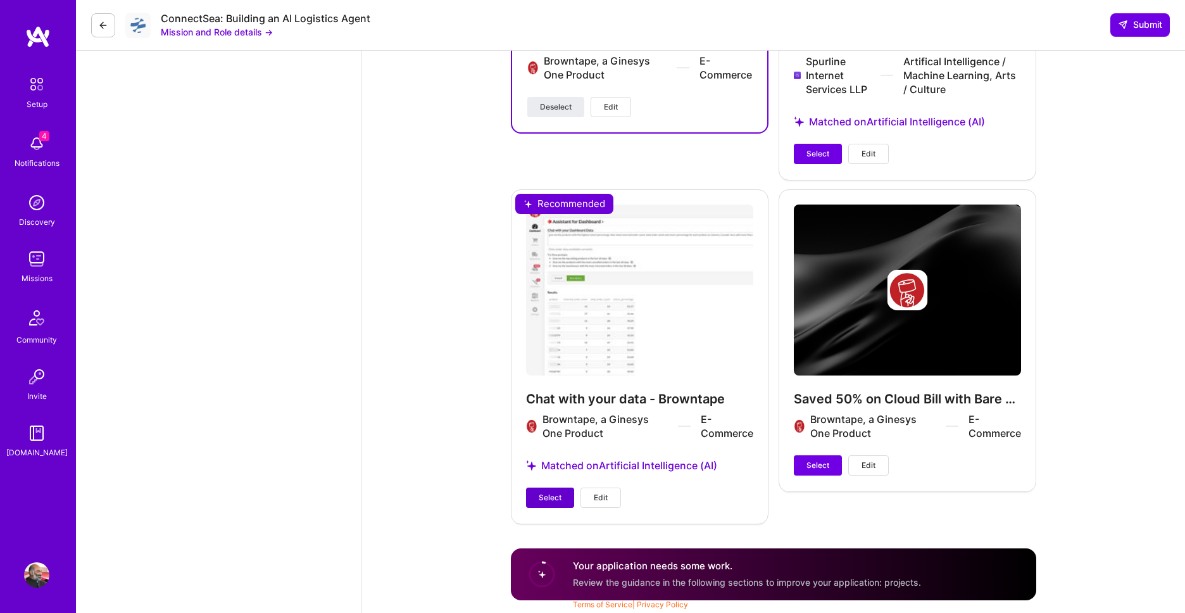
scroll to position [3751, 0]
click at [563, 104] on span "Deselect" at bounding box center [556, 106] width 32 height 11
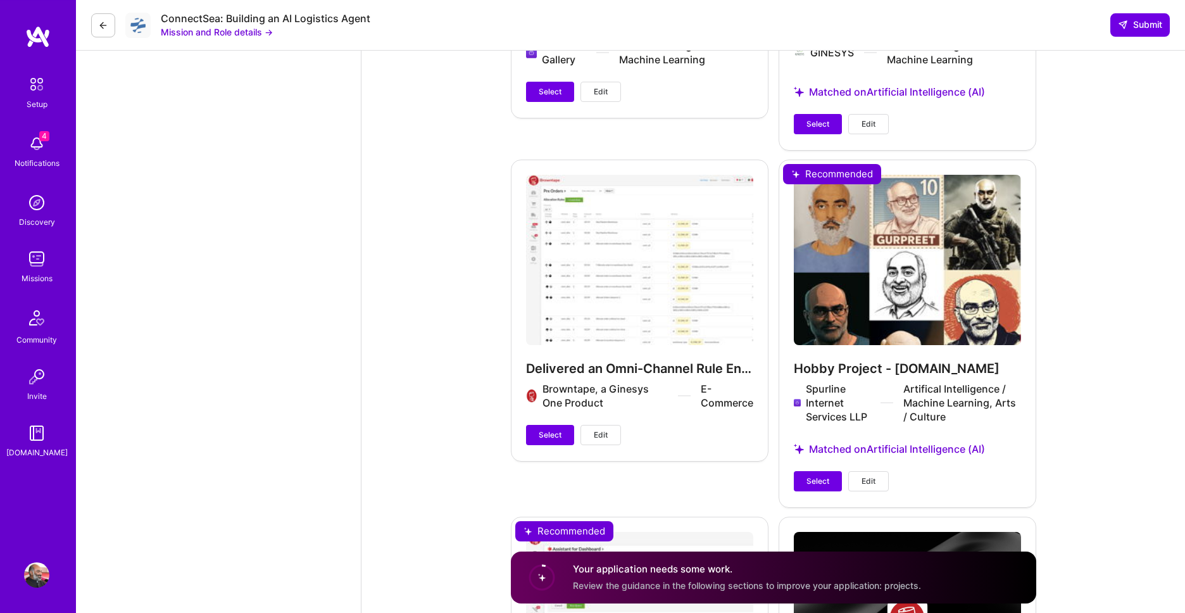
scroll to position [3534, 0]
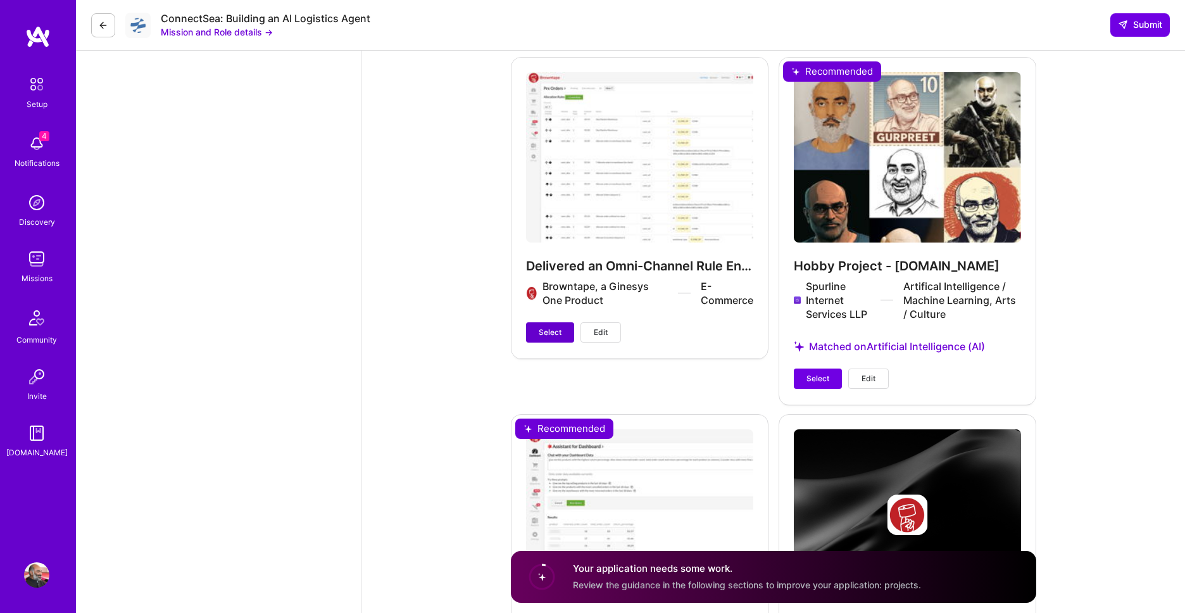
click at [540, 342] on button "Select" at bounding box center [550, 332] width 48 height 20
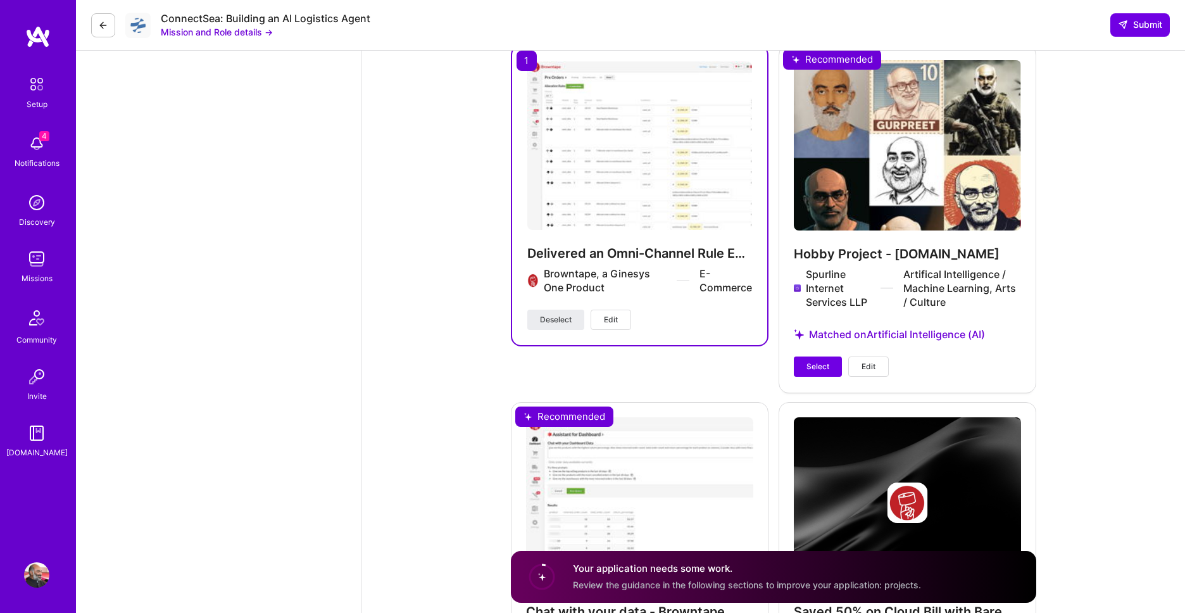
scroll to position [3751, 0]
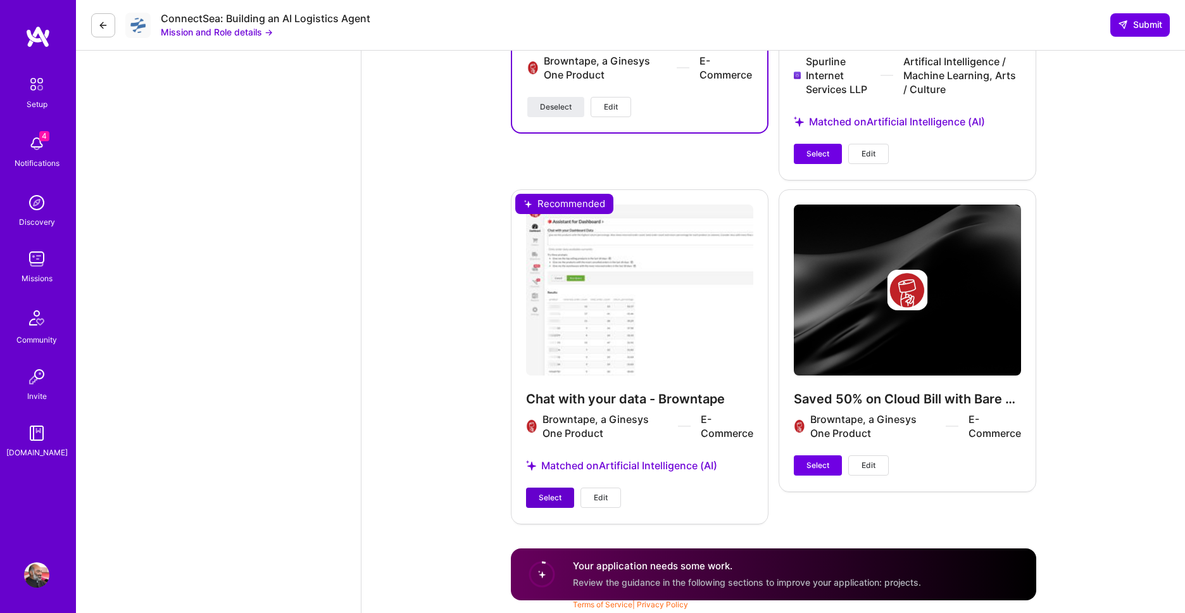
click at [554, 503] on span "Select" at bounding box center [550, 497] width 23 height 11
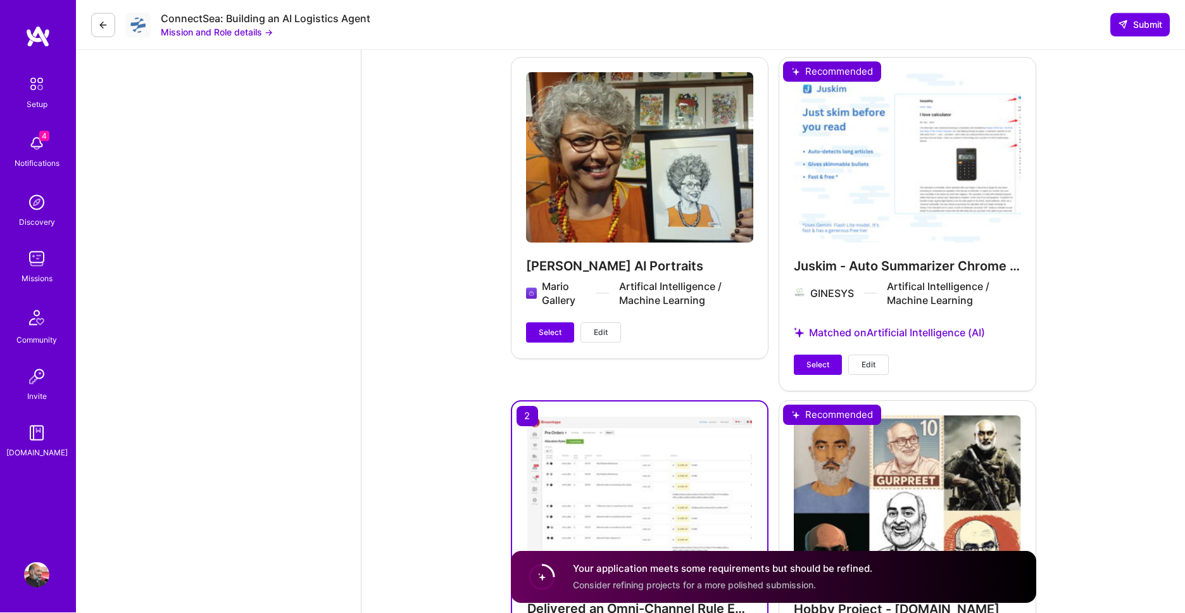
scroll to position [3174, 0]
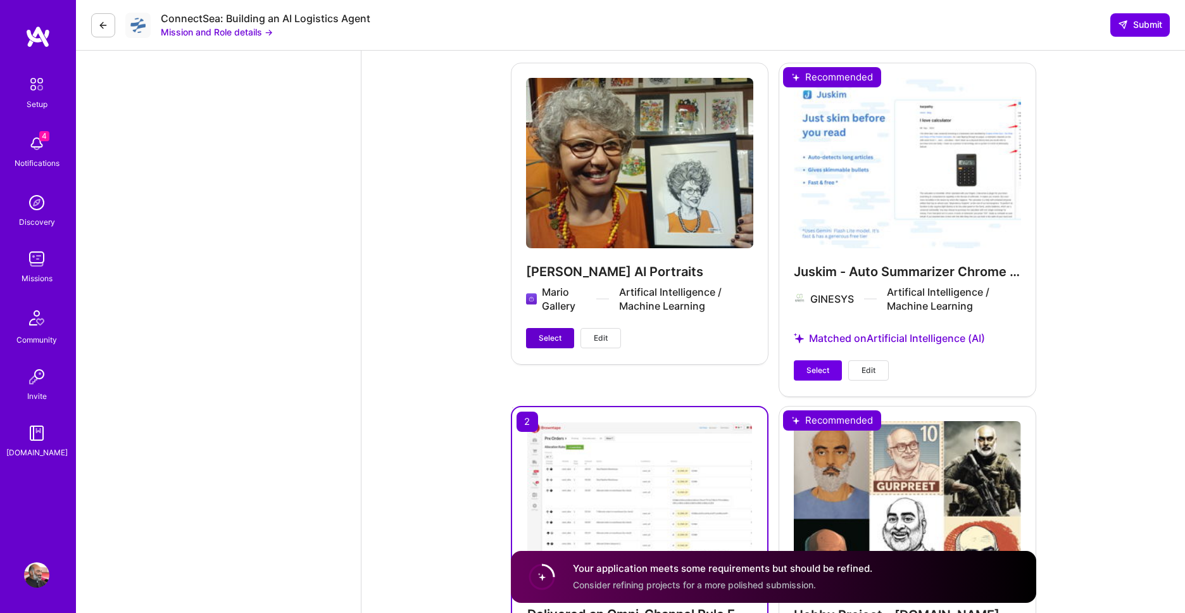
click at [549, 342] on span "Select" at bounding box center [550, 337] width 23 height 11
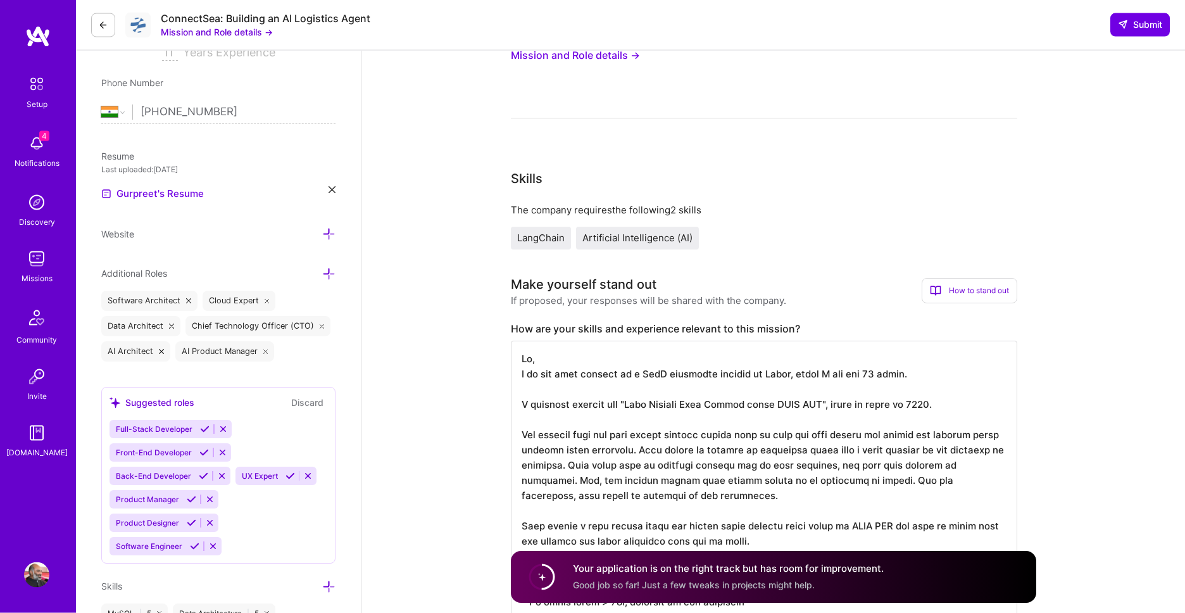
scroll to position [216, 0]
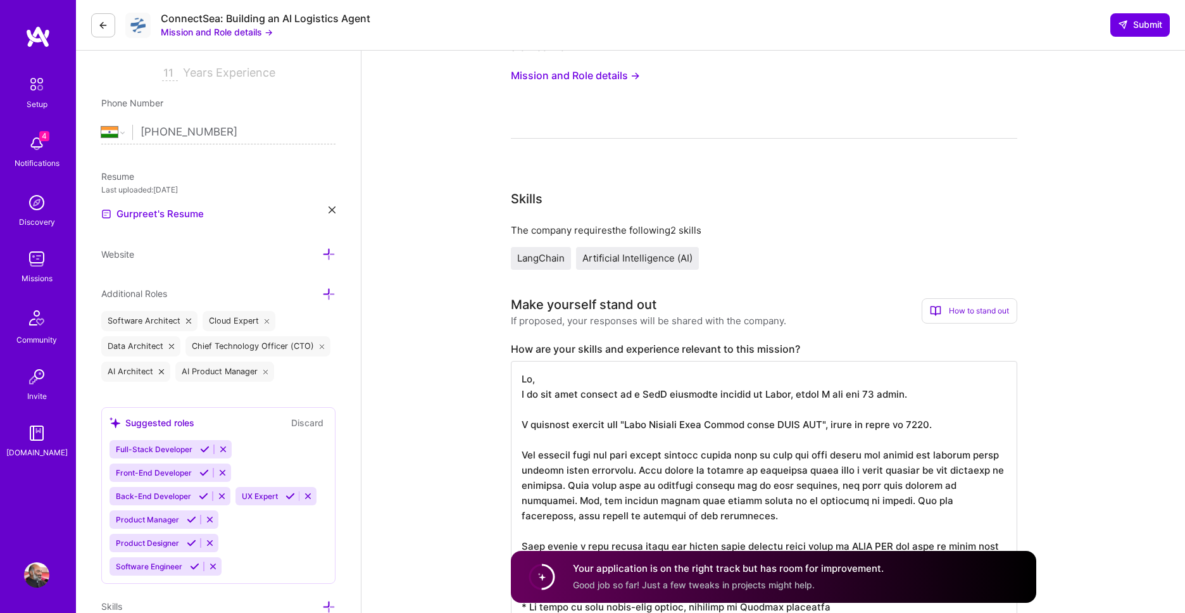
click at [544, 261] on span "LangChain" at bounding box center [540, 258] width 47 height 12
click at [768, 253] on div "LangChain Artificial Intelligence (AI)" at bounding box center [764, 258] width 506 height 23
click at [989, 308] on div "How to stand out" at bounding box center [970, 310] width 96 height 25
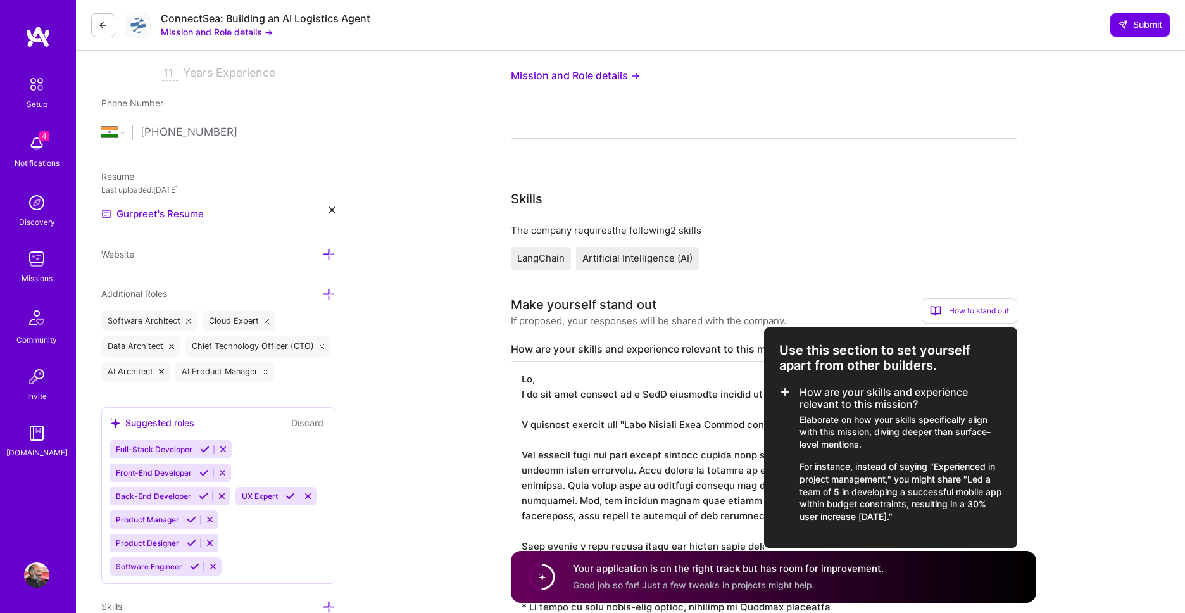
click at [985, 248] on div at bounding box center [592, 306] width 1185 height 613
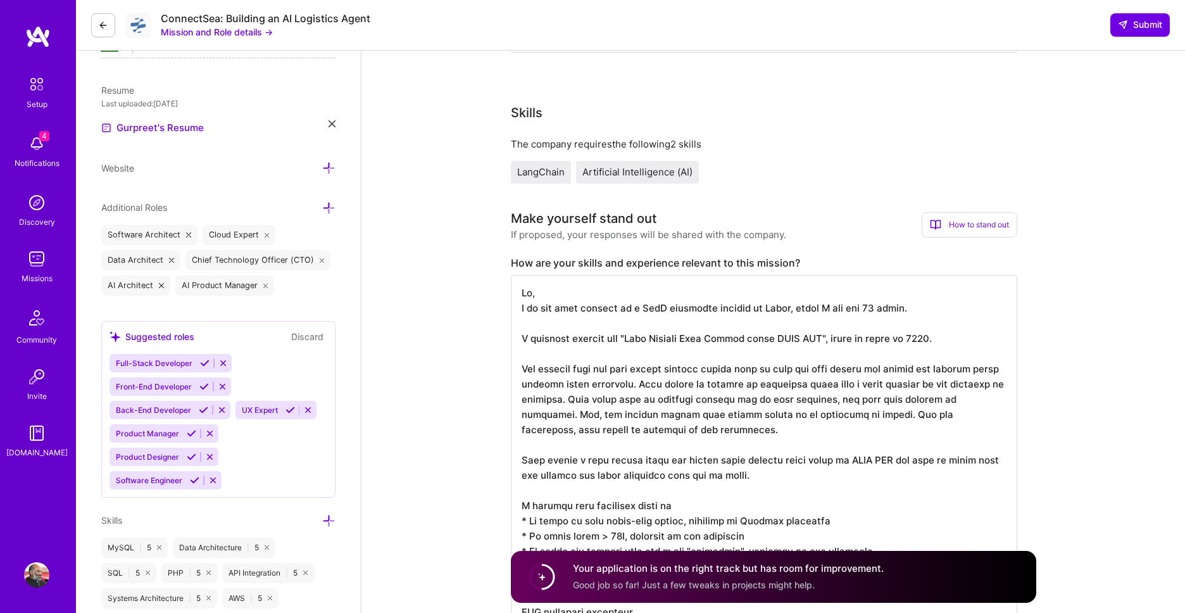
scroll to position [361, 0]
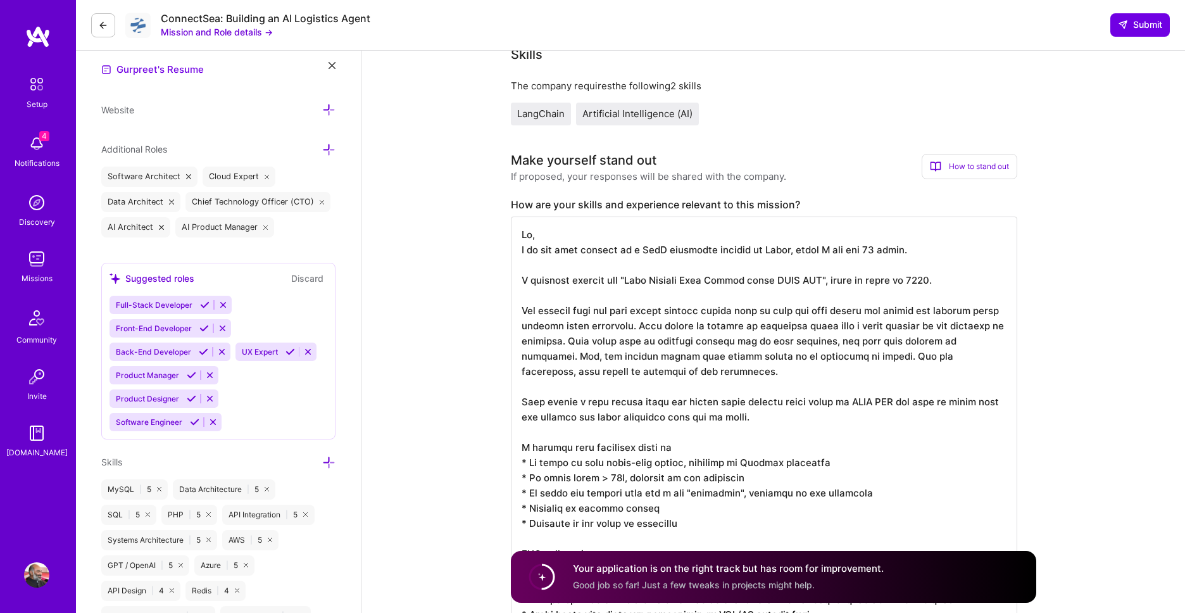
click at [646, 415] on textarea at bounding box center [764, 446] width 506 height 461
type textarea "Hi, I am the tech founder of a SaaS ecommerce company in India, which I ran for…"
click at [1136, 17] on button "Submit" at bounding box center [1139, 24] width 59 height 23
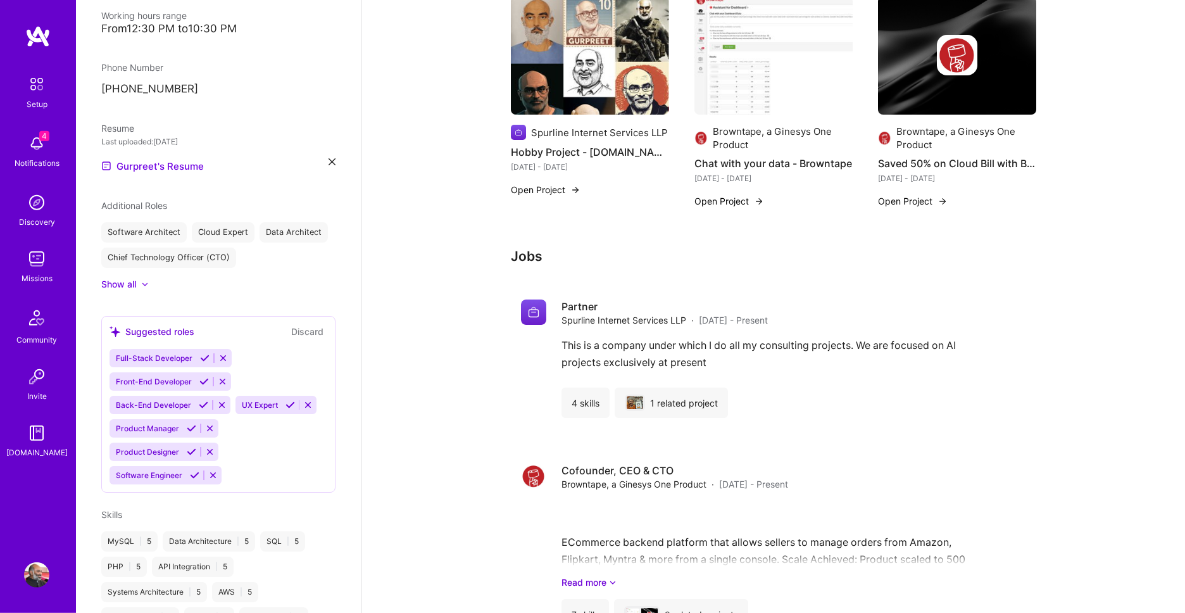
scroll to position [1227, 0]
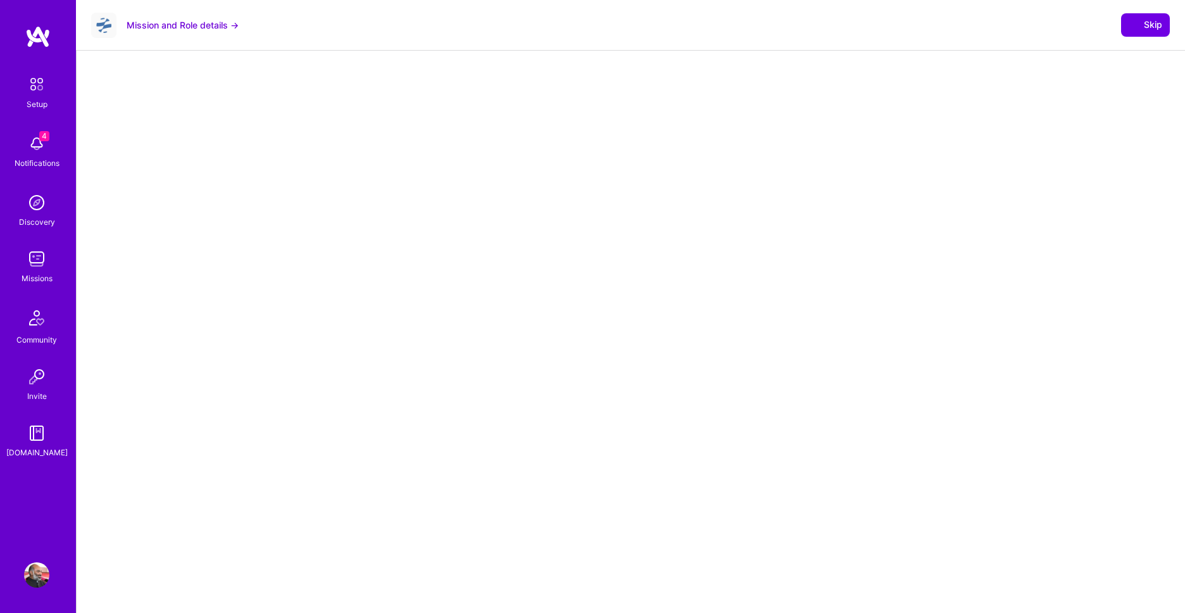
select select "IN"
